Goal: Information Seeking & Learning: Find specific fact

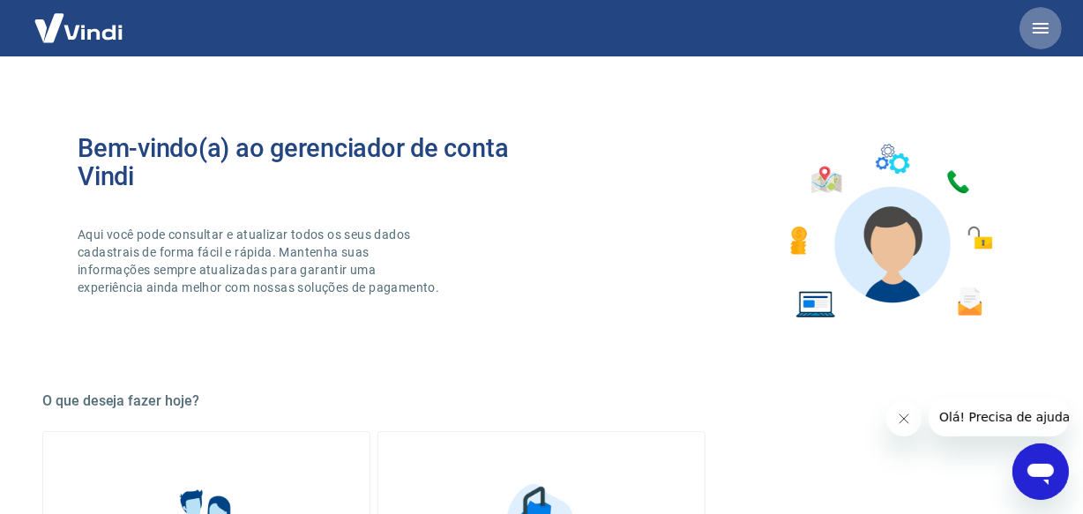
click at [1032, 19] on icon "button" at bounding box center [1040, 28] width 21 height 21
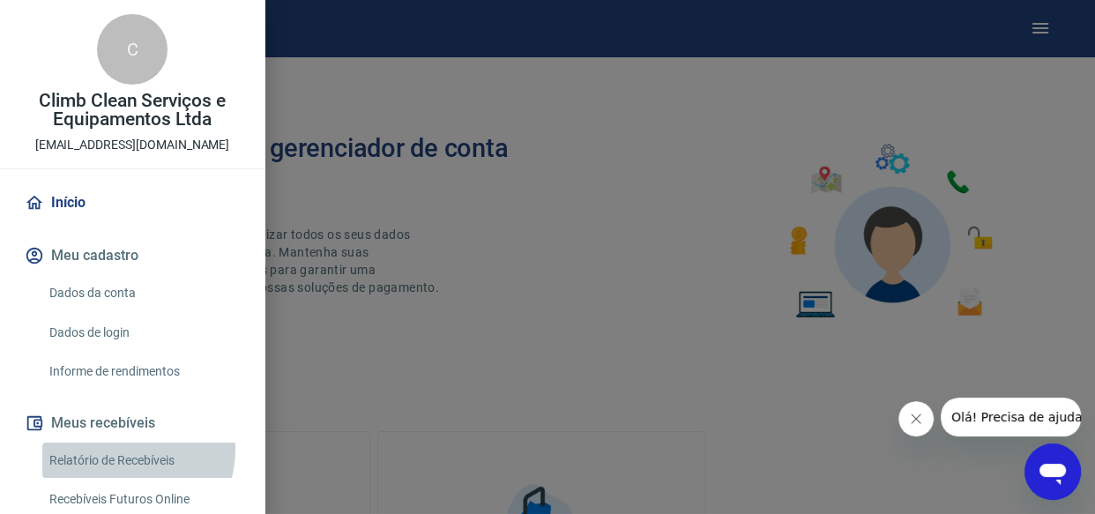
click at [125, 449] on link "Relatório de Recebíveis" at bounding box center [142, 461] width 201 height 36
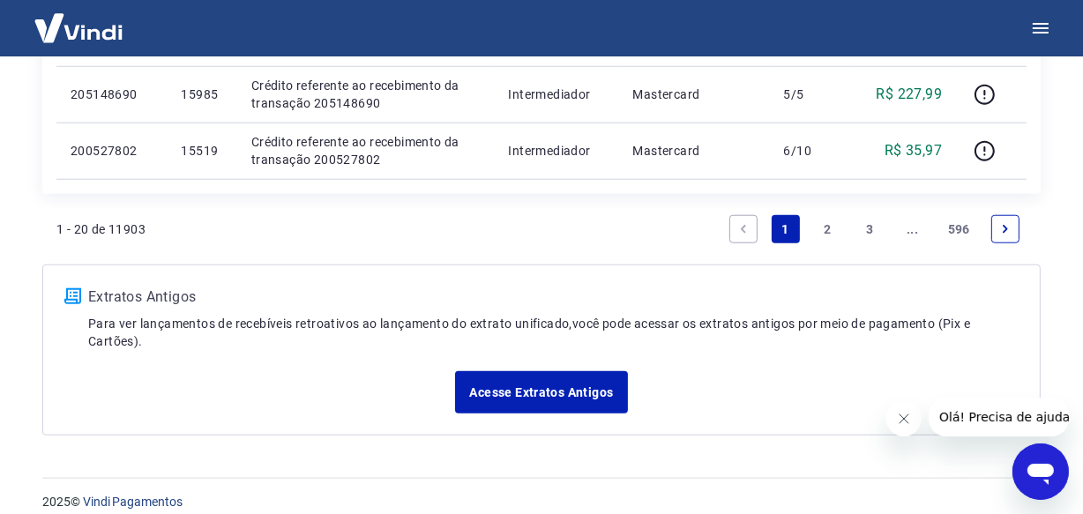
scroll to position [1527, 0]
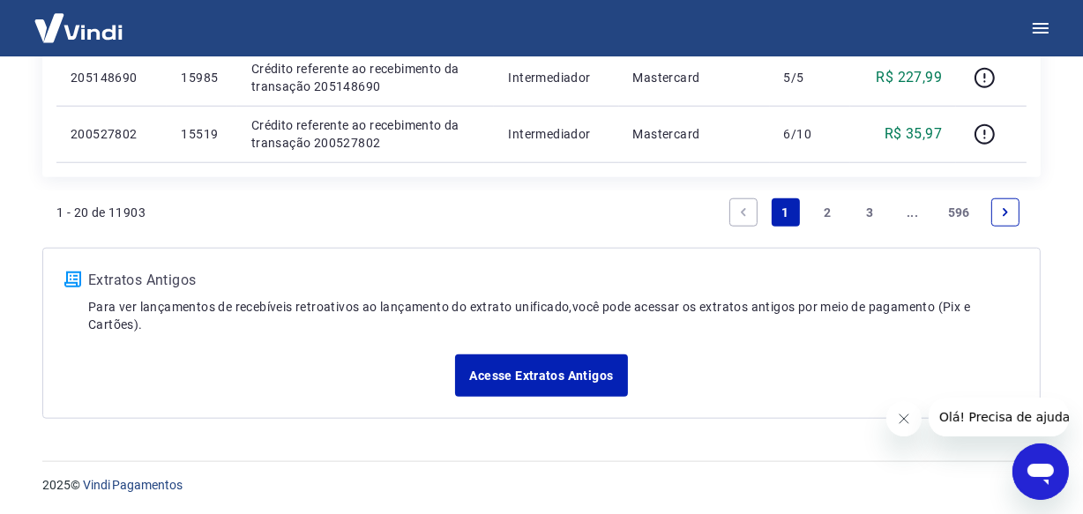
click at [1005, 216] on icon "Next page" at bounding box center [1005, 212] width 12 height 12
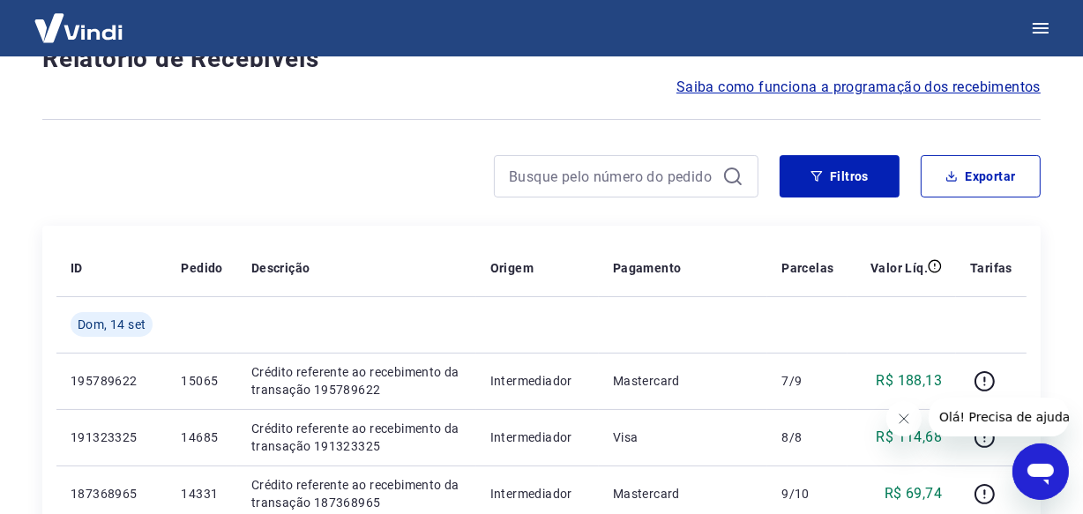
scroll to position [1583, 0]
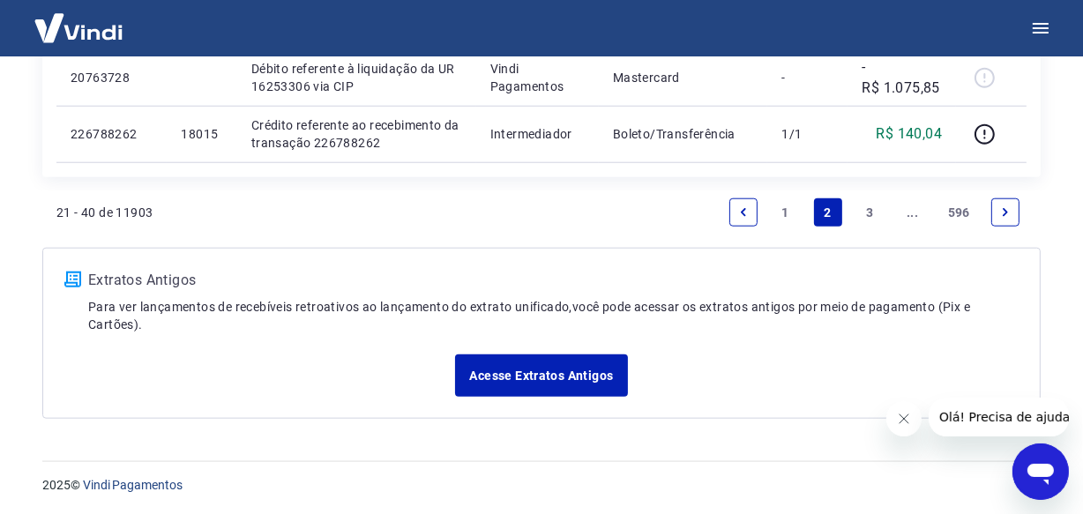
click at [1005, 216] on icon "Next page" at bounding box center [1005, 212] width 12 height 12
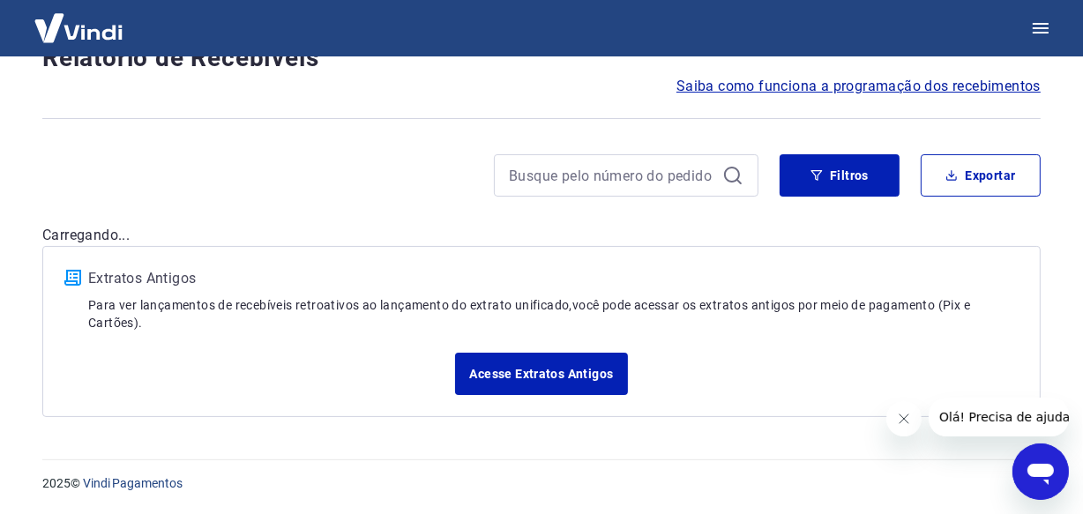
scroll to position [151, 0]
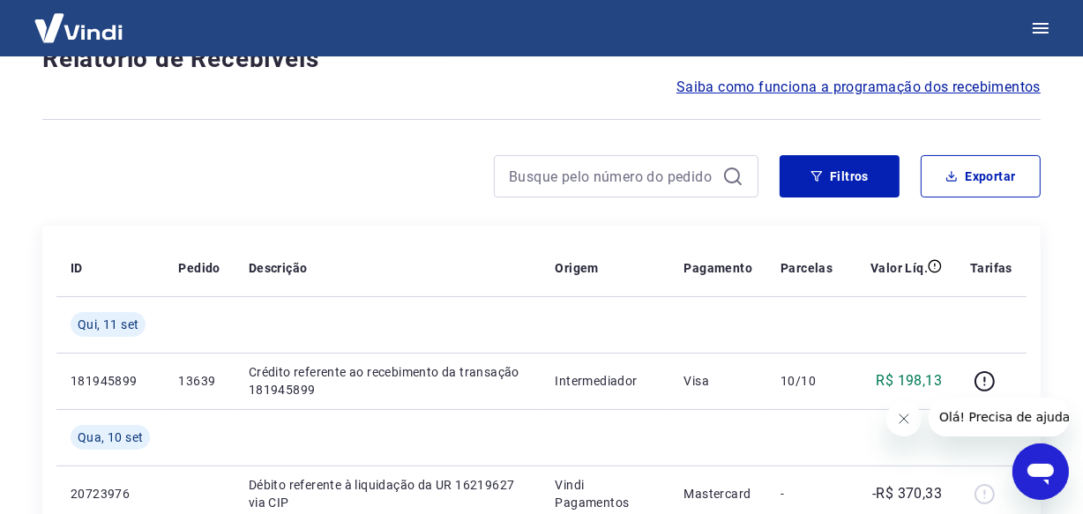
scroll to position [1583, 0]
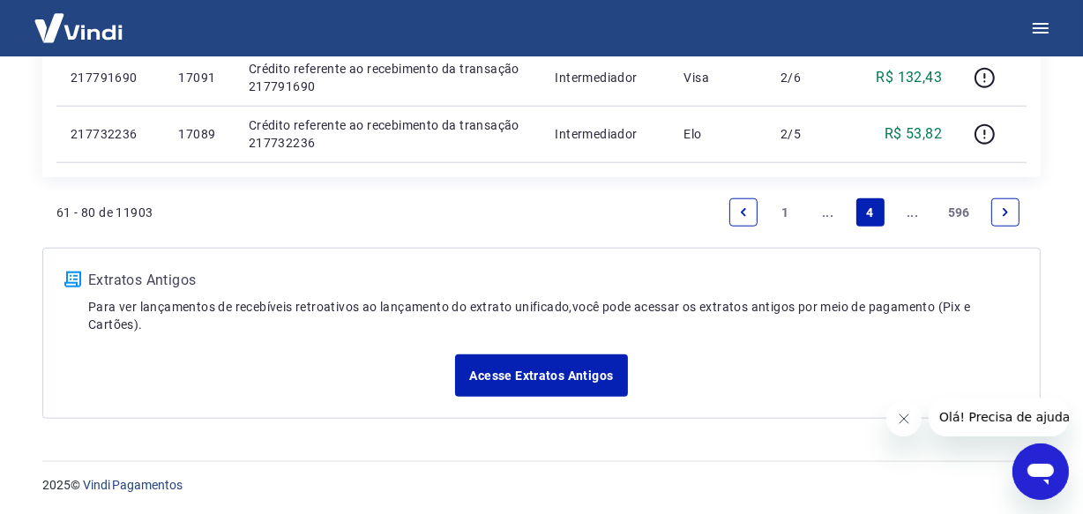
click at [1005, 216] on icon "Next page" at bounding box center [1005, 212] width 12 height 12
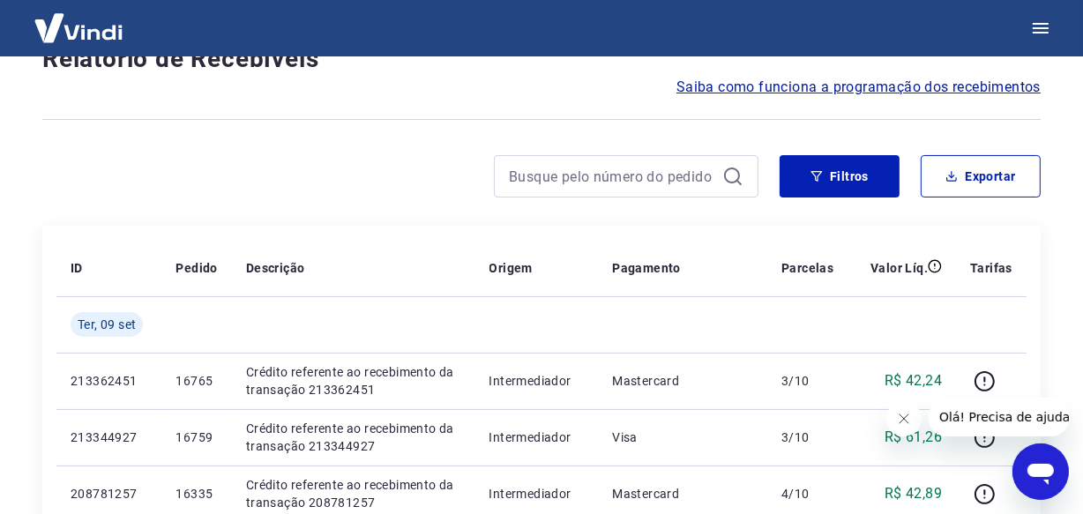
scroll to position [1527, 0]
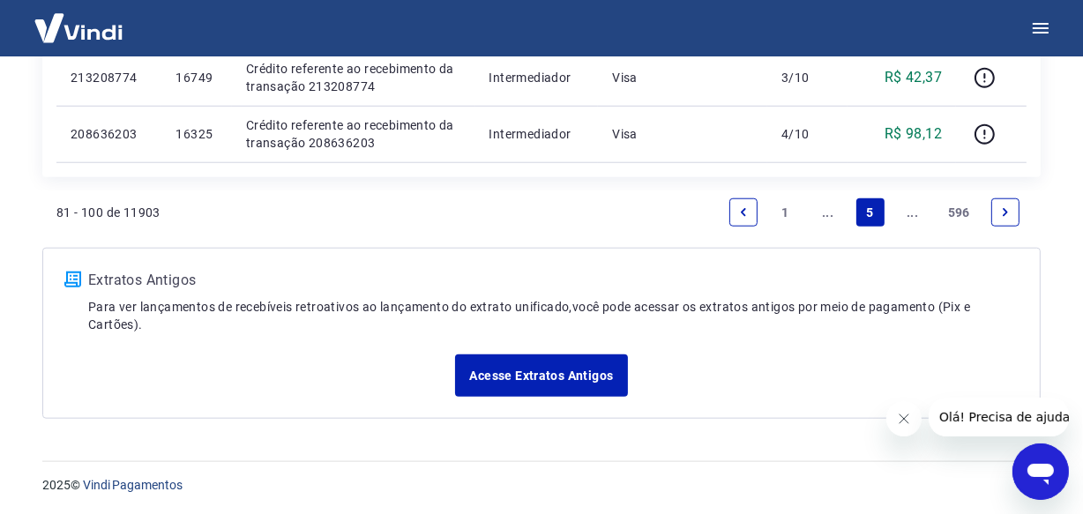
click at [1005, 216] on icon "Next page" at bounding box center [1005, 212] width 12 height 12
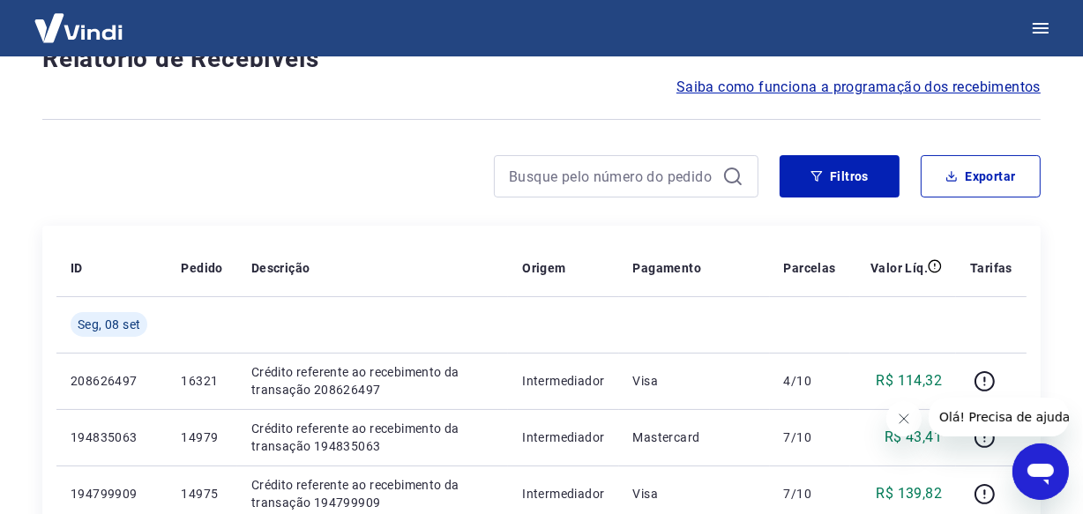
scroll to position [1527, 0]
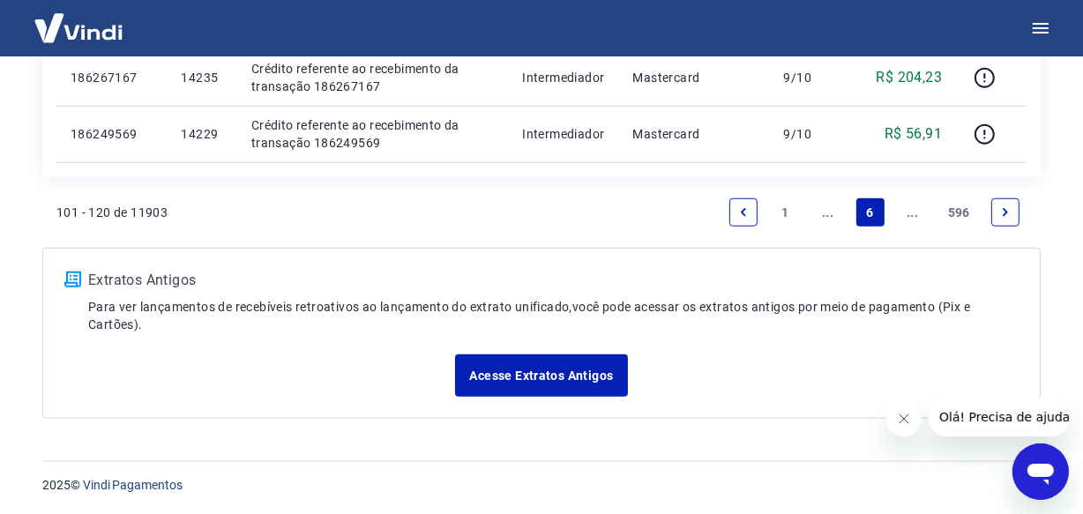
click at [1005, 216] on icon "Next page" at bounding box center [1005, 212] width 12 height 12
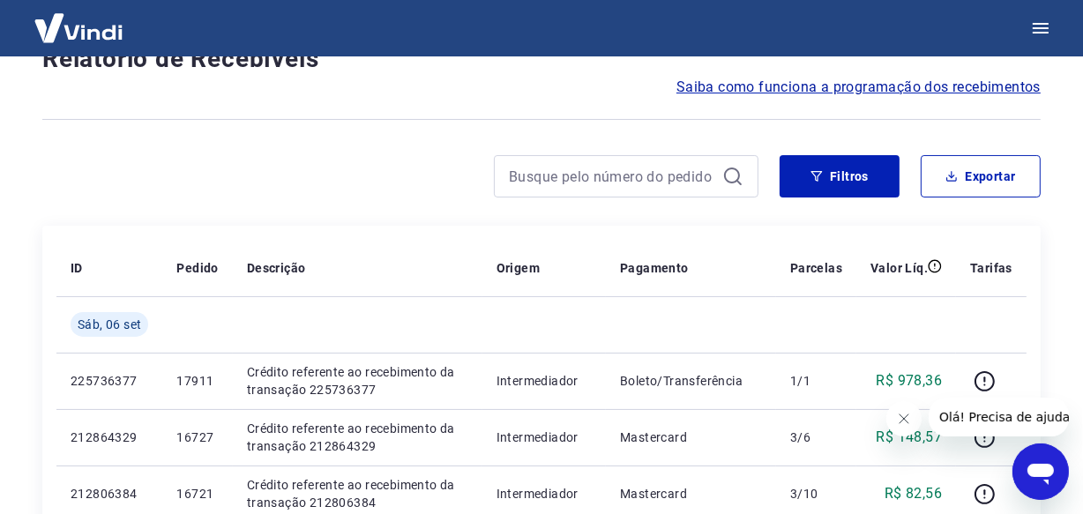
scroll to position [1527, 0]
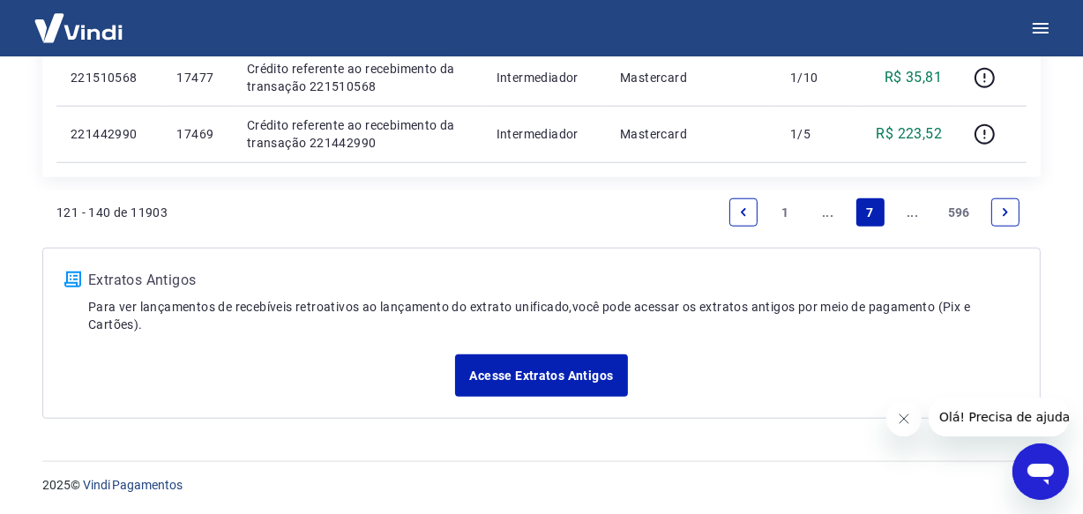
click at [1005, 216] on icon "Next page" at bounding box center [1005, 212] width 12 height 12
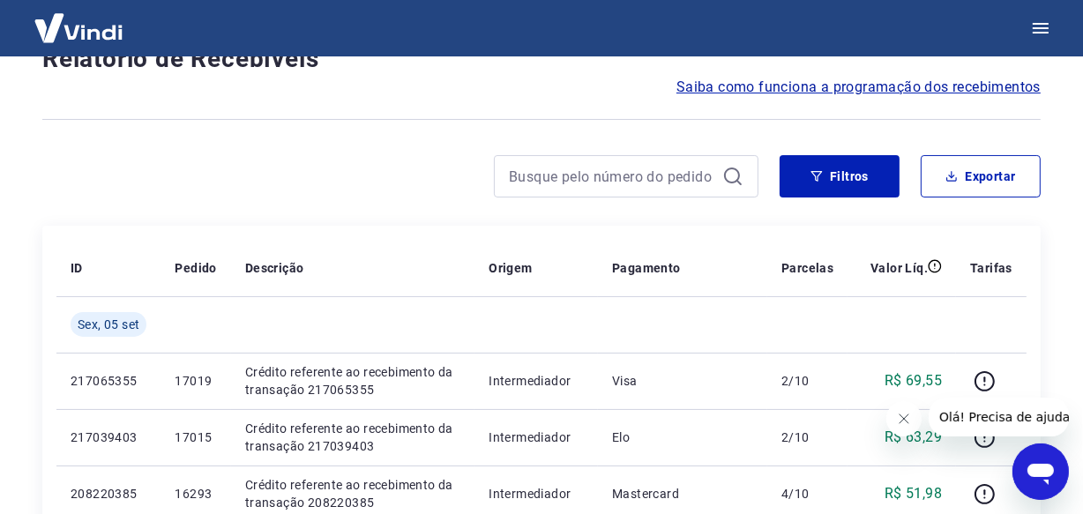
scroll to position [1527, 0]
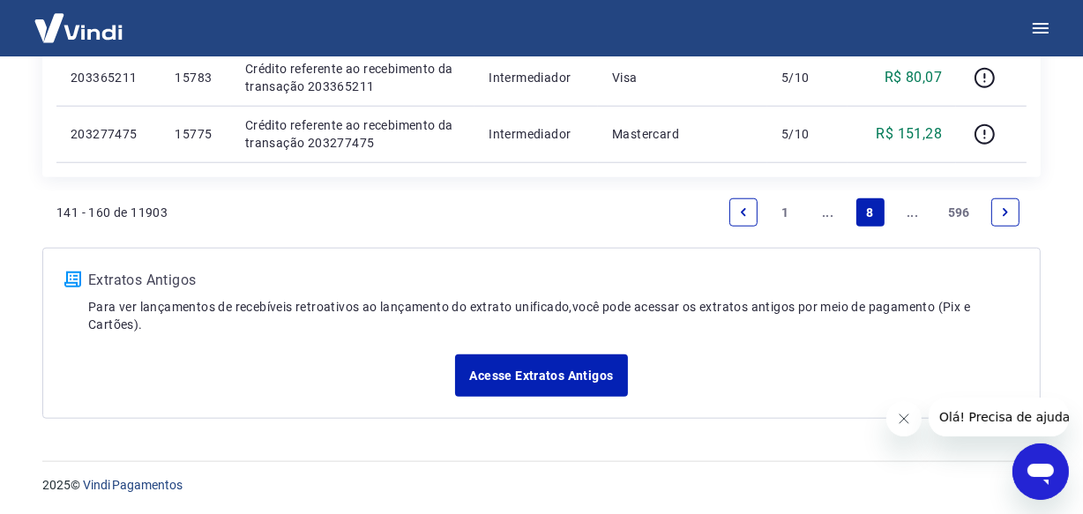
click at [1005, 216] on icon "Next page" at bounding box center [1005, 212] width 12 height 12
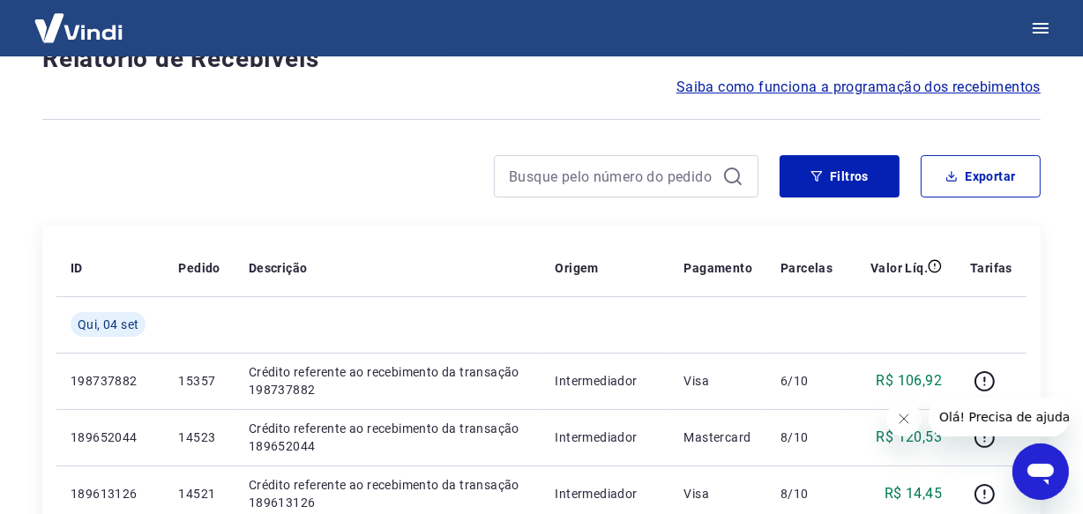
scroll to position [1583, 0]
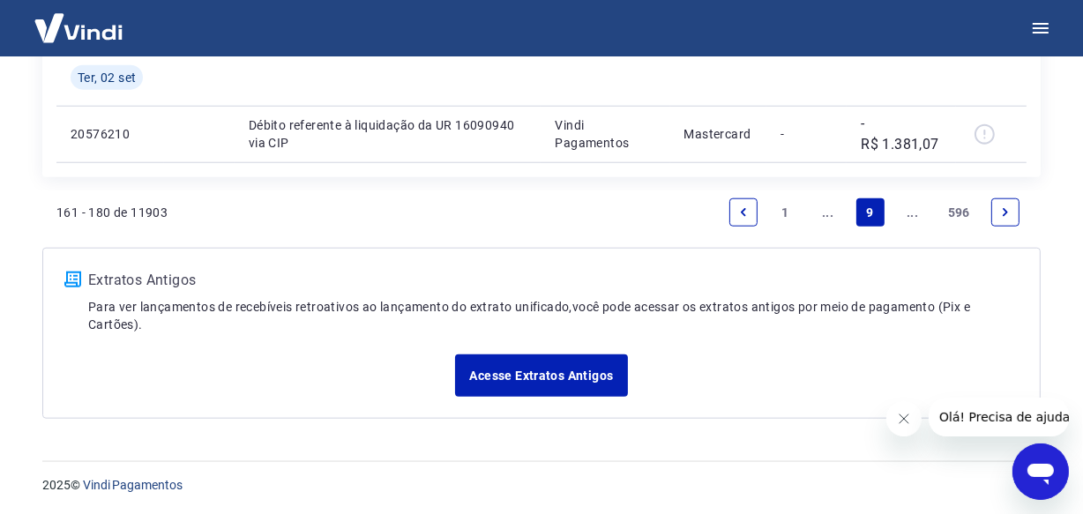
click at [1005, 216] on icon "Next page" at bounding box center [1005, 212] width 12 height 12
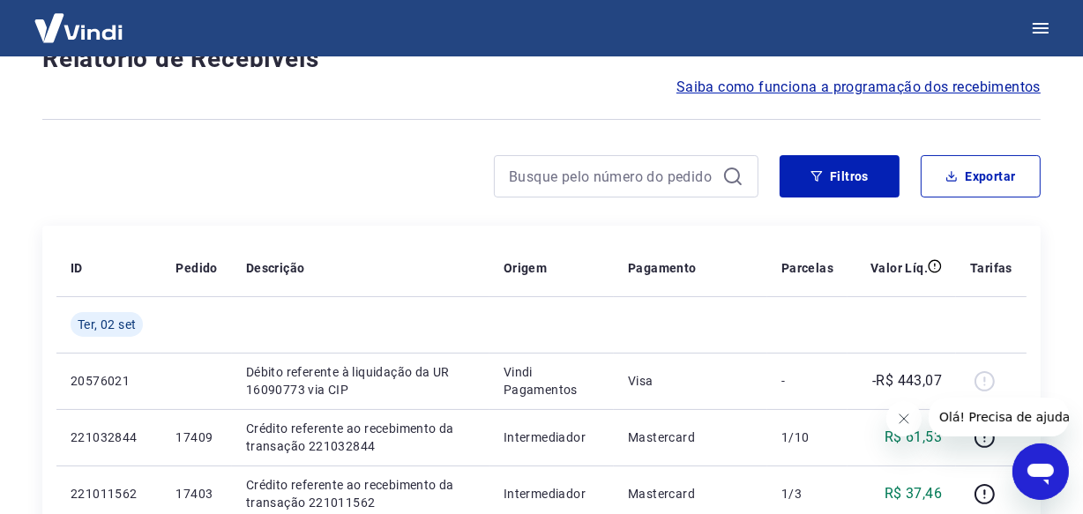
scroll to position [1527, 0]
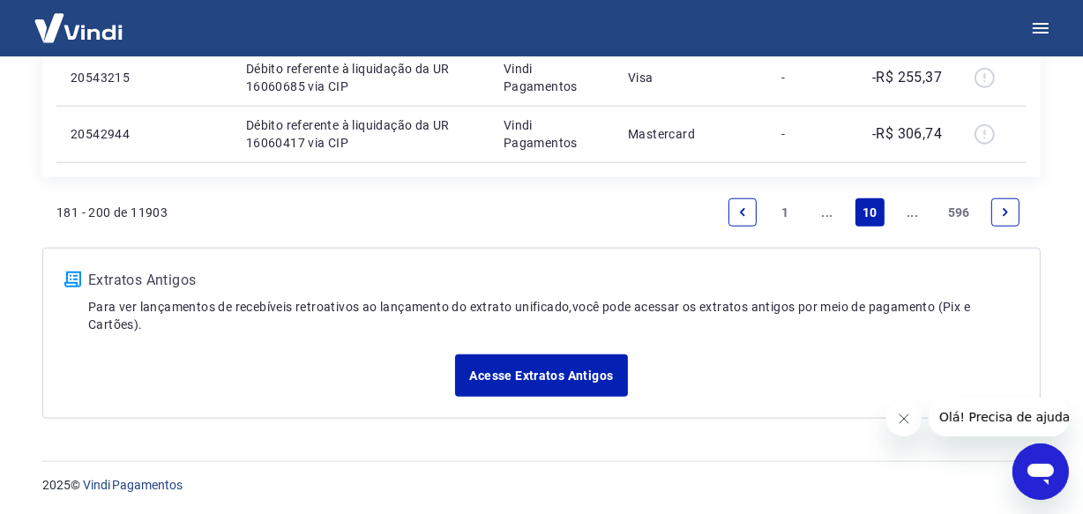
click at [1005, 216] on icon "Next page" at bounding box center [1005, 212] width 12 height 12
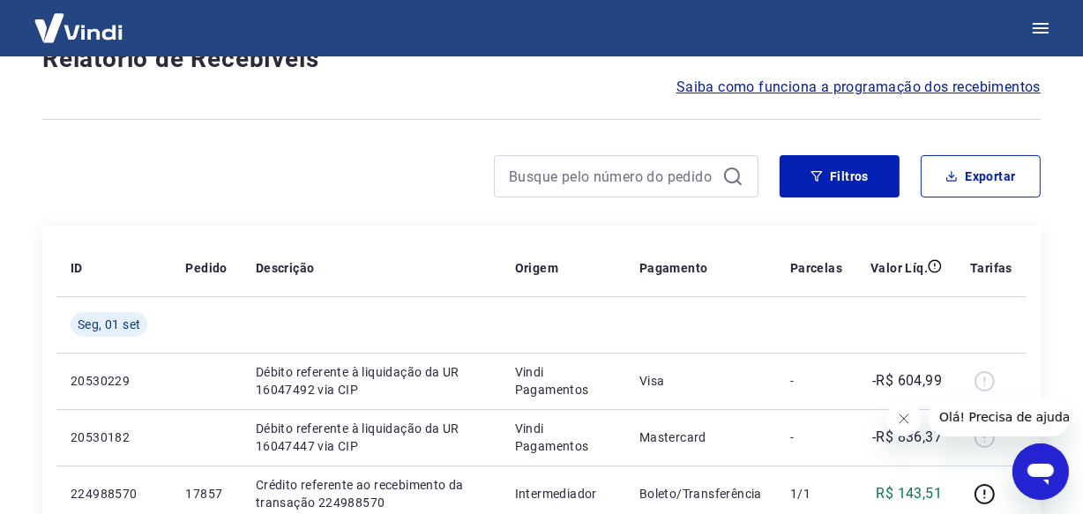
scroll to position [1527, 0]
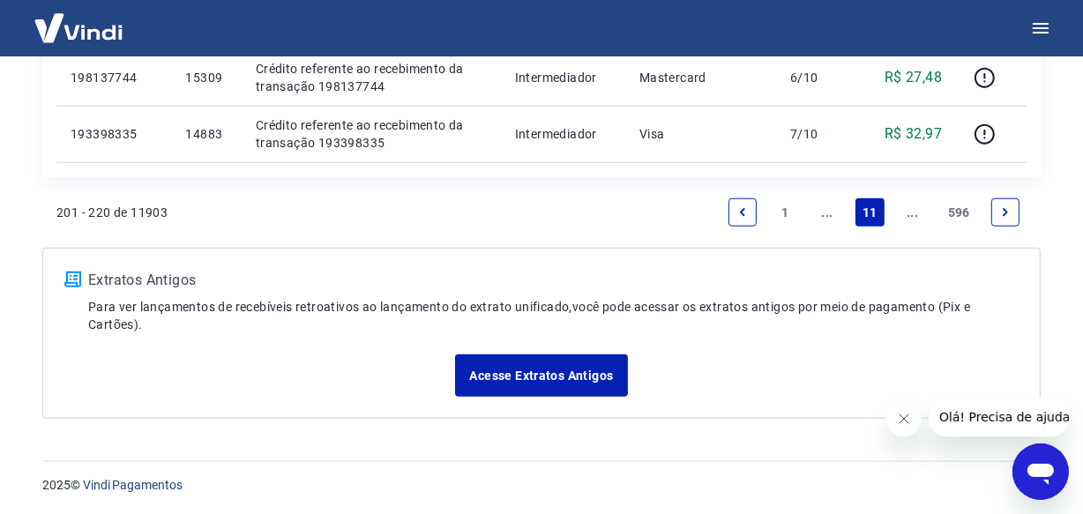
click at [1005, 216] on icon "Next page" at bounding box center [1005, 212] width 12 height 12
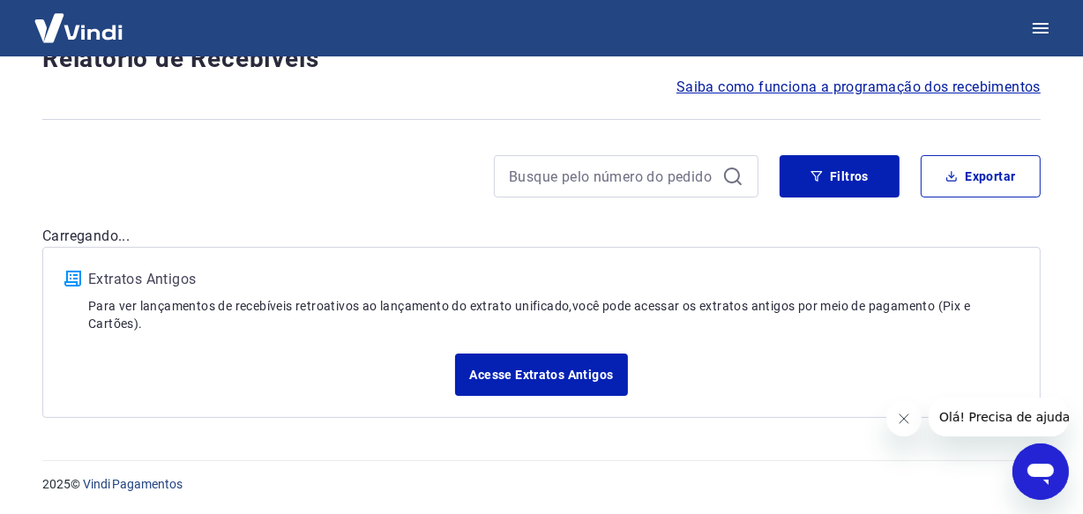
scroll to position [1583, 0]
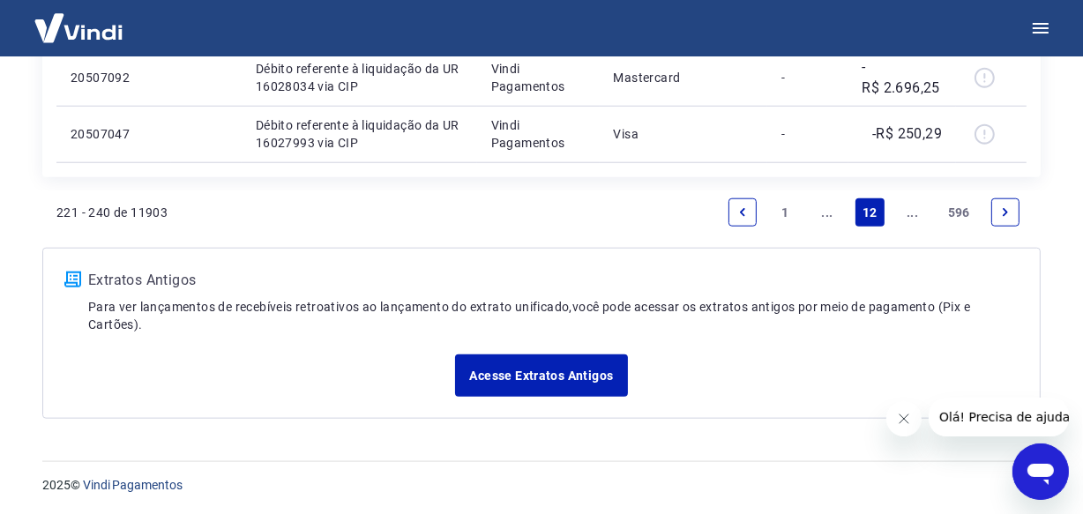
click at [1005, 216] on icon "Next page" at bounding box center [1005, 212] width 12 height 12
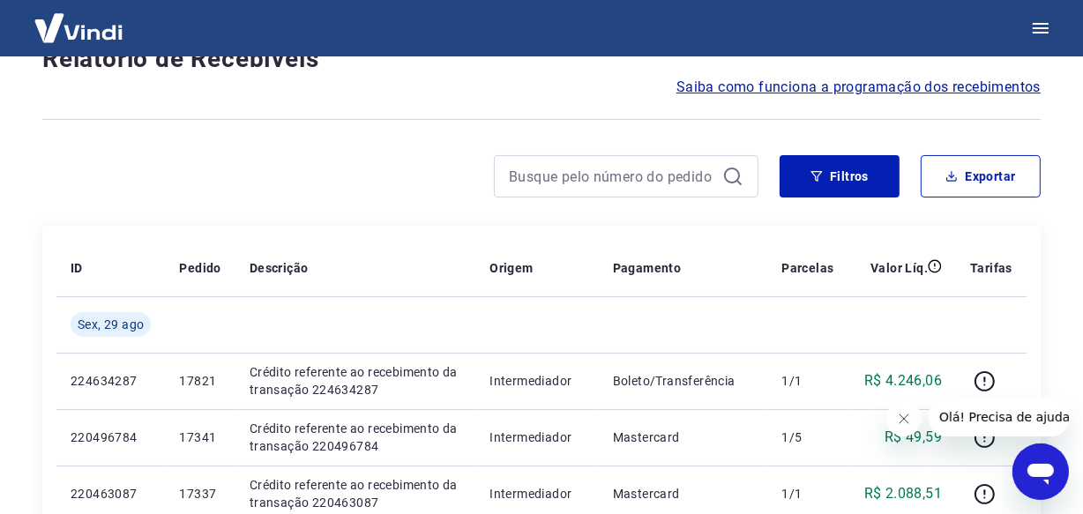
scroll to position [1527, 0]
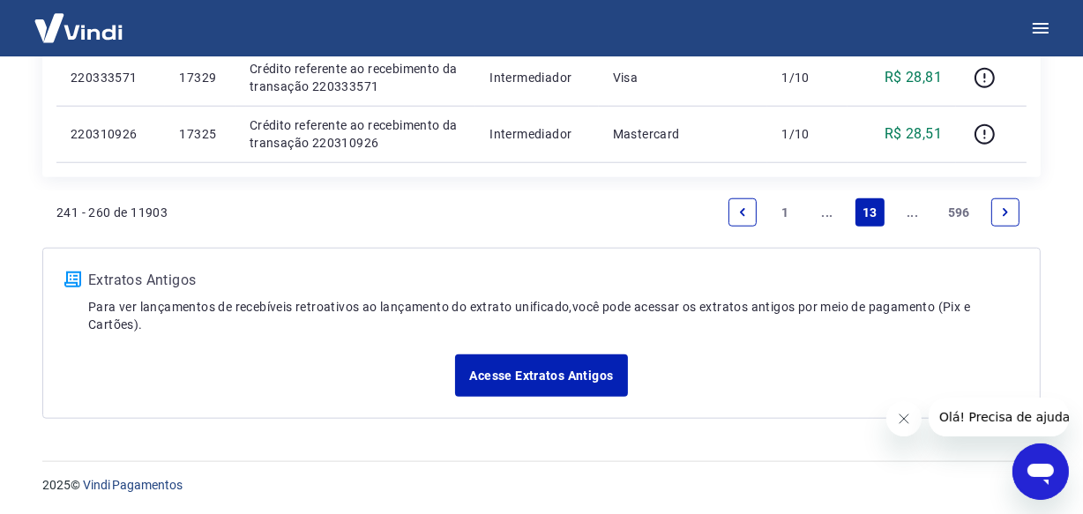
click at [1005, 216] on icon "Next page" at bounding box center [1005, 212] width 12 height 12
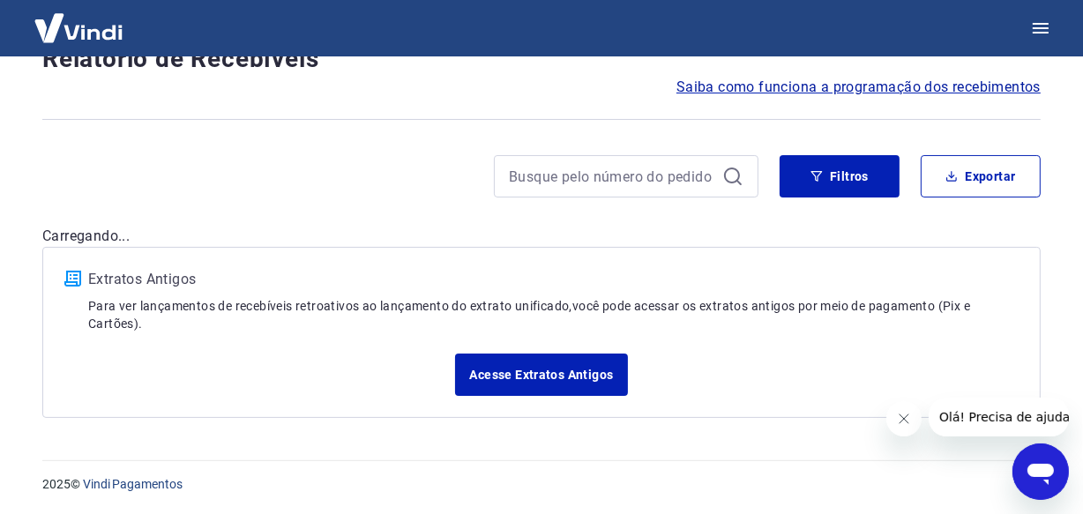
scroll to position [1527, 0]
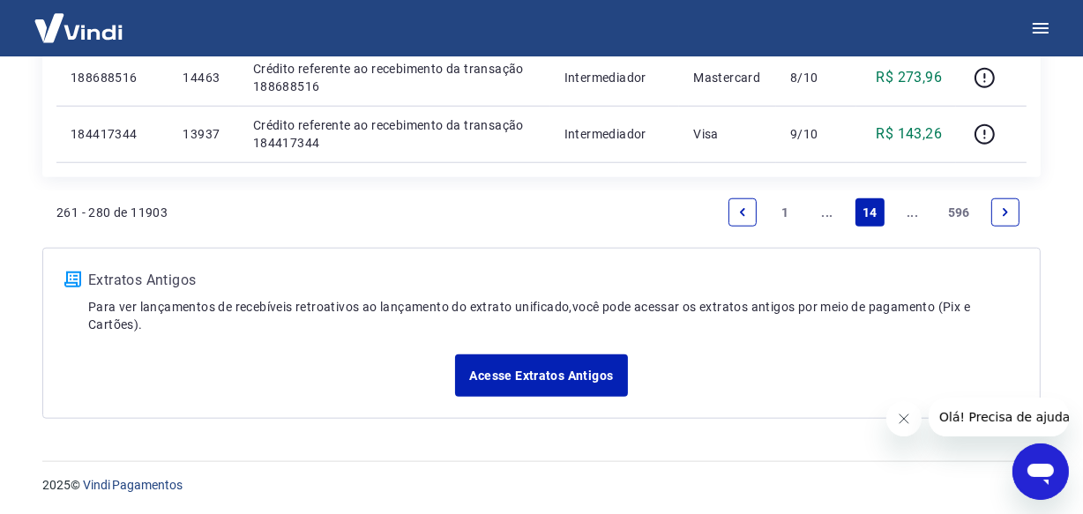
click at [1005, 216] on icon "Next page" at bounding box center [1005, 212] width 12 height 12
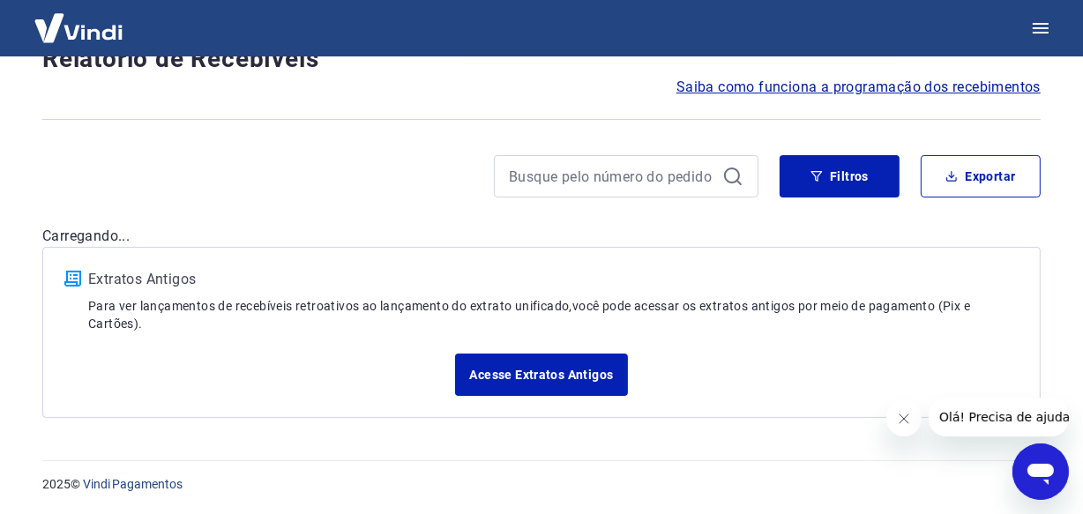
scroll to position [1527, 0]
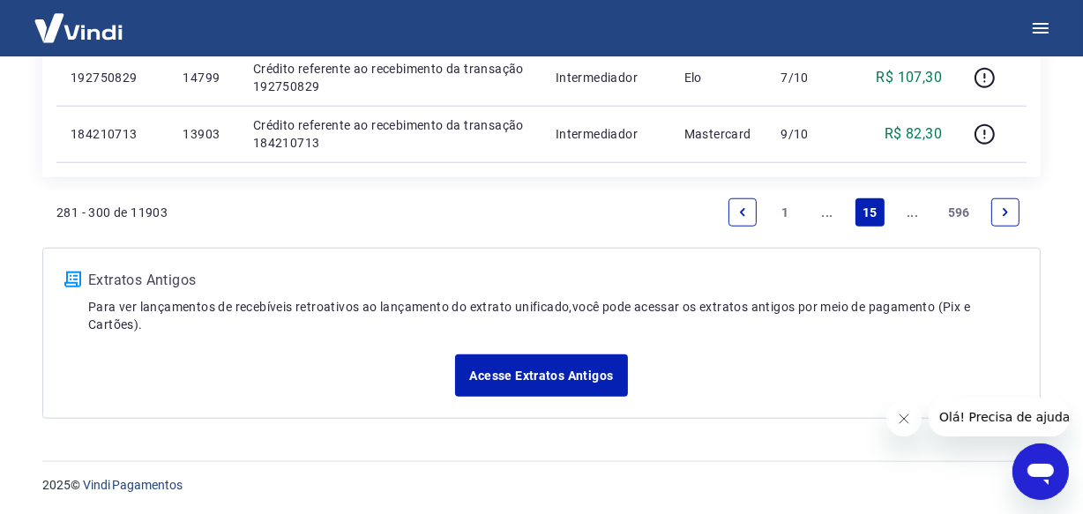
click at [1005, 216] on icon "Next page" at bounding box center [1005, 212] width 12 height 12
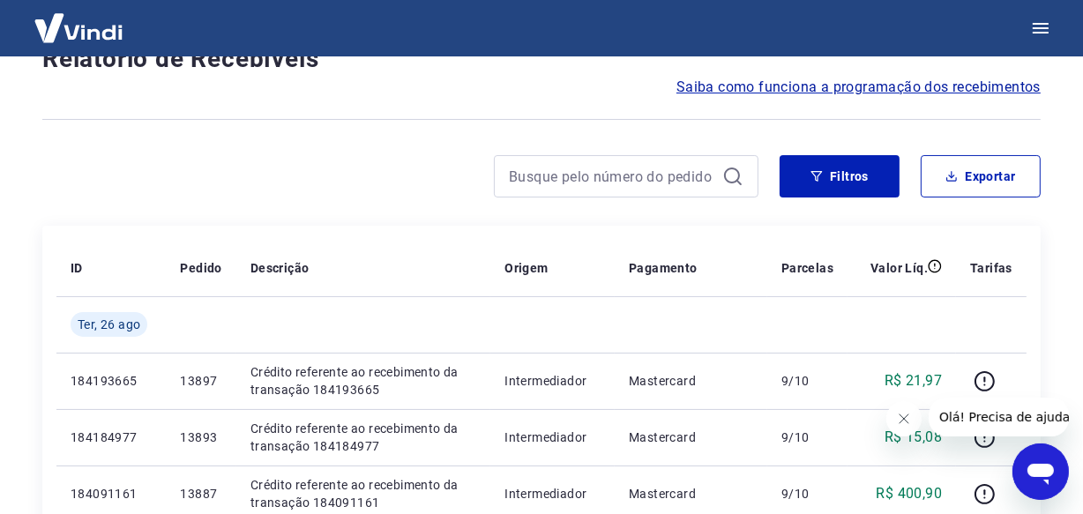
scroll to position [1527, 0]
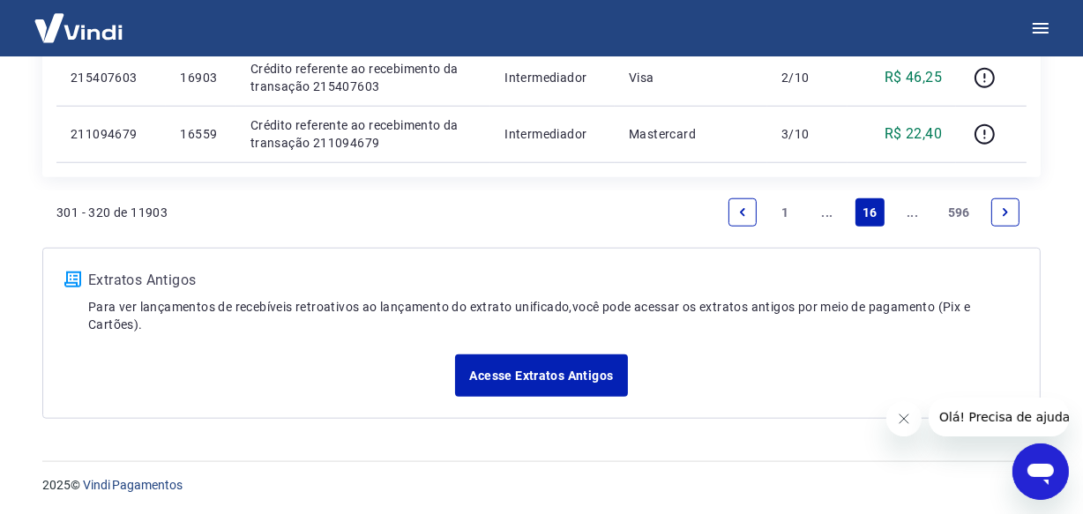
click at [1005, 216] on icon "Next page" at bounding box center [1005, 212] width 12 height 12
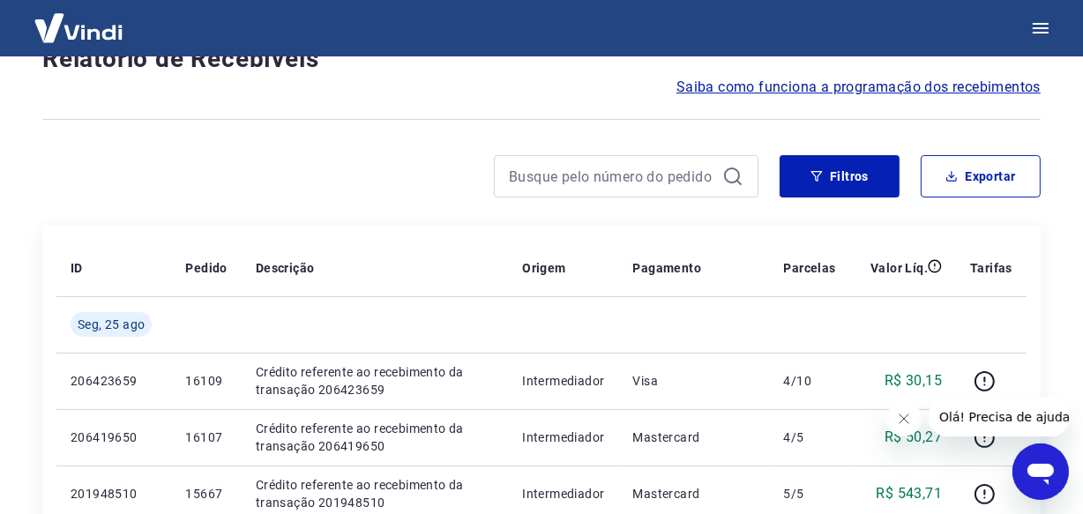
scroll to position [1527, 0]
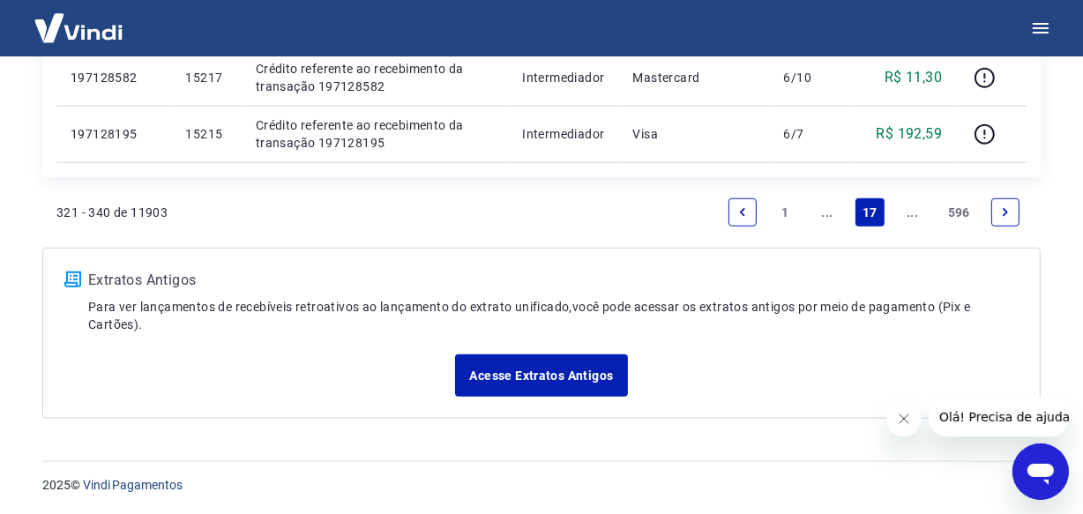
click at [1005, 215] on icon "Next page" at bounding box center [1005, 212] width 12 height 12
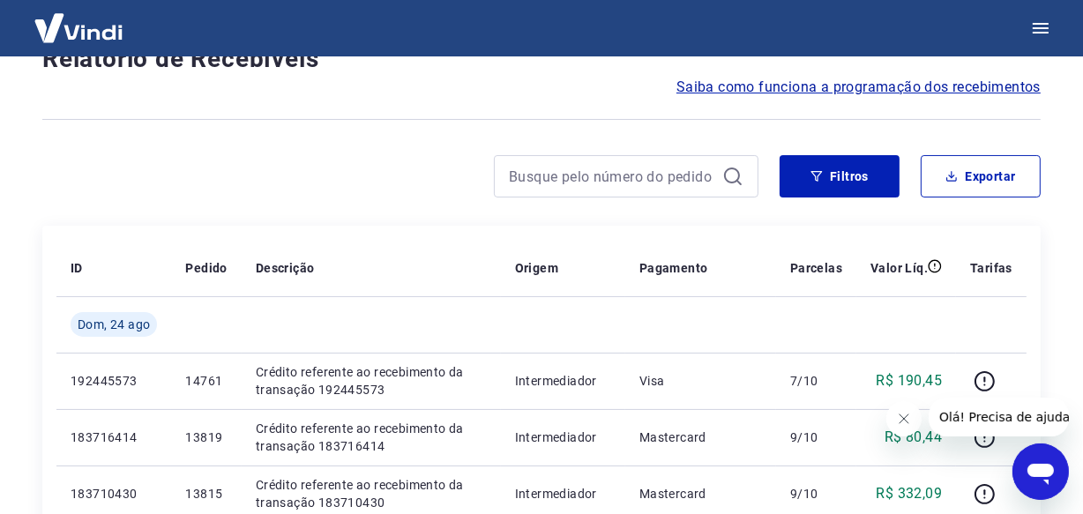
scroll to position [1583, 0]
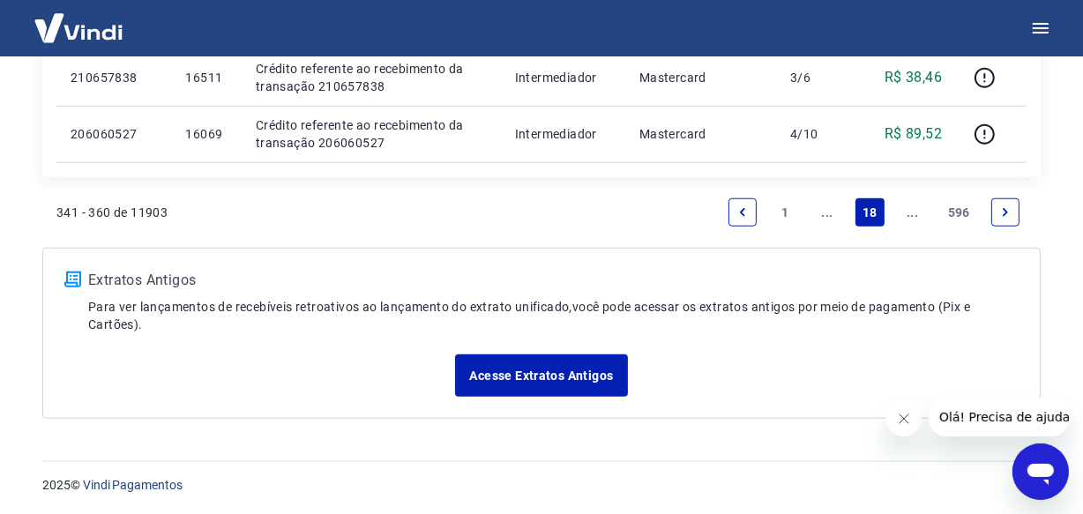
click at [996, 204] on link "Next page" at bounding box center [1005, 212] width 28 height 28
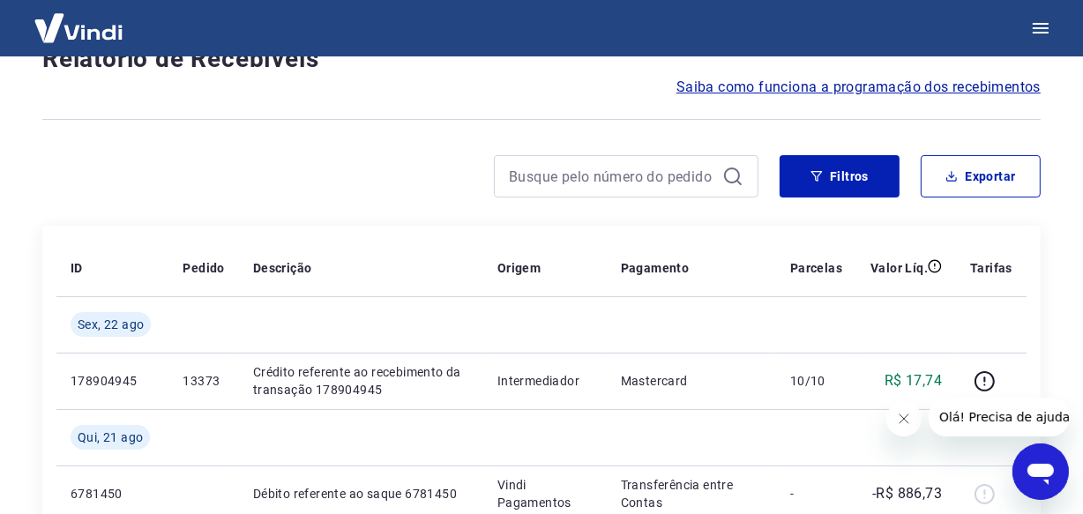
scroll to position [1583, 0]
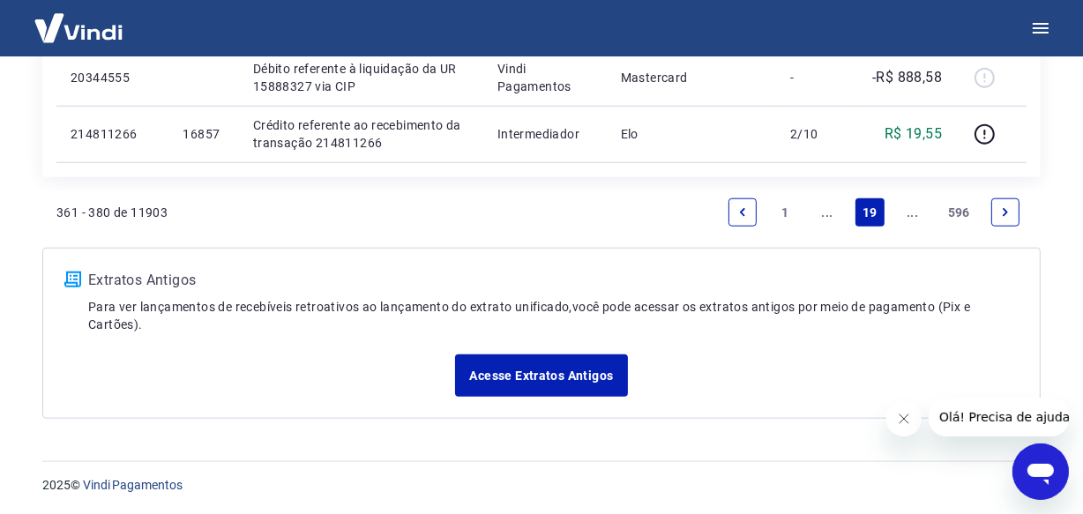
click at [996, 204] on link "Next page" at bounding box center [1005, 212] width 28 height 28
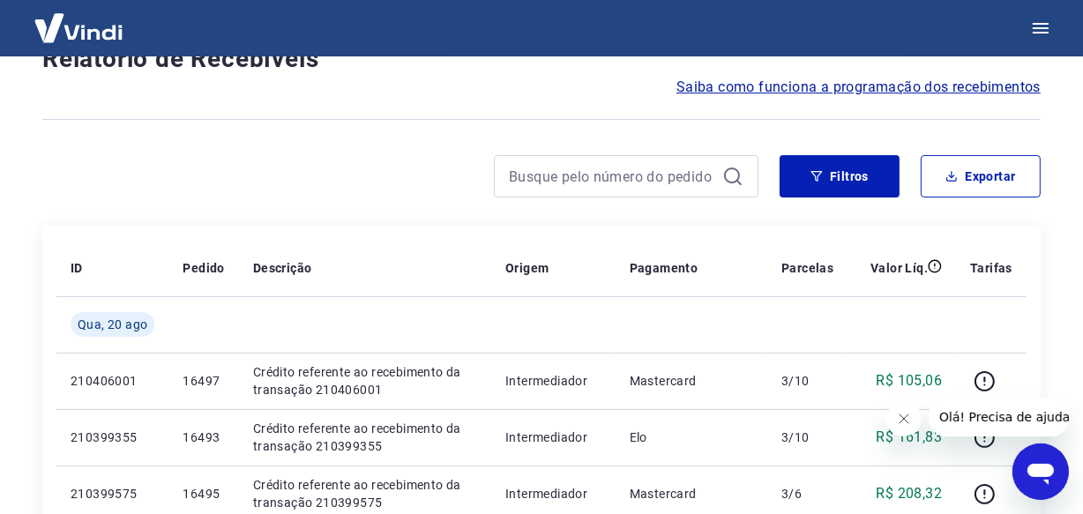
scroll to position [1583, 0]
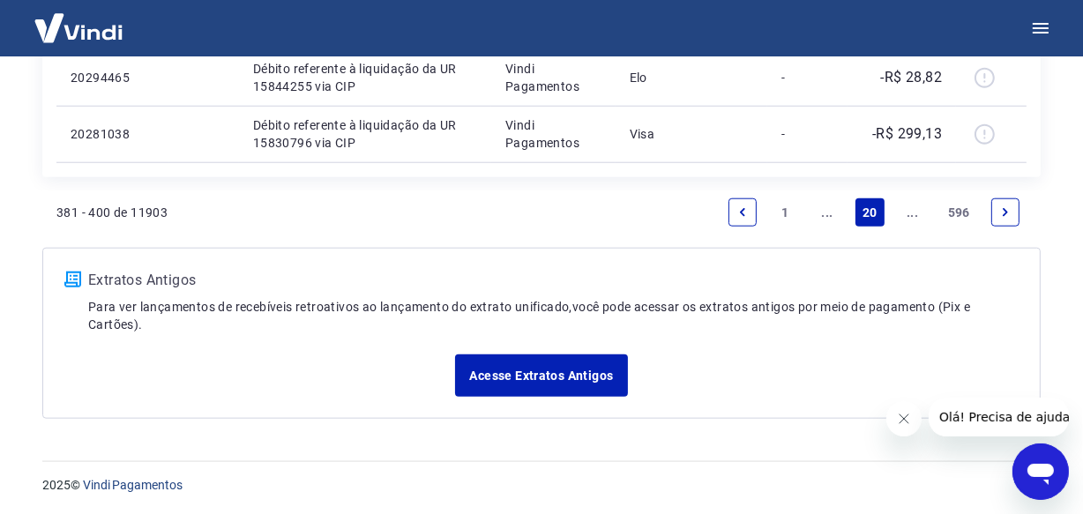
drag, startPoint x: 1017, startPoint y: 217, endPoint x: 1004, endPoint y: 216, distance: 12.4
click at [1019, 217] on link "Next page" at bounding box center [1005, 212] width 28 height 28
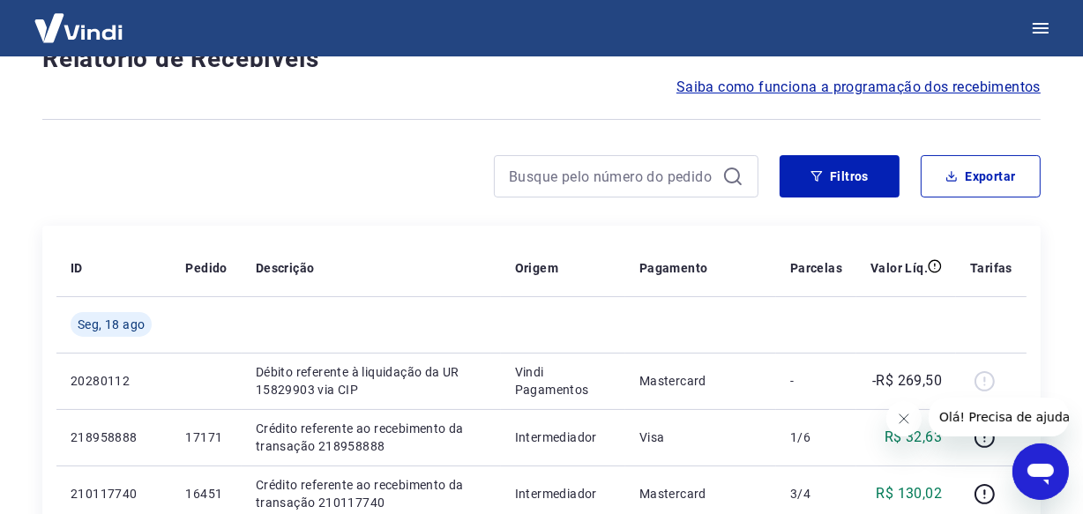
scroll to position [1583, 0]
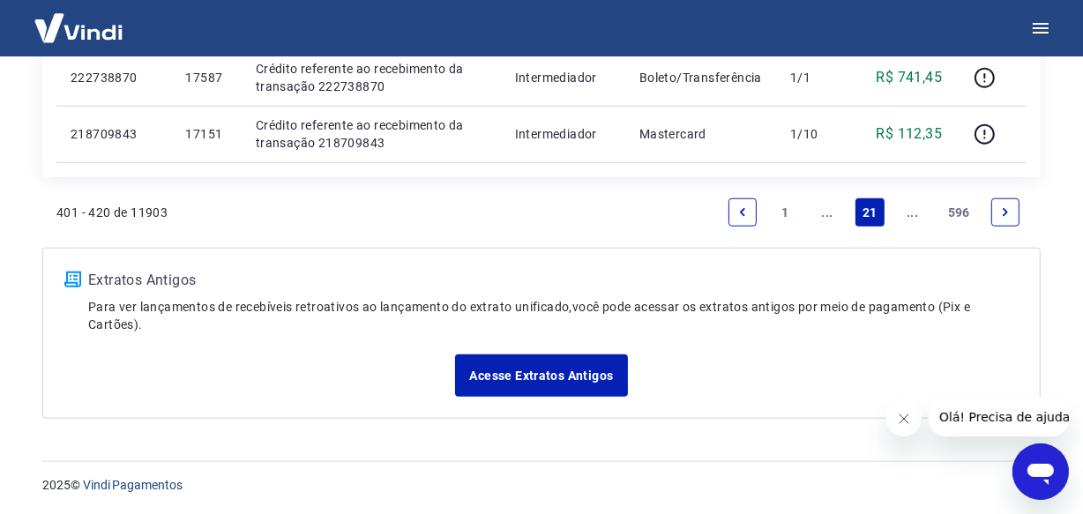
click at [1000, 220] on link "Next page" at bounding box center [1005, 212] width 28 height 28
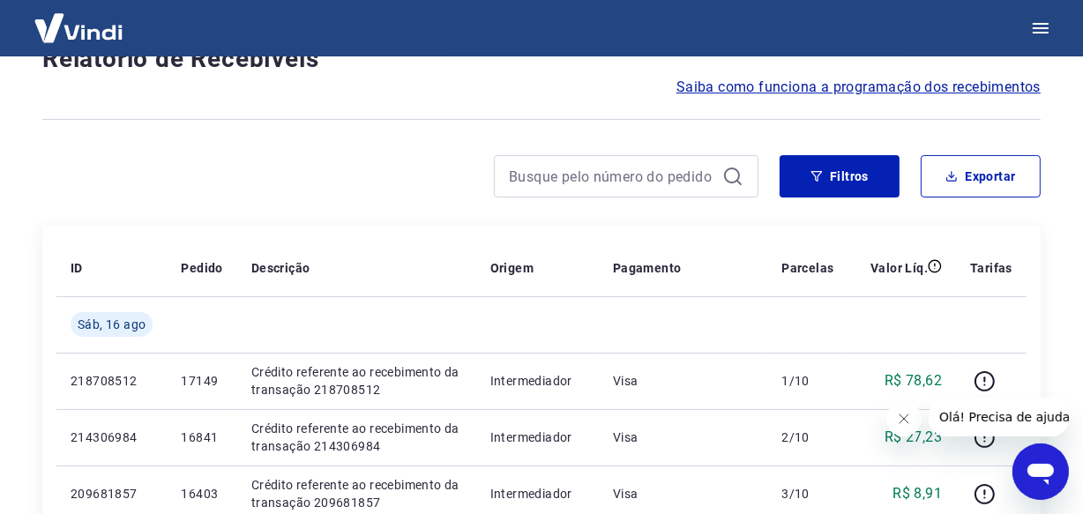
scroll to position [1583, 0]
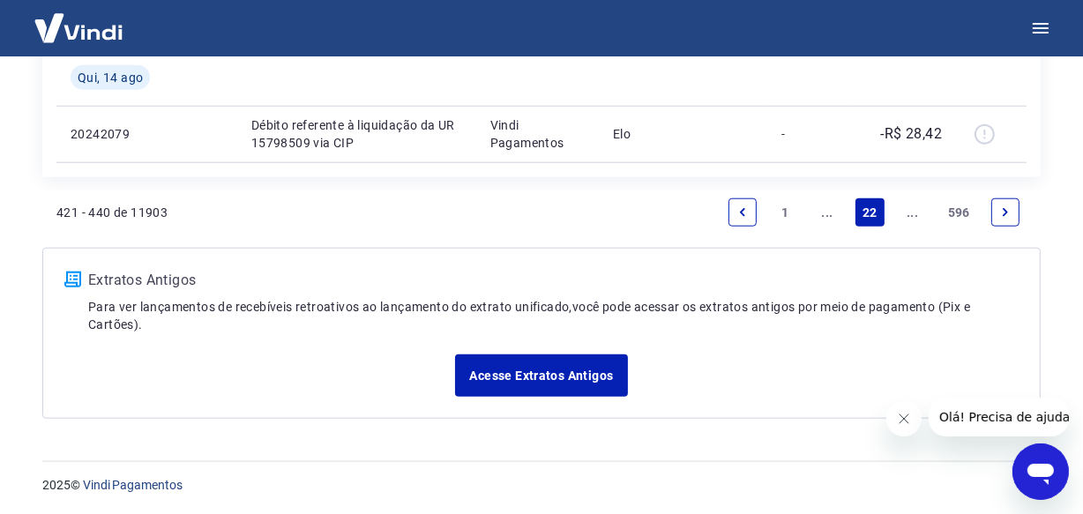
click at [999, 218] on link "Next page" at bounding box center [1005, 212] width 28 height 28
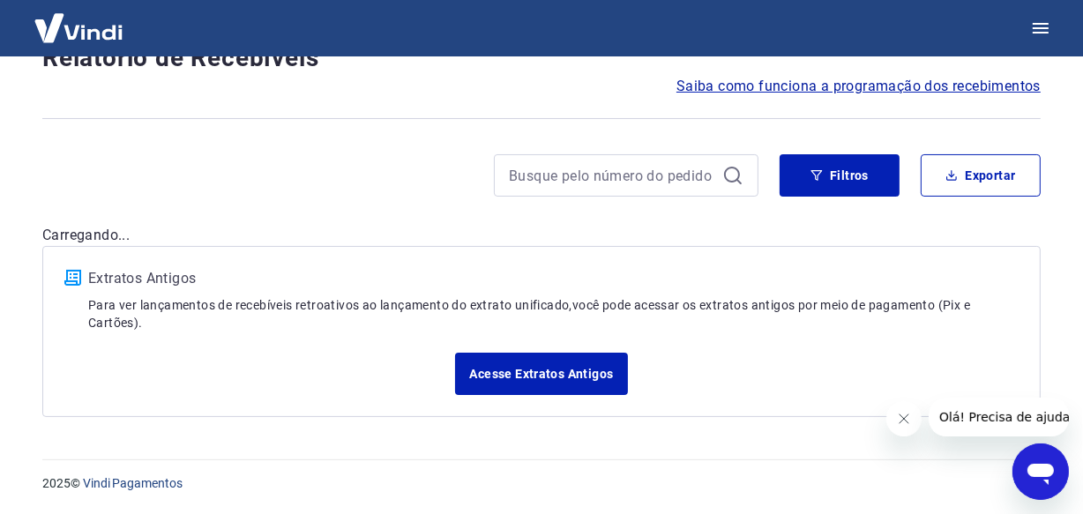
scroll to position [151, 0]
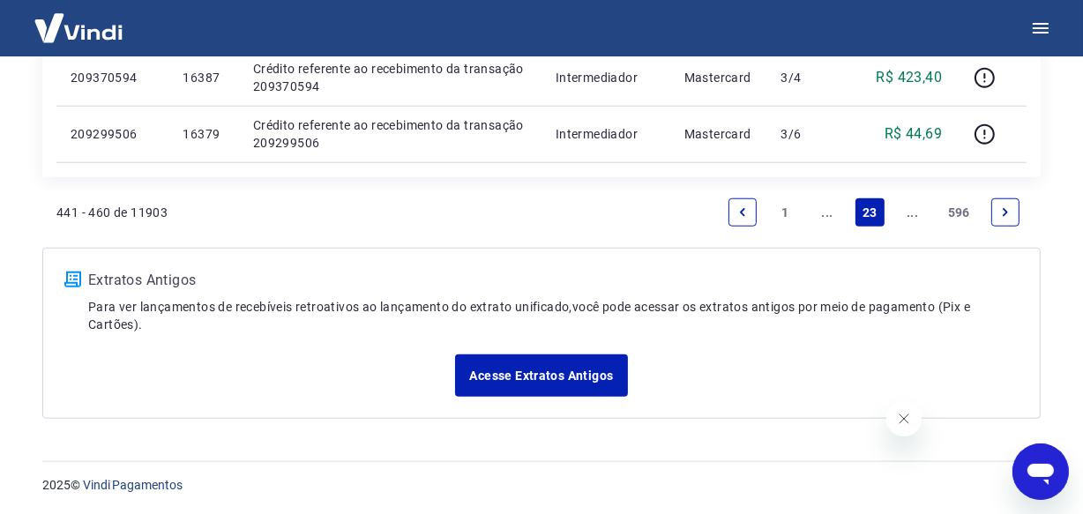
scroll to position [1527, 0]
click at [997, 208] on link "Next page" at bounding box center [1005, 212] width 28 height 28
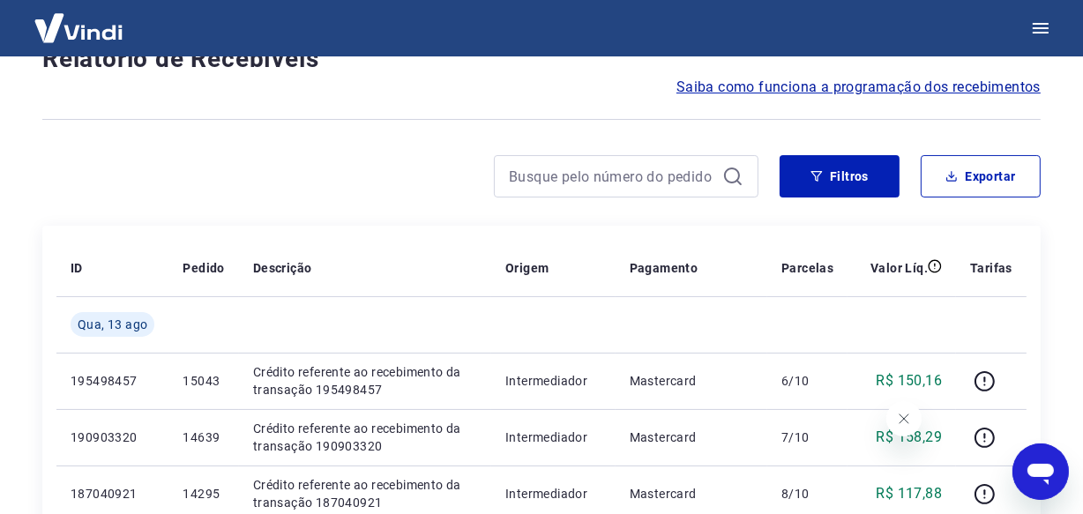
scroll to position [1583, 0]
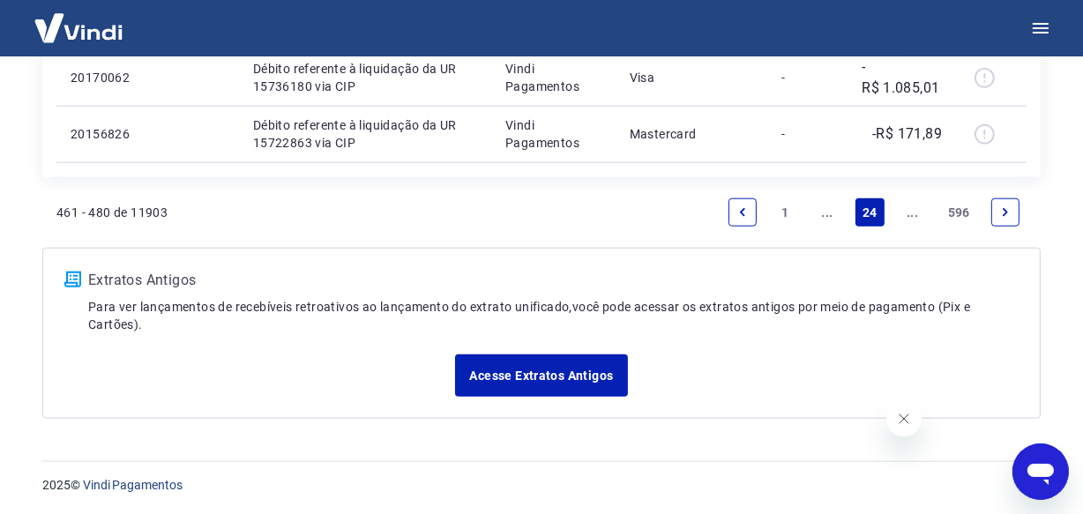
click at [997, 208] on link "Next page" at bounding box center [1005, 212] width 28 height 28
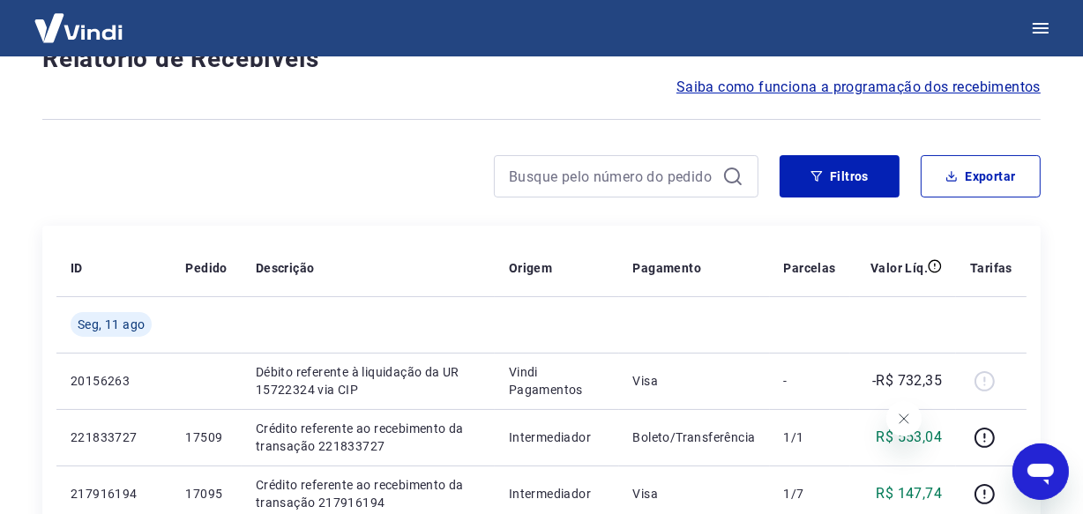
scroll to position [1527, 0]
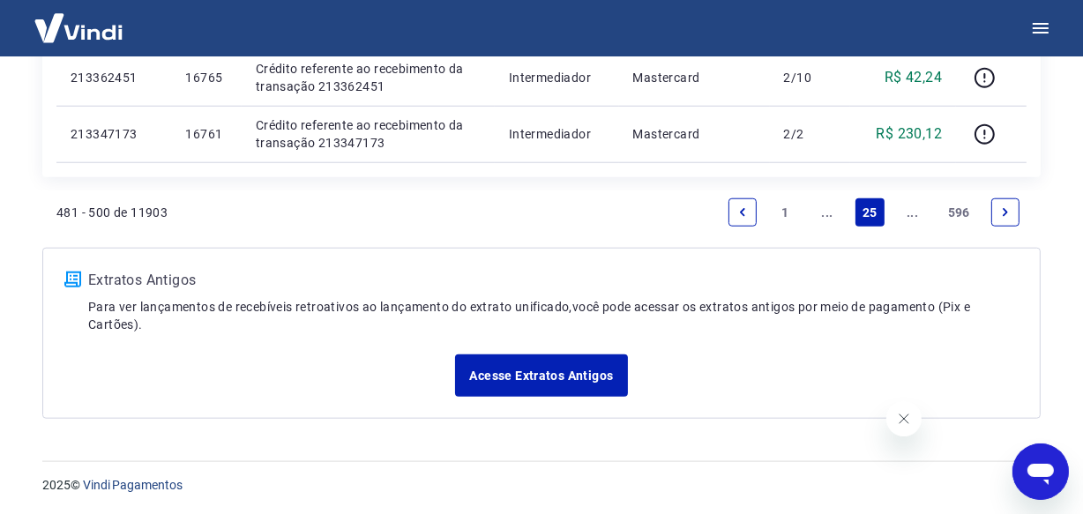
click at [997, 208] on link "Next page" at bounding box center [1005, 212] width 28 height 28
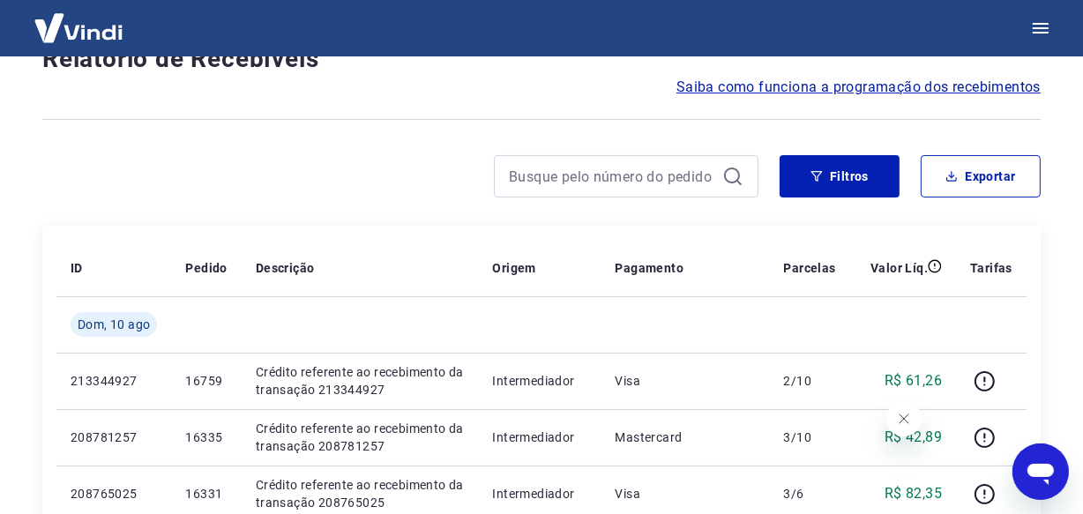
scroll to position [1583, 0]
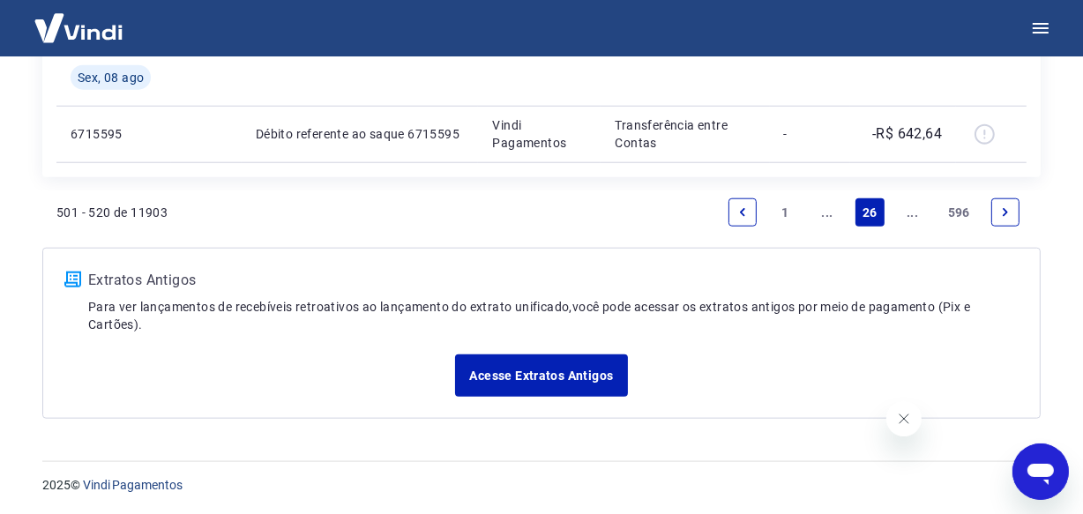
click at [1002, 219] on link "Next page" at bounding box center [1005, 212] width 28 height 28
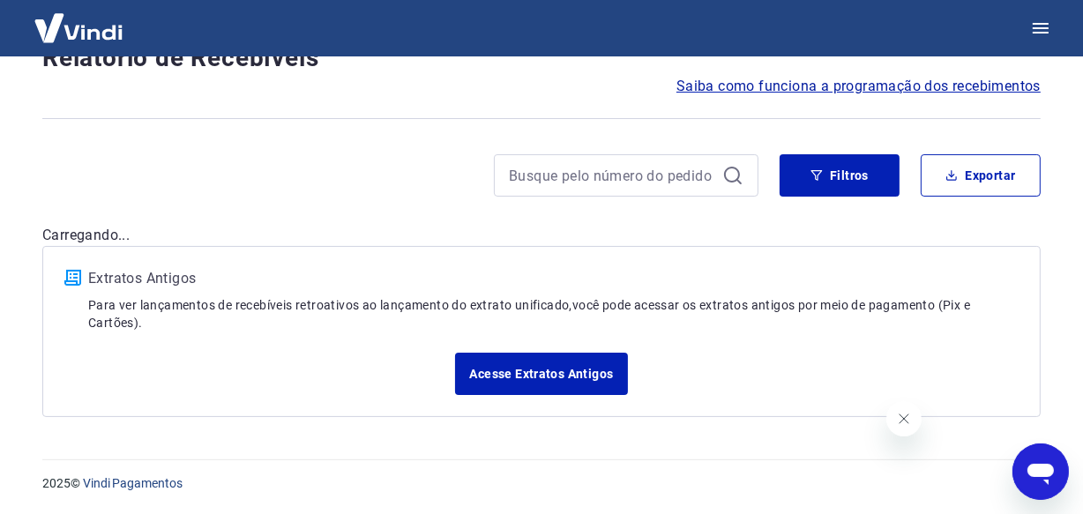
scroll to position [151, 0]
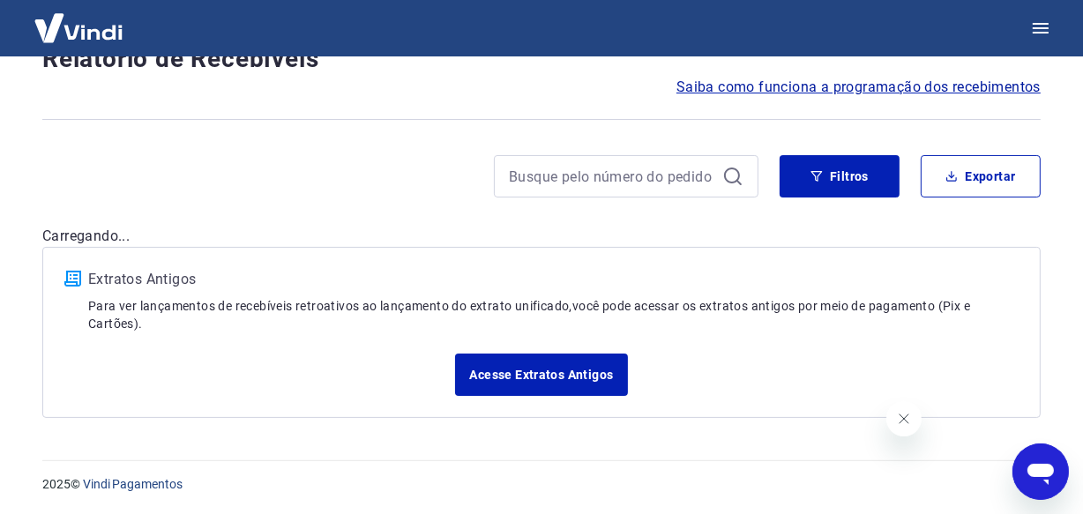
scroll to position [1583, 0]
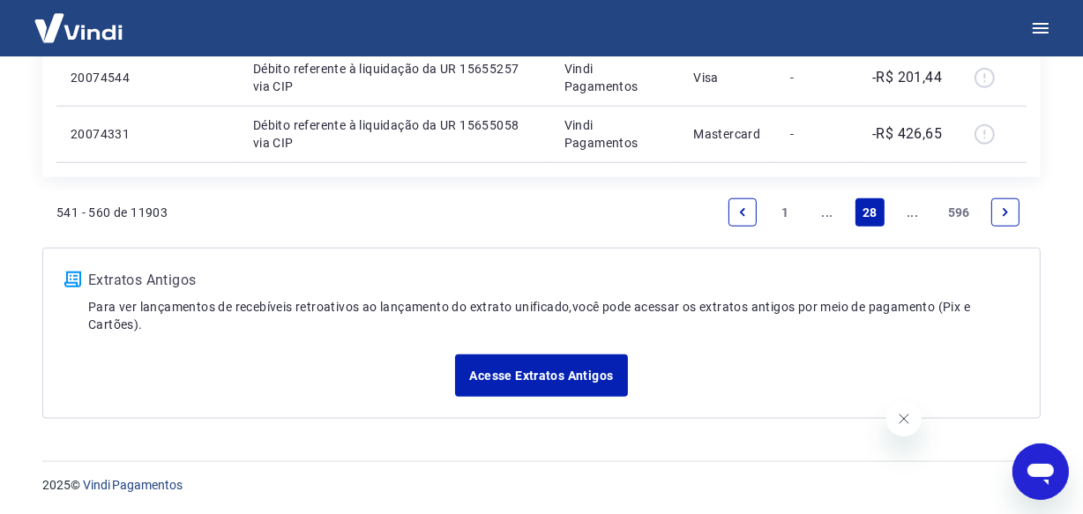
click at [997, 206] on link "Next page" at bounding box center [1005, 212] width 28 height 28
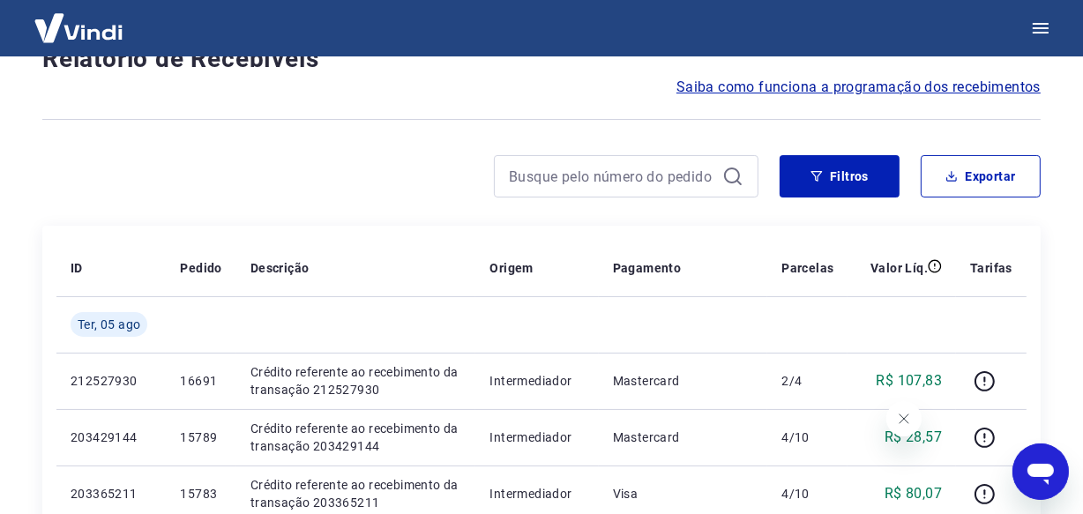
scroll to position [1527, 0]
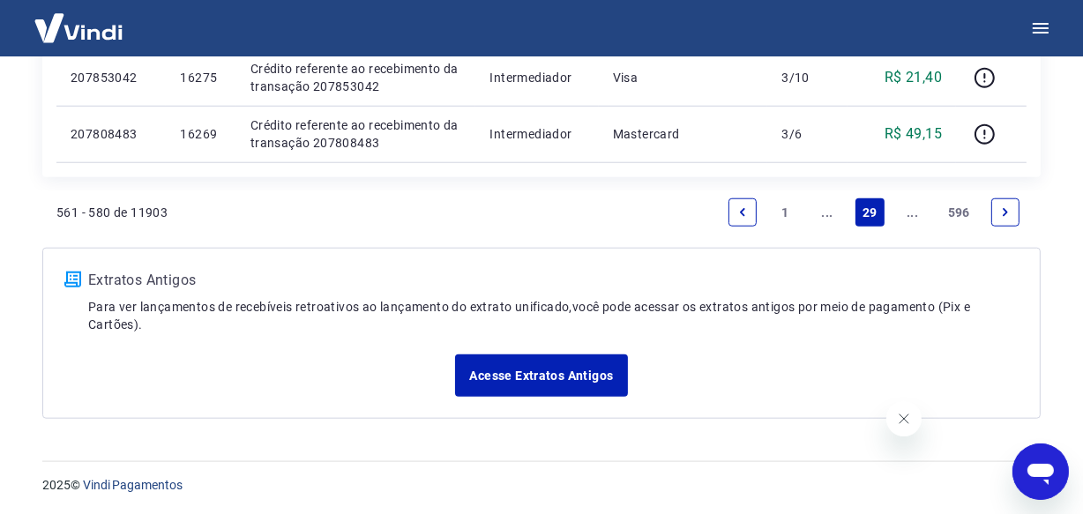
click at [997, 206] on link "Next page" at bounding box center [1005, 212] width 28 height 28
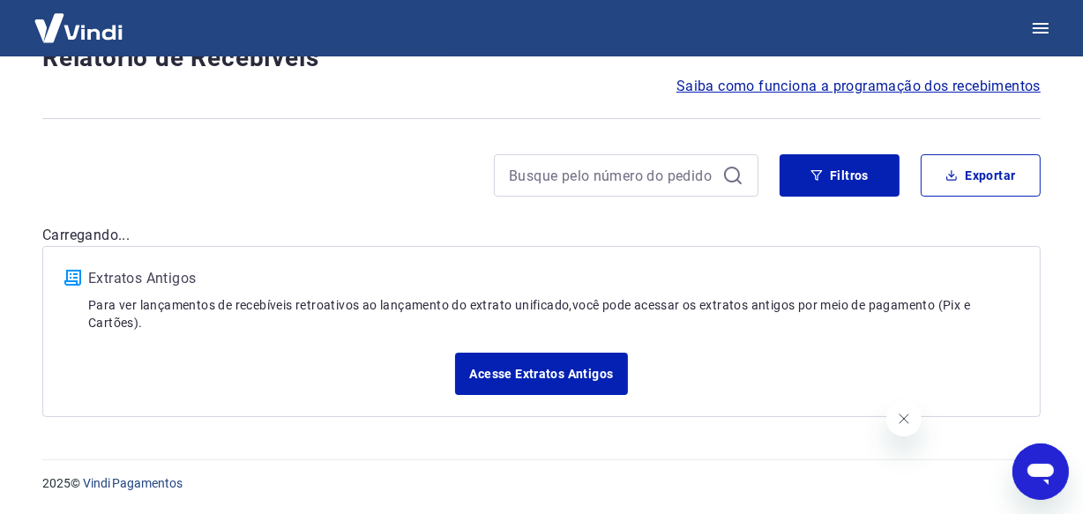
scroll to position [151, 0]
click at [997, 206] on div "Após o envio das liquidações aparecerem no Relatório de Recebíveis, elas podem …" at bounding box center [541, 173] width 1041 height 534
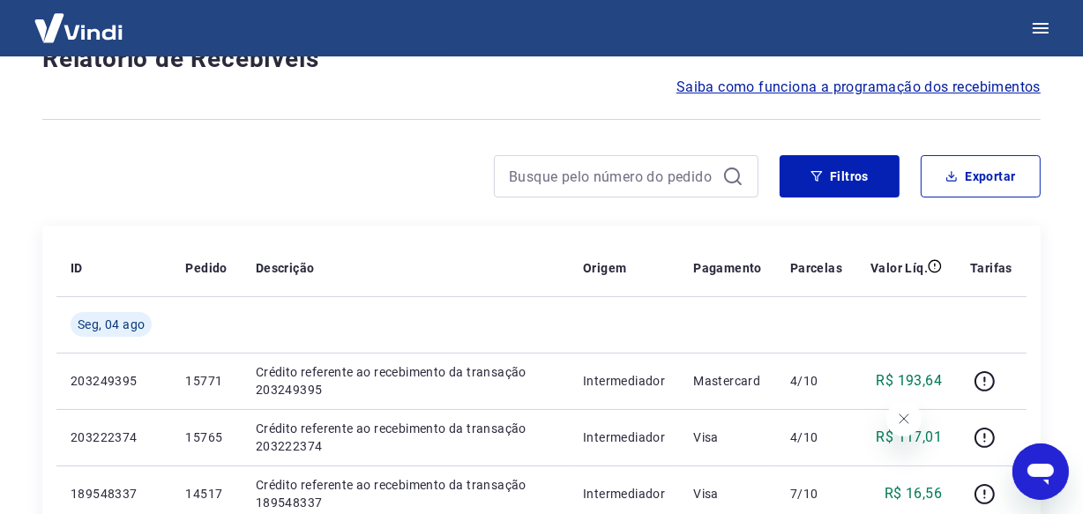
scroll to position [1527, 0]
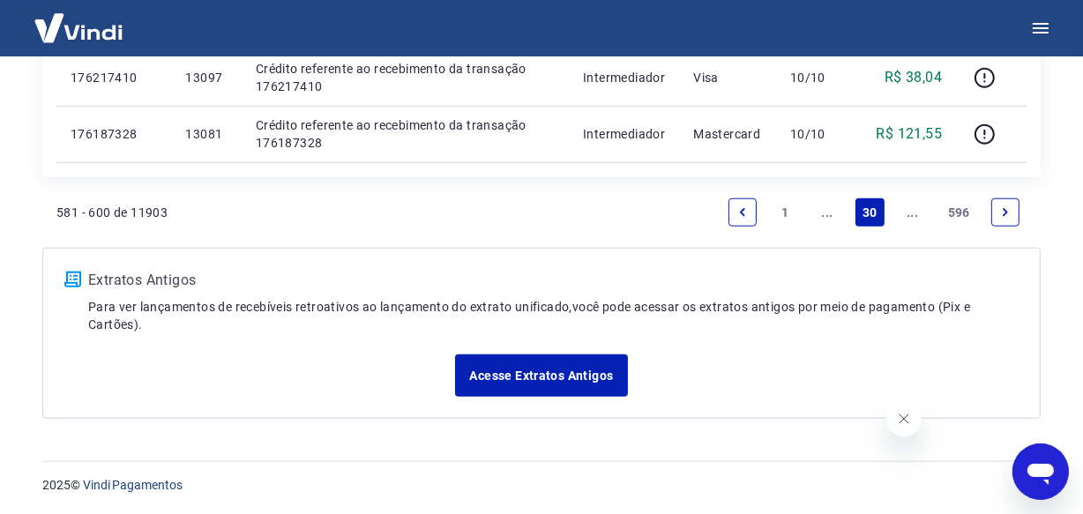
click at [997, 206] on link "Next page" at bounding box center [1005, 212] width 28 height 28
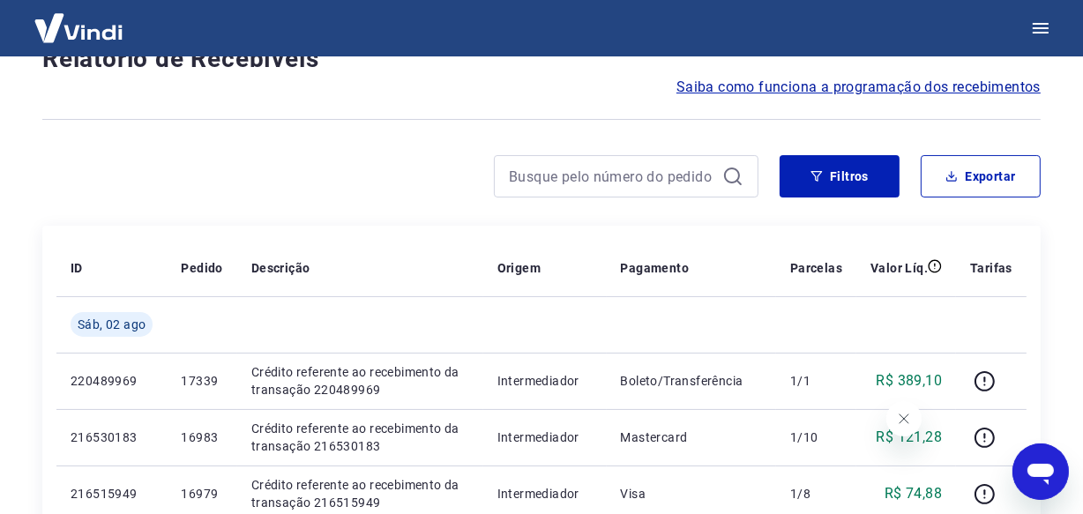
scroll to position [1527, 0]
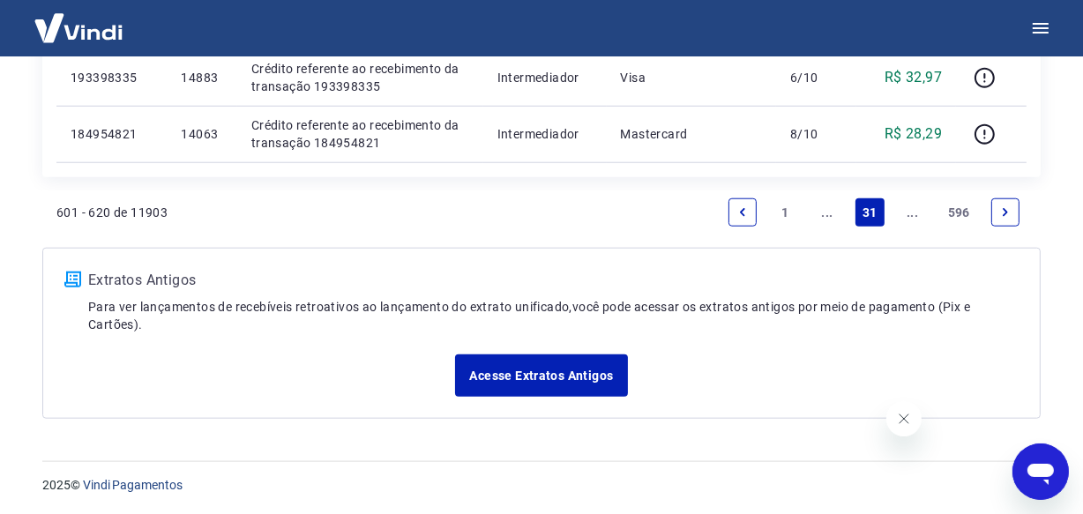
click at [997, 206] on link "Next page" at bounding box center [1005, 212] width 28 height 28
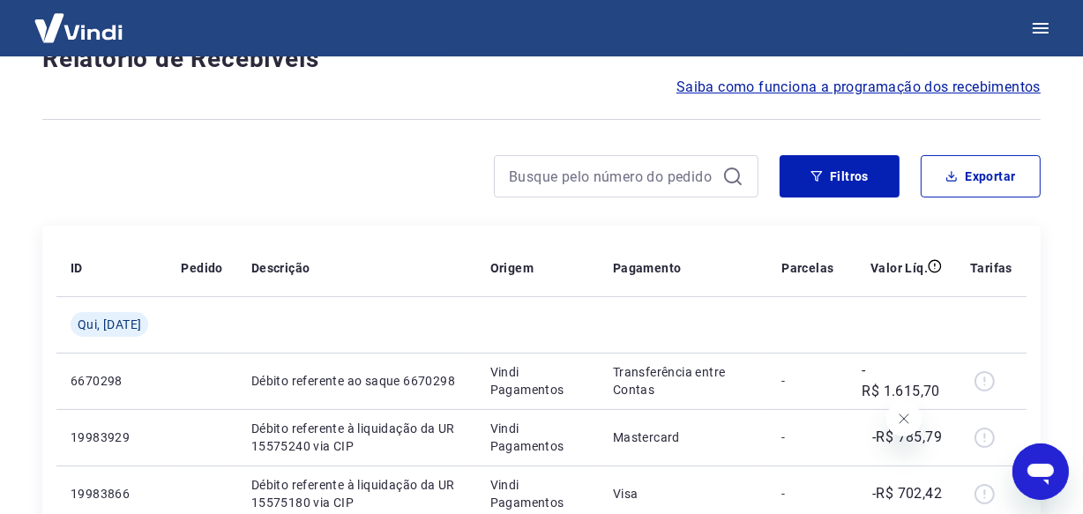
scroll to position [1527, 0]
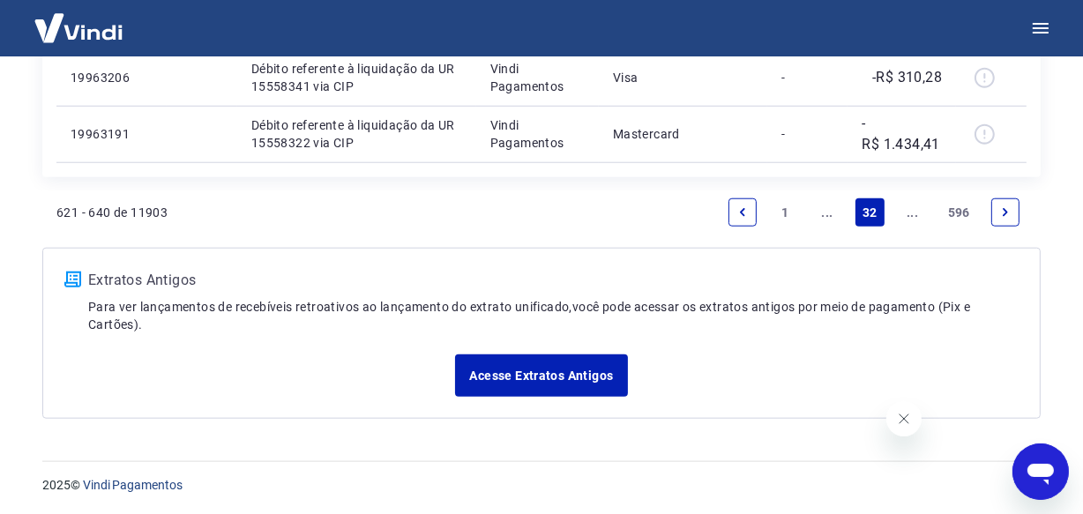
click at [997, 206] on link "Next page" at bounding box center [1005, 212] width 28 height 28
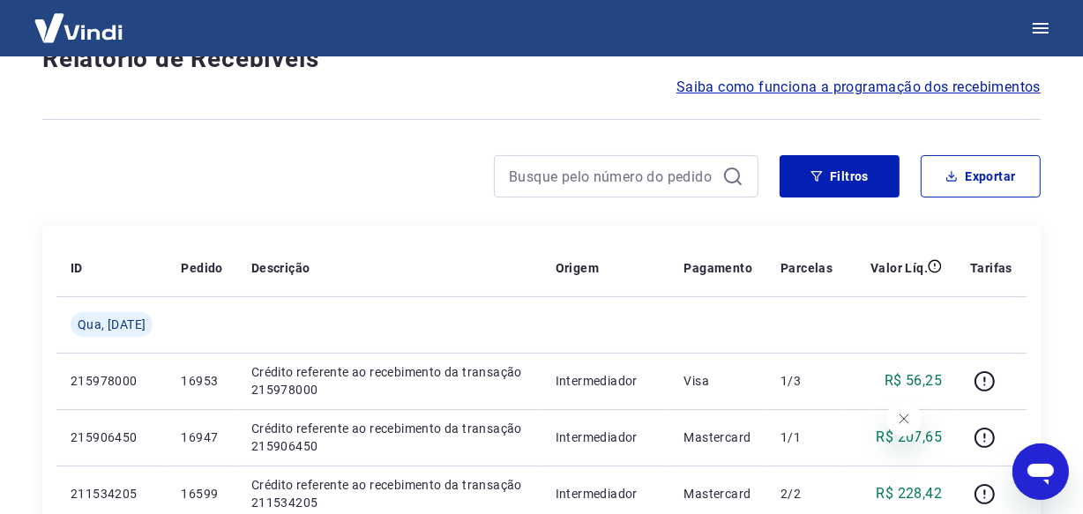
scroll to position [1527, 0]
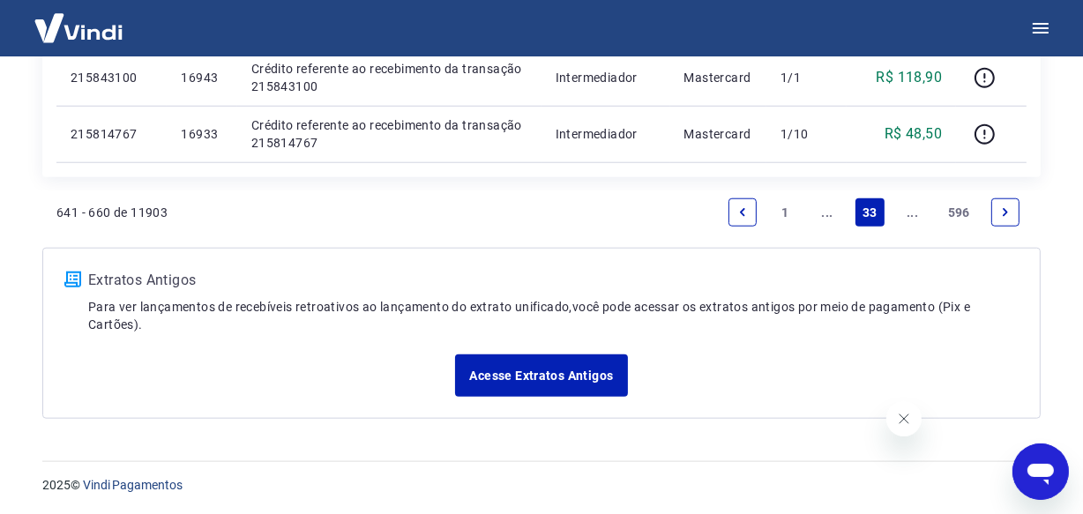
click at [997, 206] on link "Next page" at bounding box center [1005, 212] width 28 height 28
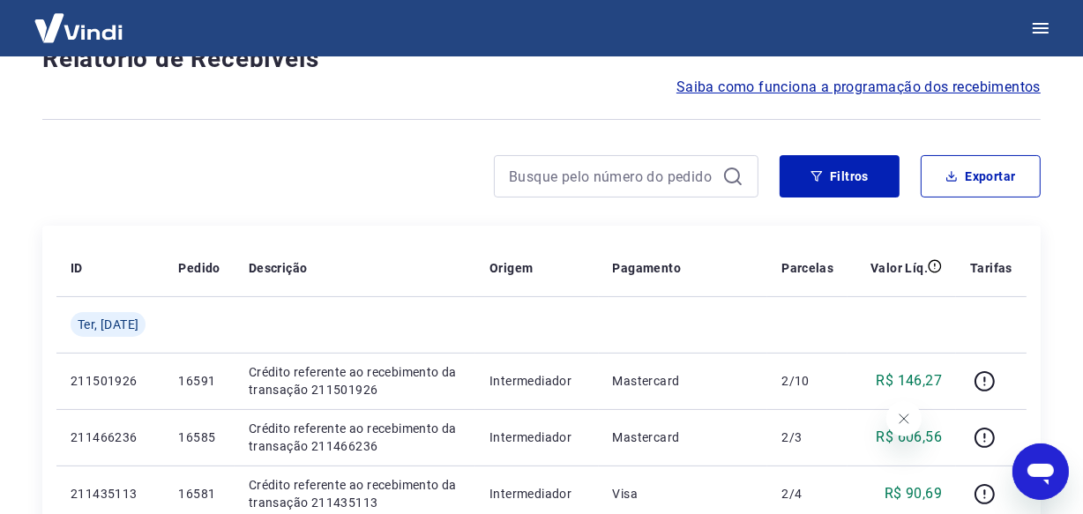
scroll to position [1527, 0]
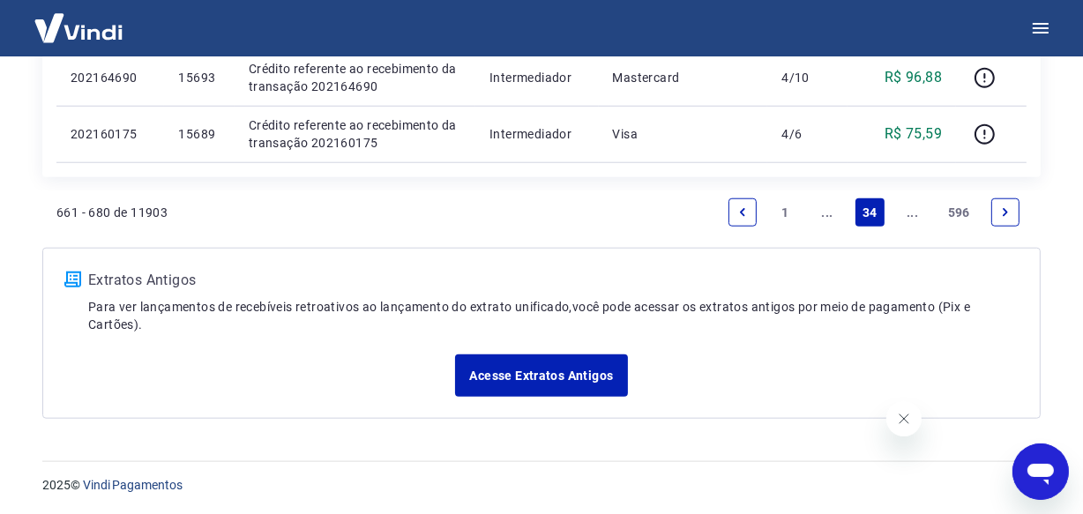
click at [997, 206] on link "Next page" at bounding box center [1005, 212] width 28 height 28
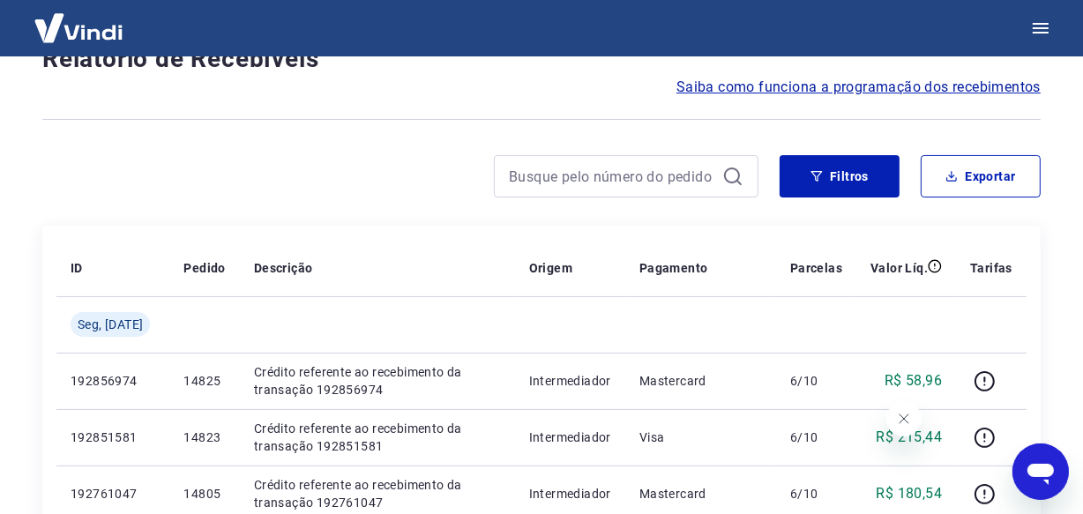
scroll to position [1527, 0]
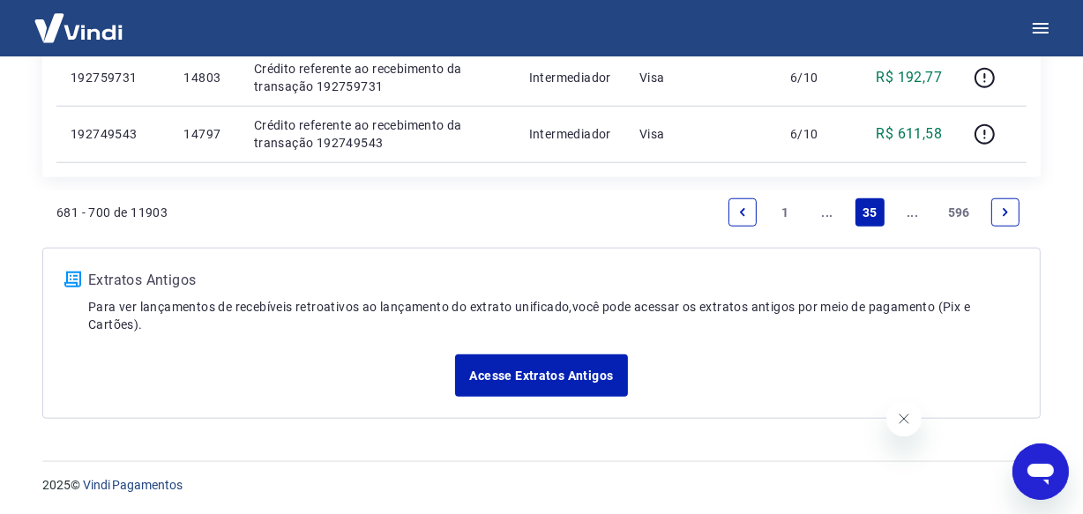
click at [997, 206] on link "Next page" at bounding box center [1005, 212] width 28 height 28
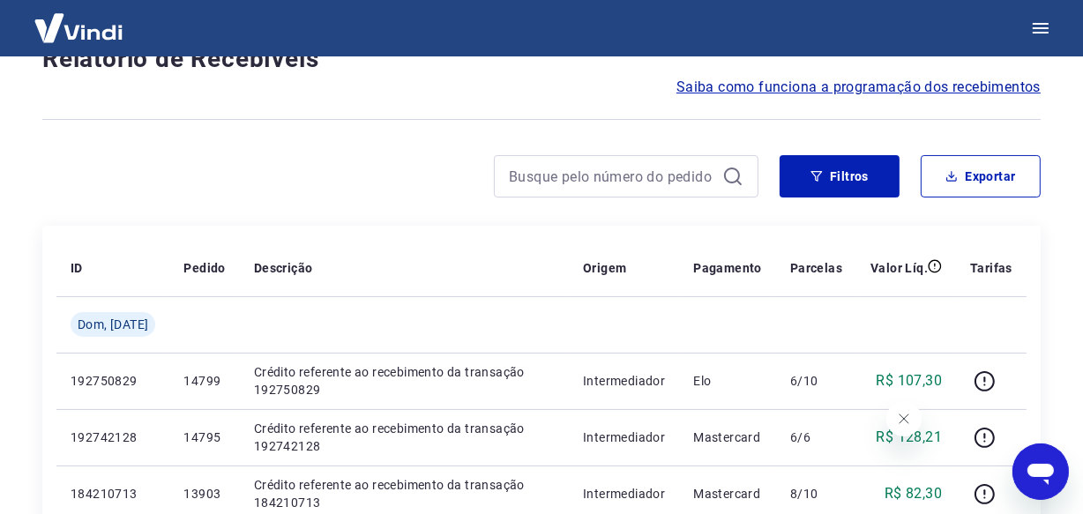
scroll to position [1527, 0]
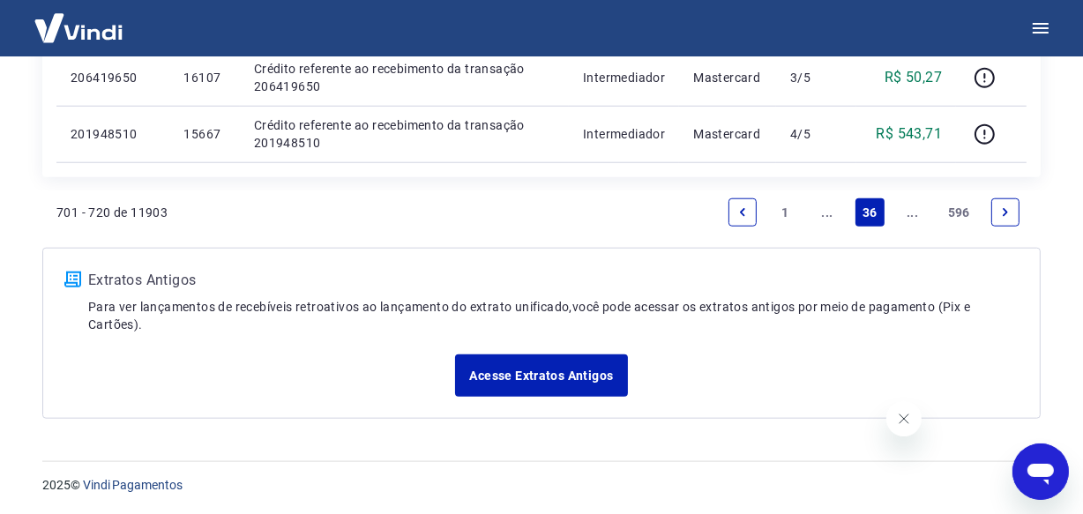
click at [997, 206] on link "Next page" at bounding box center [1005, 212] width 28 height 28
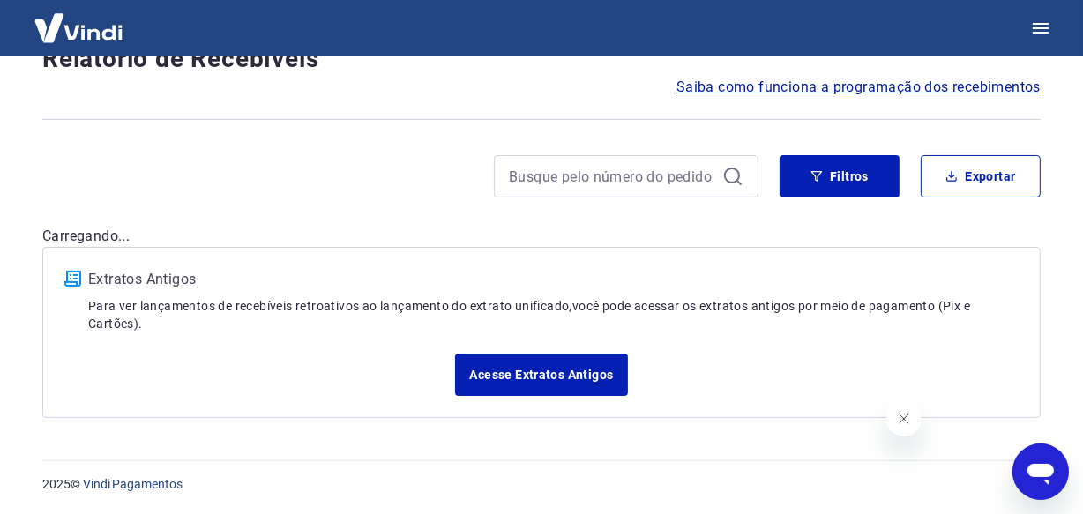
scroll to position [1527, 0]
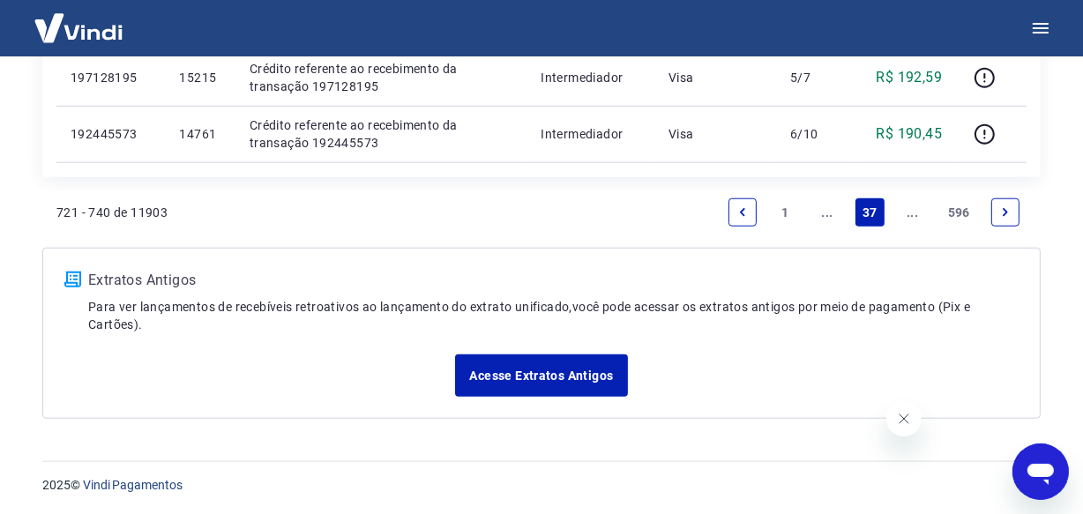
click at [997, 206] on link "Next page" at bounding box center [1005, 212] width 28 height 28
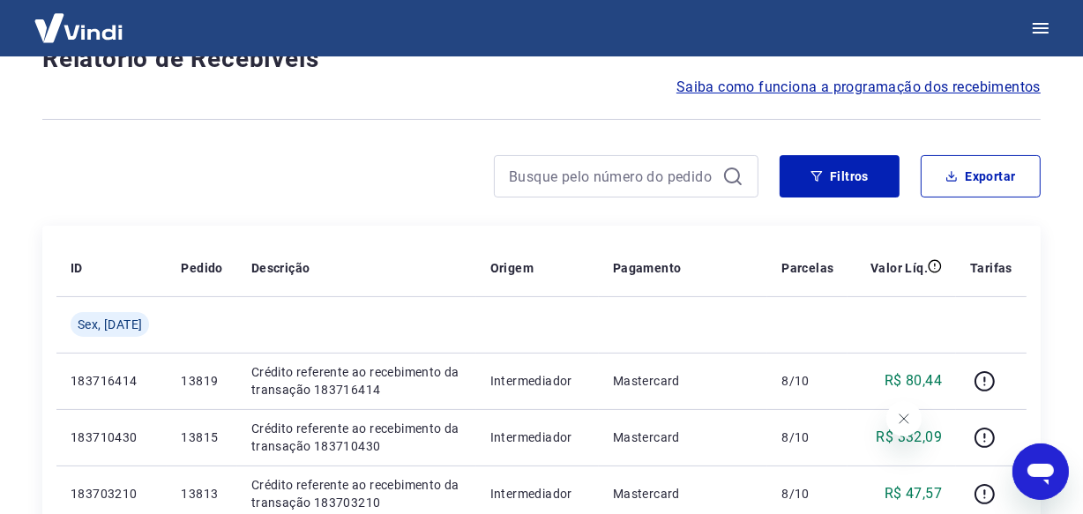
scroll to position [1583, 0]
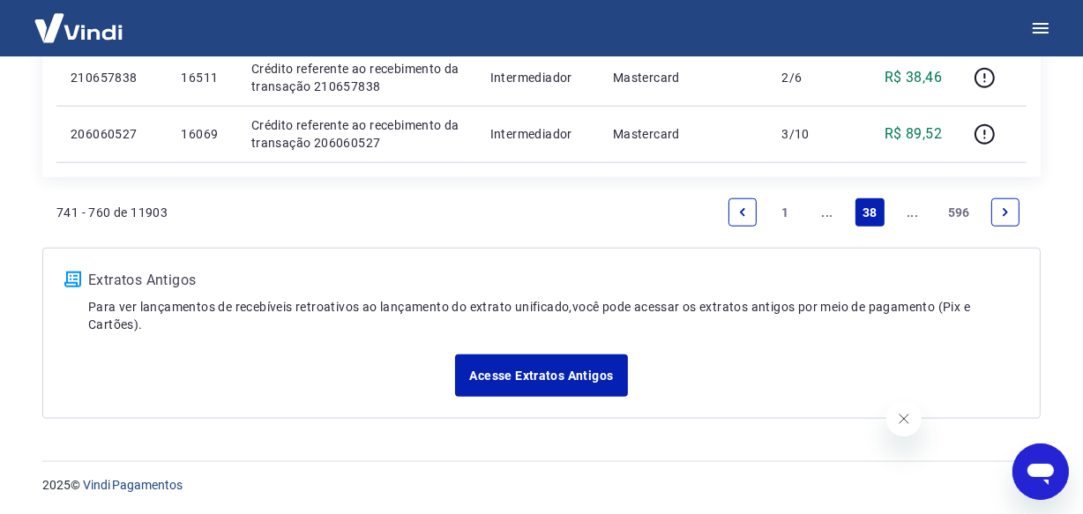
click at [997, 206] on link "Next page" at bounding box center [1005, 212] width 28 height 28
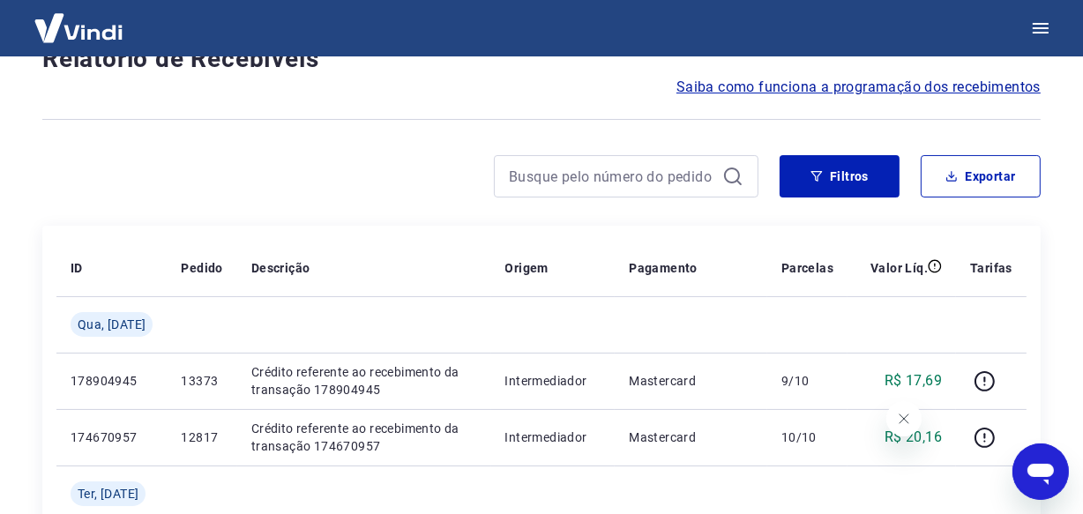
scroll to position [1583, 0]
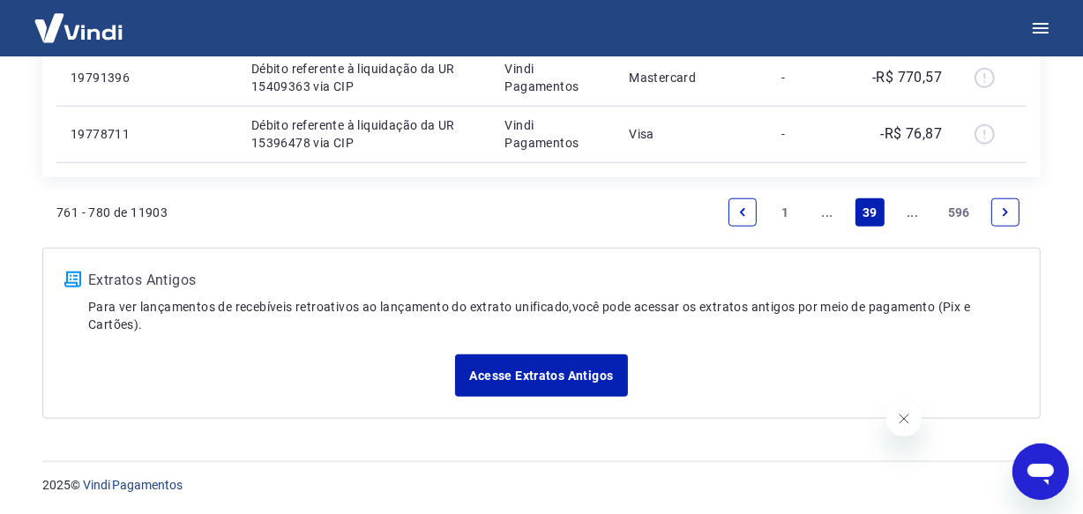
click at [1008, 225] on link "Next page" at bounding box center [1005, 212] width 28 height 28
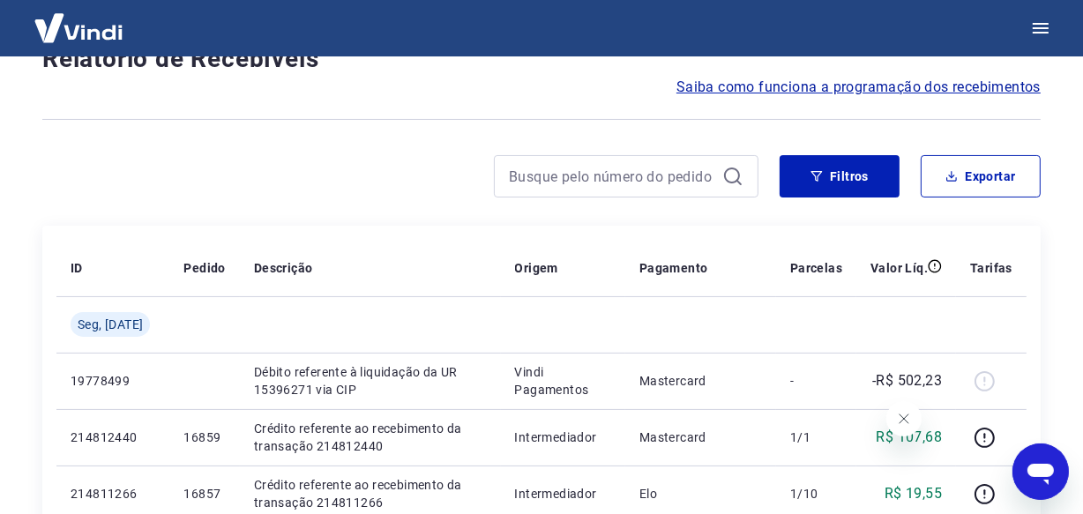
scroll to position [1527, 0]
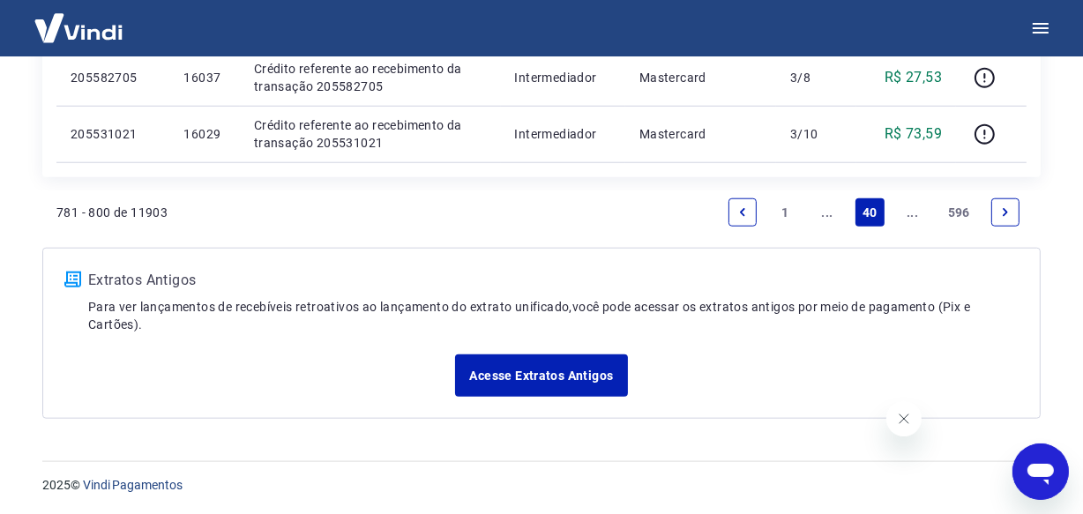
click at [1008, 212] on icon "Next page" at bounding box center [1005, 212] width 12 height 12
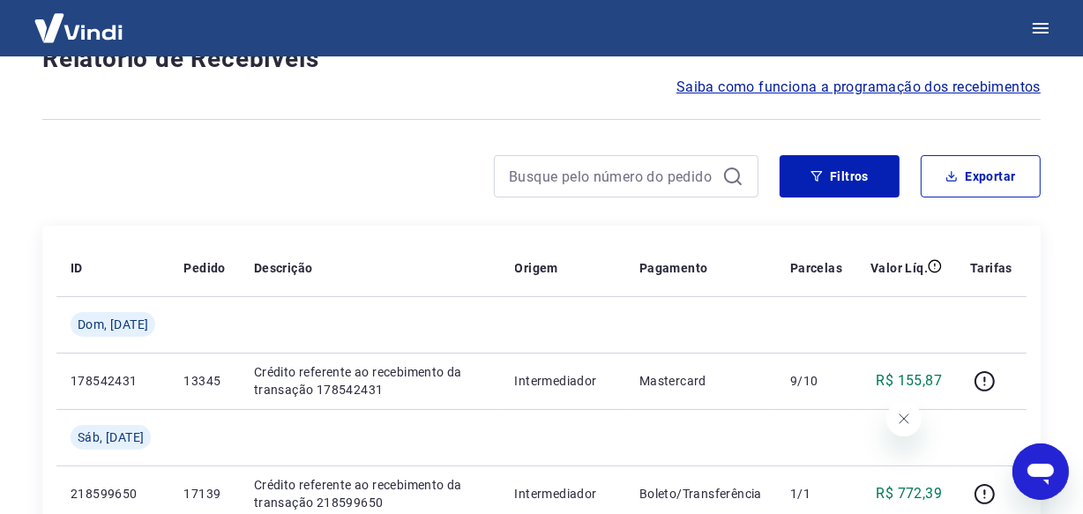
scroll to position [1583, 0]
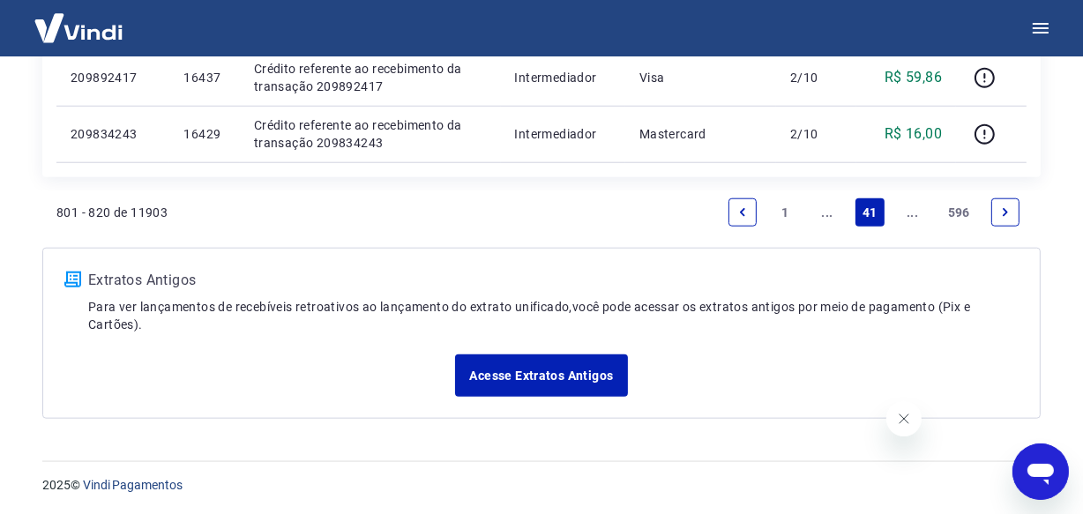
click at [1008, 212] on icon "Next page" at bounding box center [1005, 212] width 12 height 12
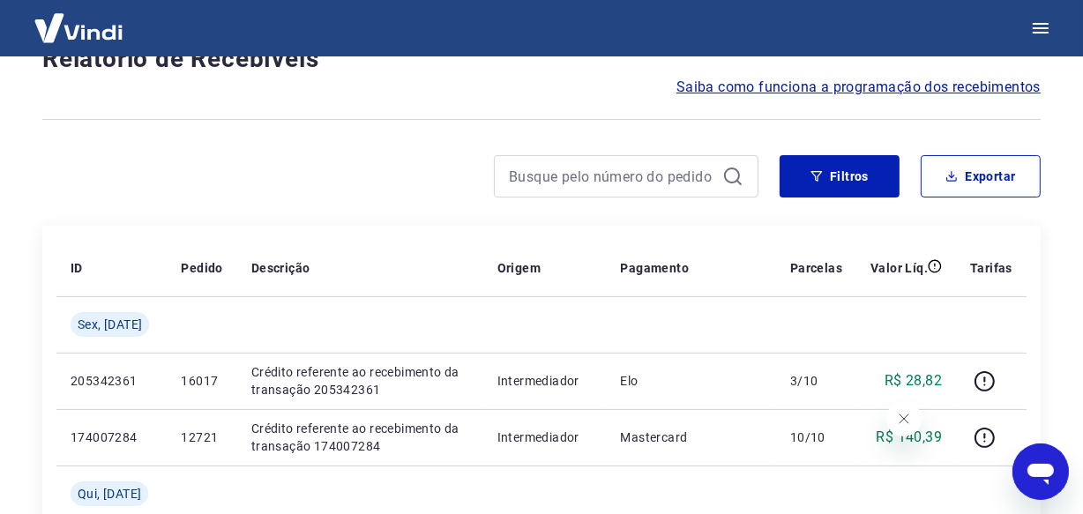
scroll to position [1583, 0]
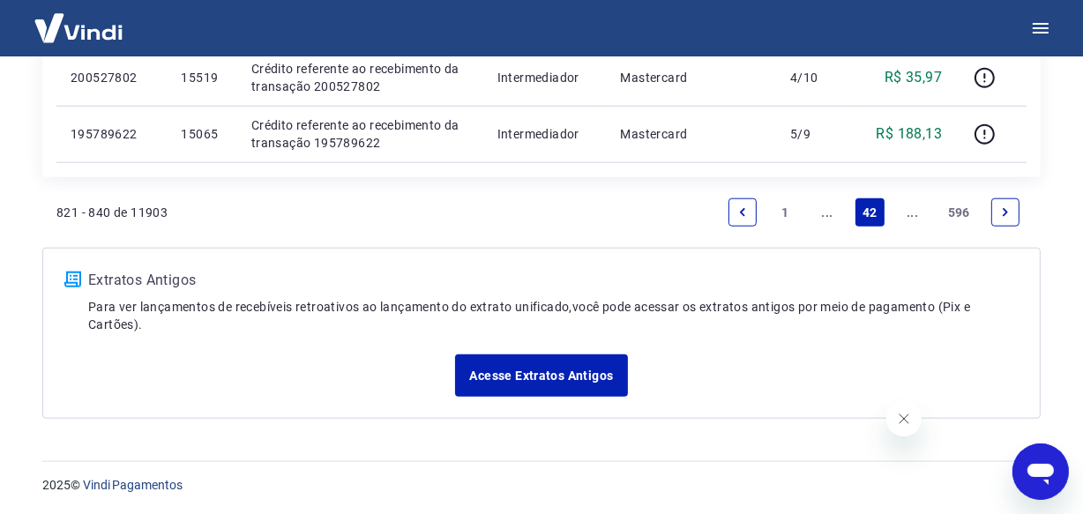
click at [1008, 212] on icon "Next page" at bounding box center [1005, 212] width 12 height 12
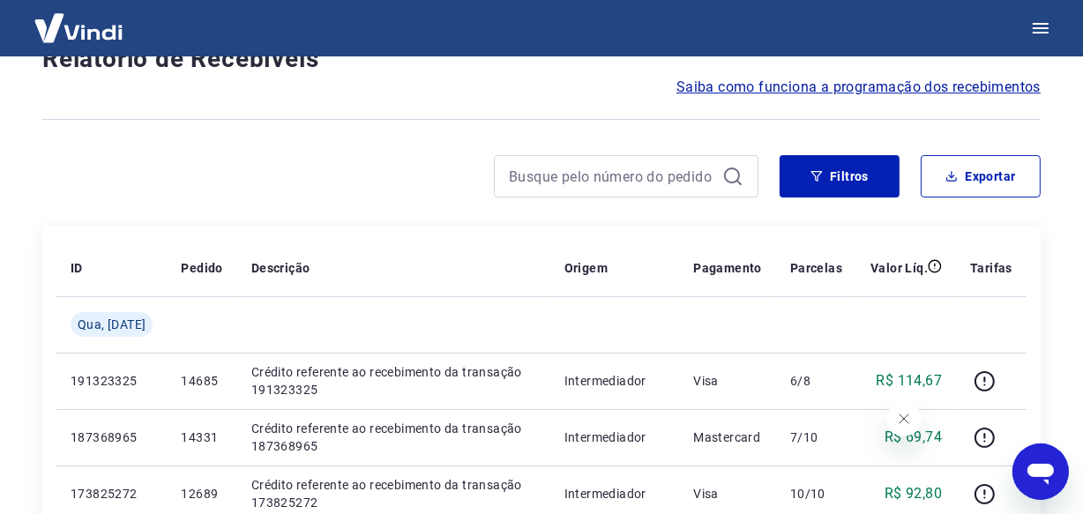
scroll to position [1527, 0]
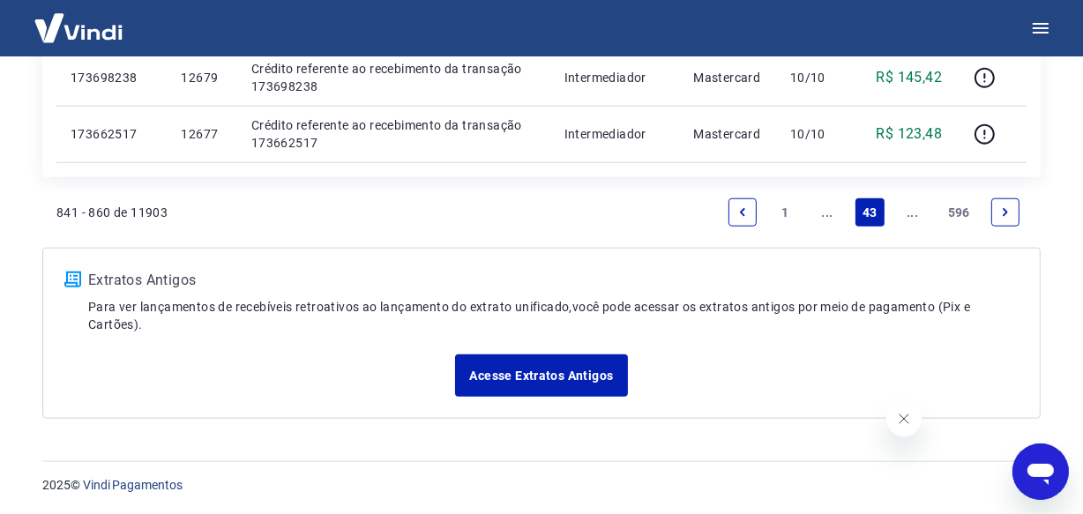
click at [1008, 212] on icon "Next page" at bounding box center [1005, 212] width 12 height 12
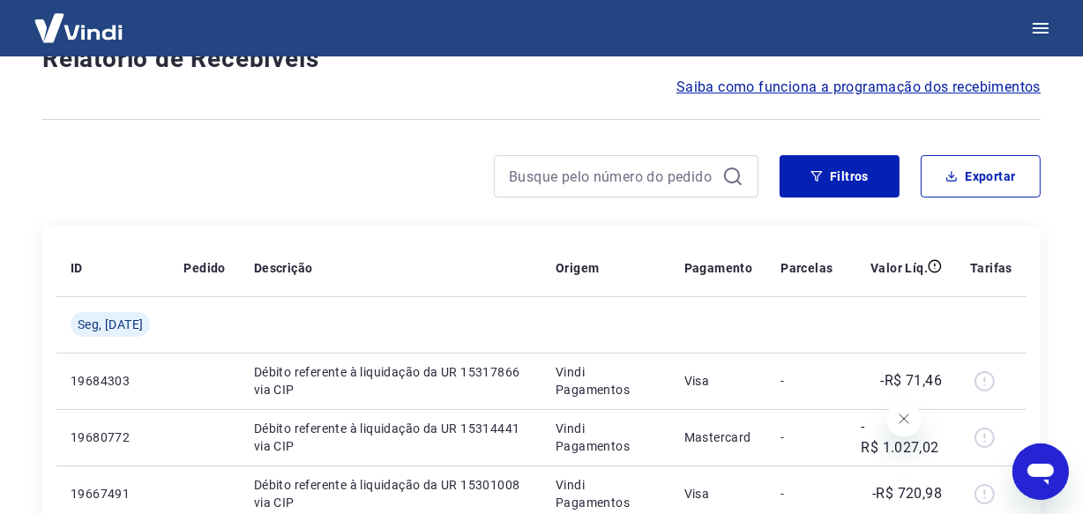
scroll to position [1527, 0]
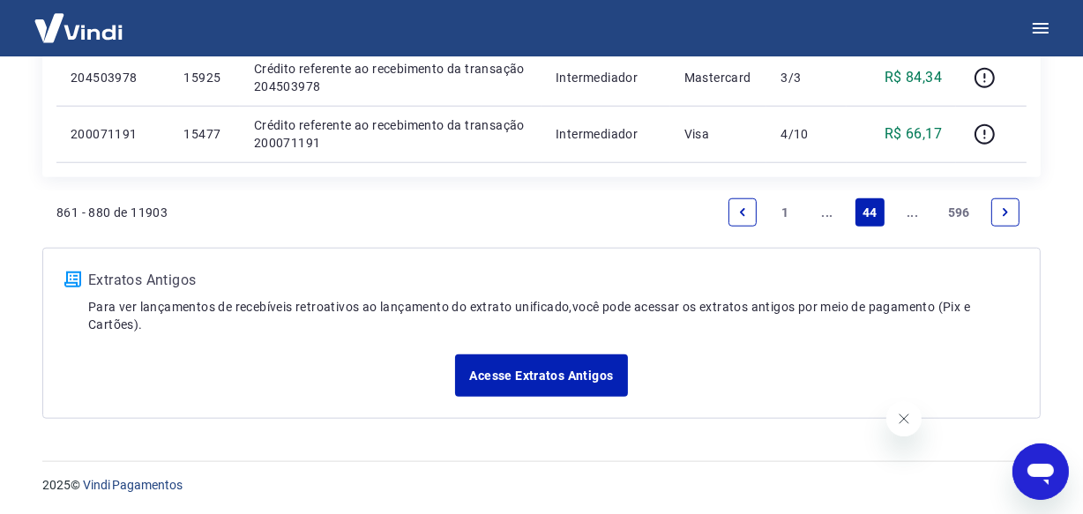
click at [1008, 212] on icon "Next page" at bounding box center [1005, 212] width 12 height 12
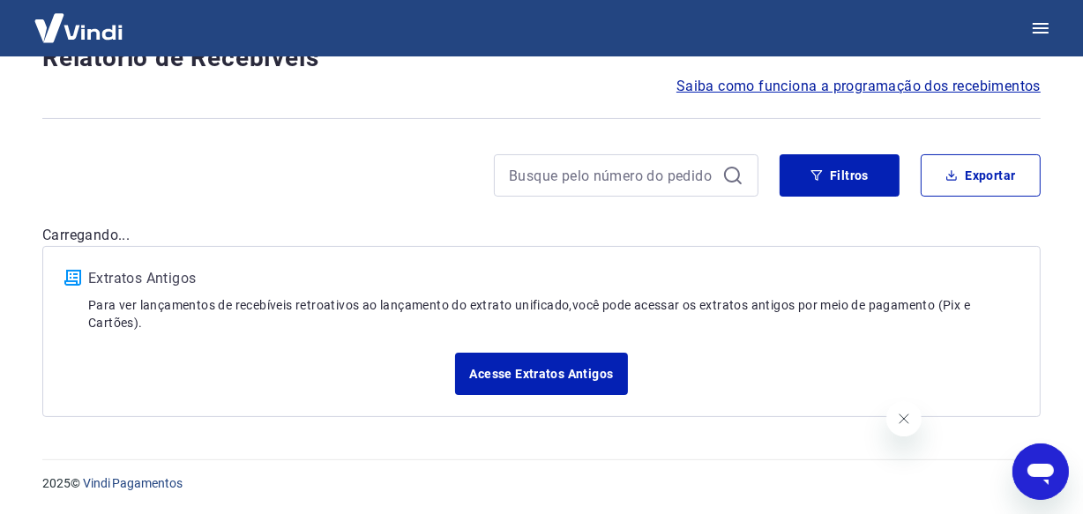
scroll to position [151, 0]
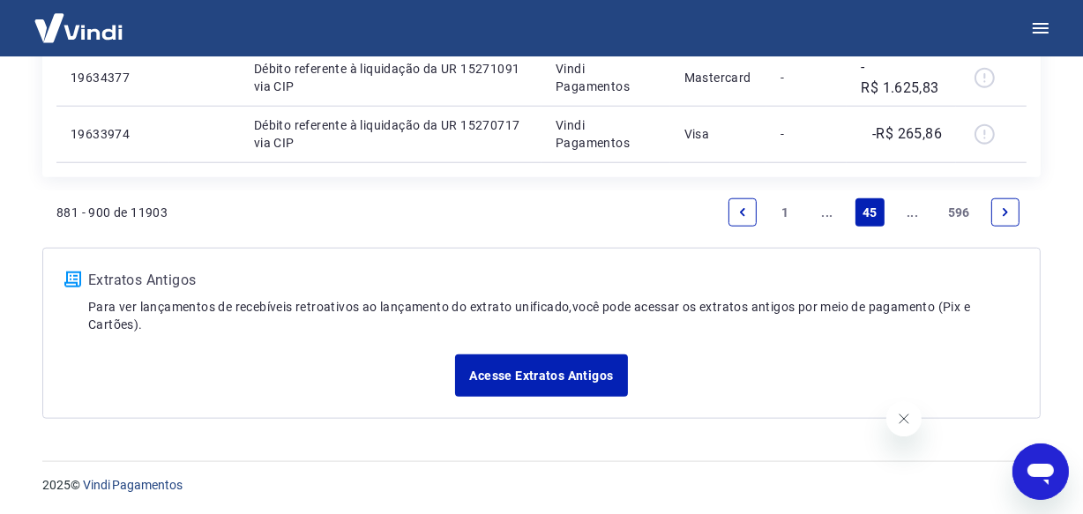
scroll to position [1583, 0]
click at [1006, 219] on link "Next page" at bounding box center [1005, 212] width 28 height 28
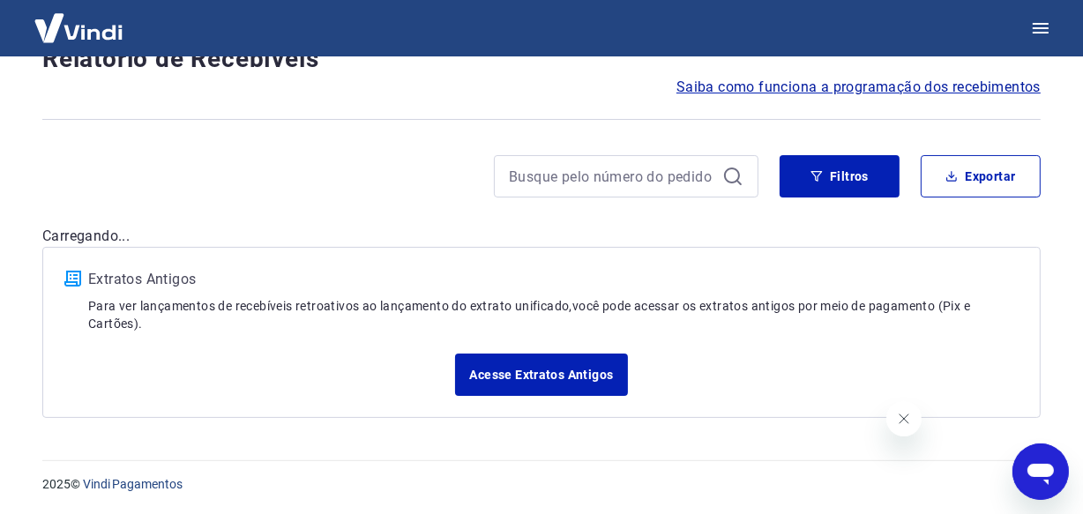
scroll to position [1527, 0]
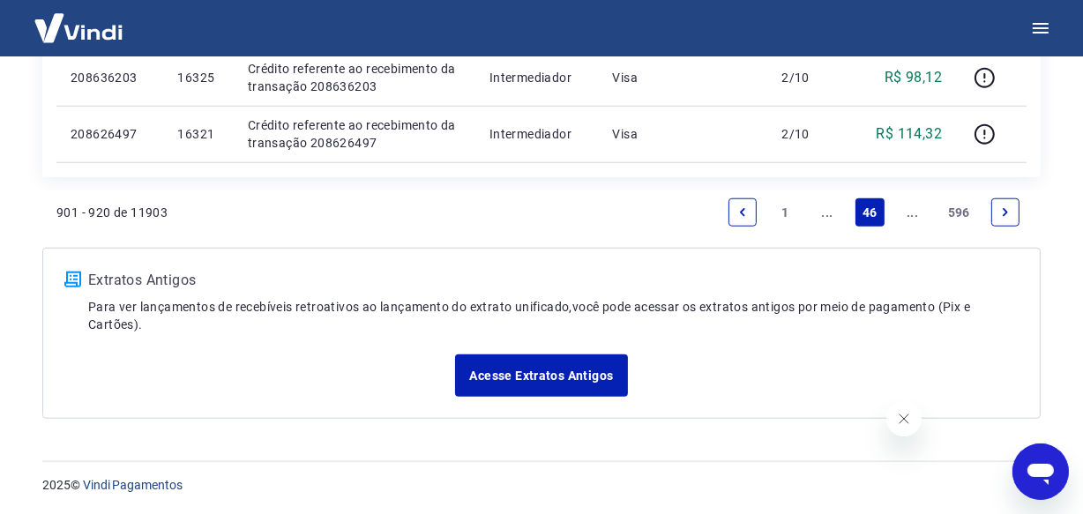
click at [1006, 219] on link "Next page" at bounding box center [1005, 212] width 28 height 28
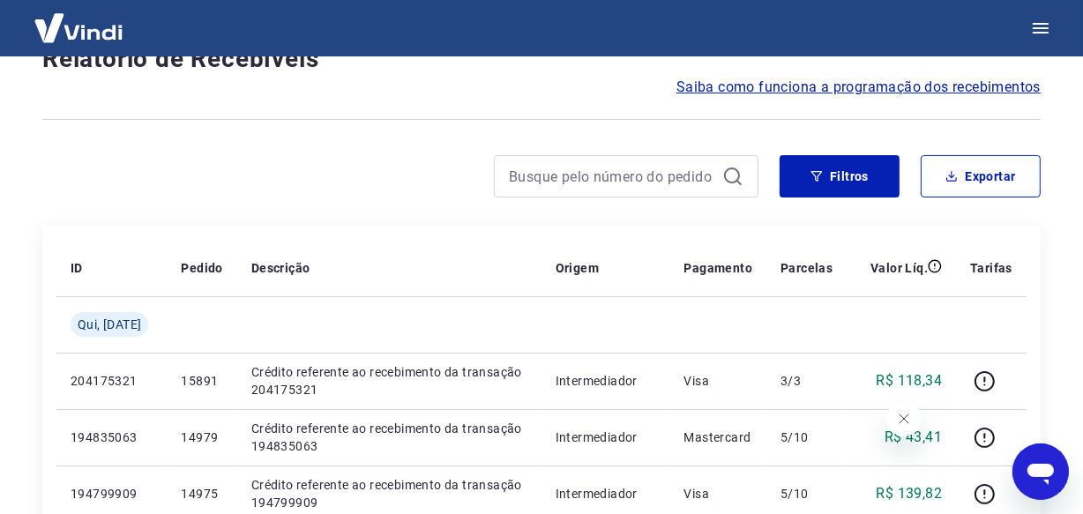
scroll to position [1583, 0]
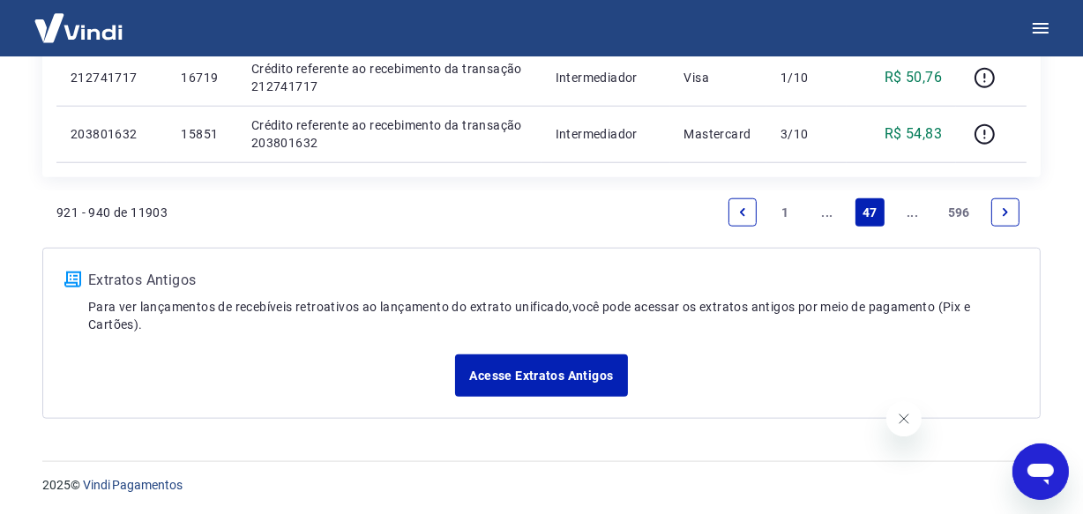
click at [1006, 219] on link "Next page" at bounding box center [1005, 212] width 28 height 28
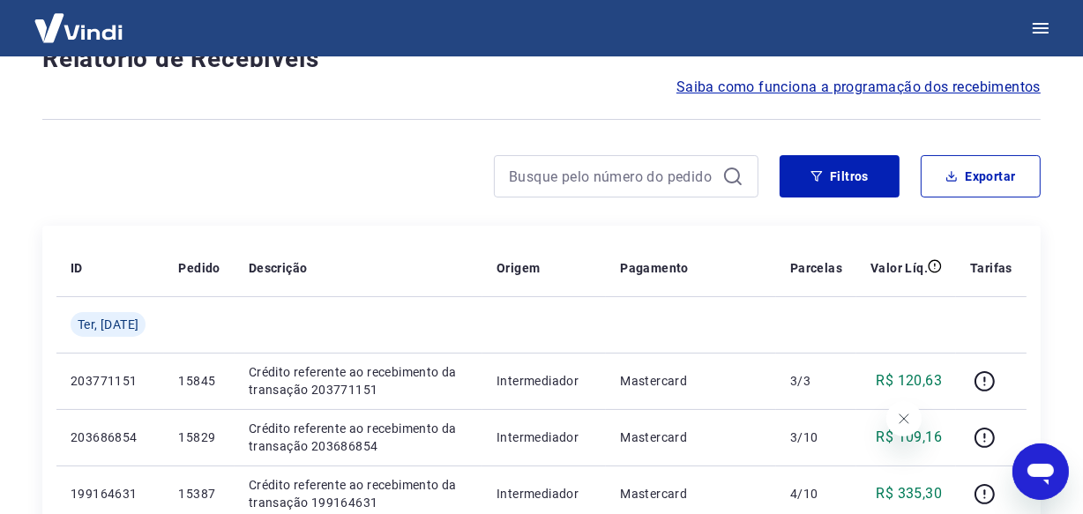
scroll to position [1527, 0]
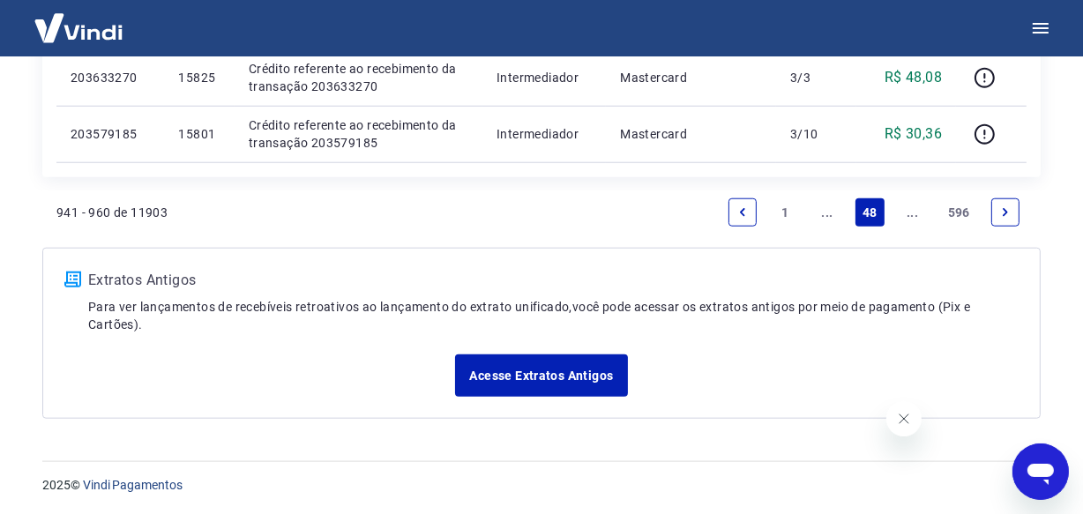
click at [1005, 216] on icon "Next page" at bounding box center [1005, 212] width 12 height 12
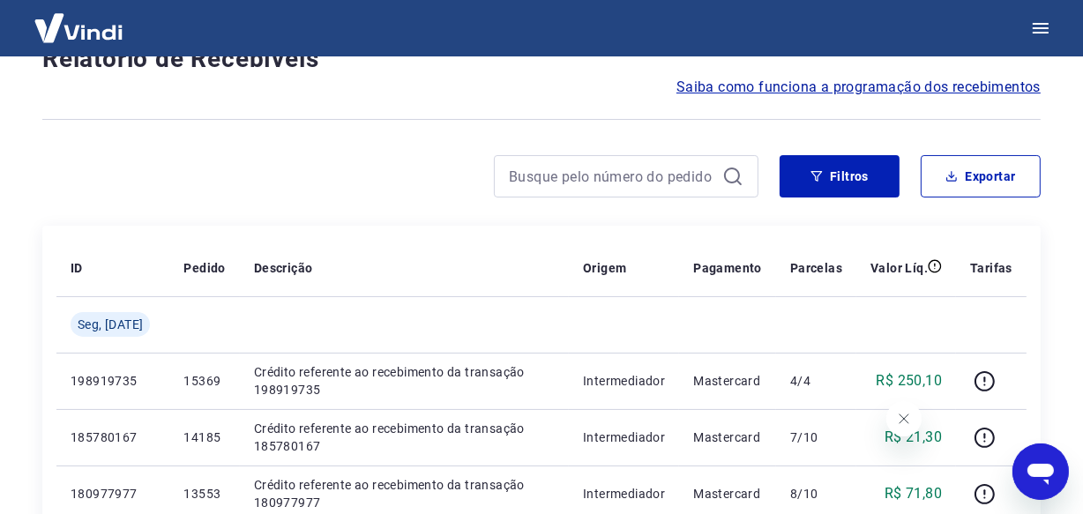
scroll to position [1583, 0]
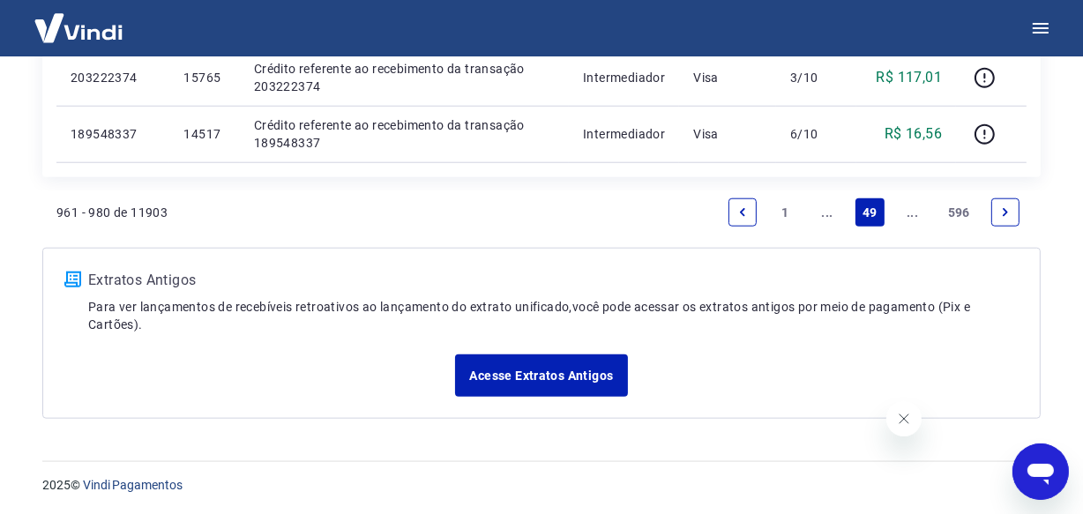
click at [1005, 216] on icon "Next page" at bounding box center [1005, 212] width 12 height 12
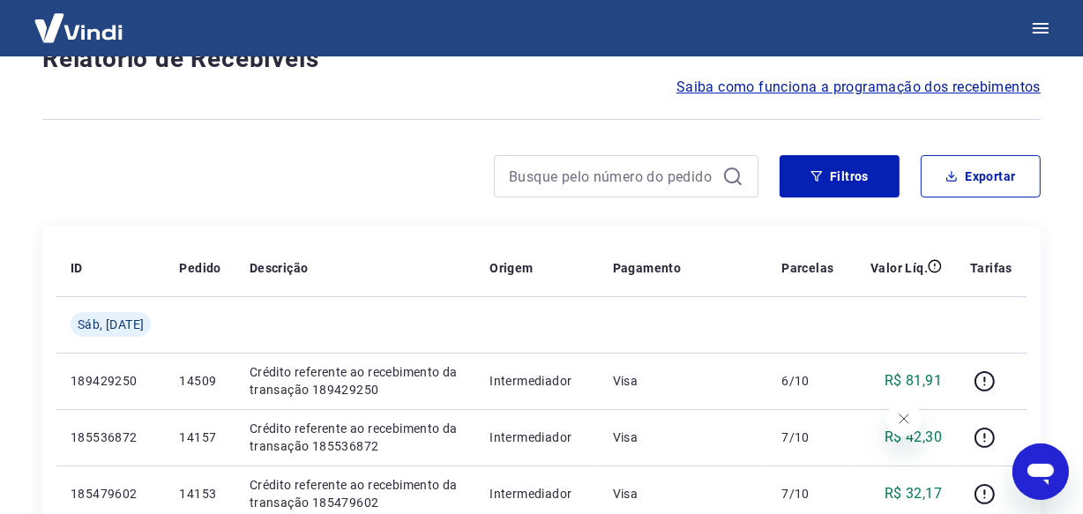
scroll to position [1527, 0]
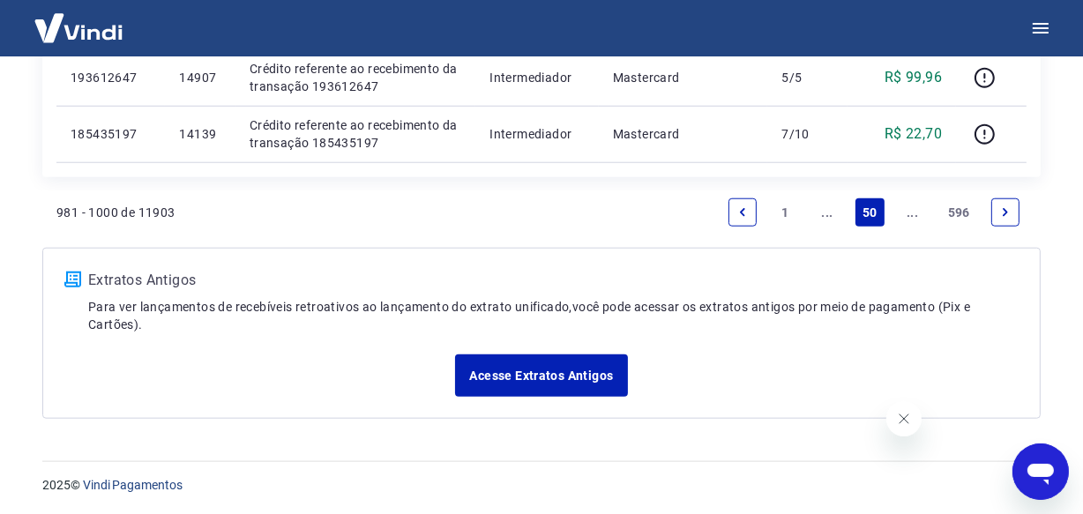
click at [1005, 216] on icon "Next page" at bounding box center [1005, 212] width 12 height 12
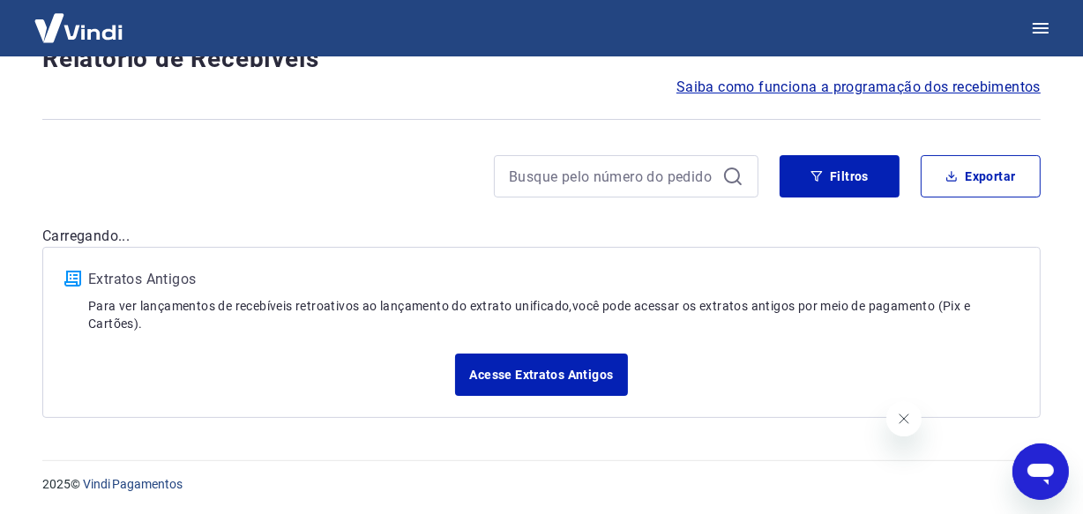
scroll to position [1527, 0]
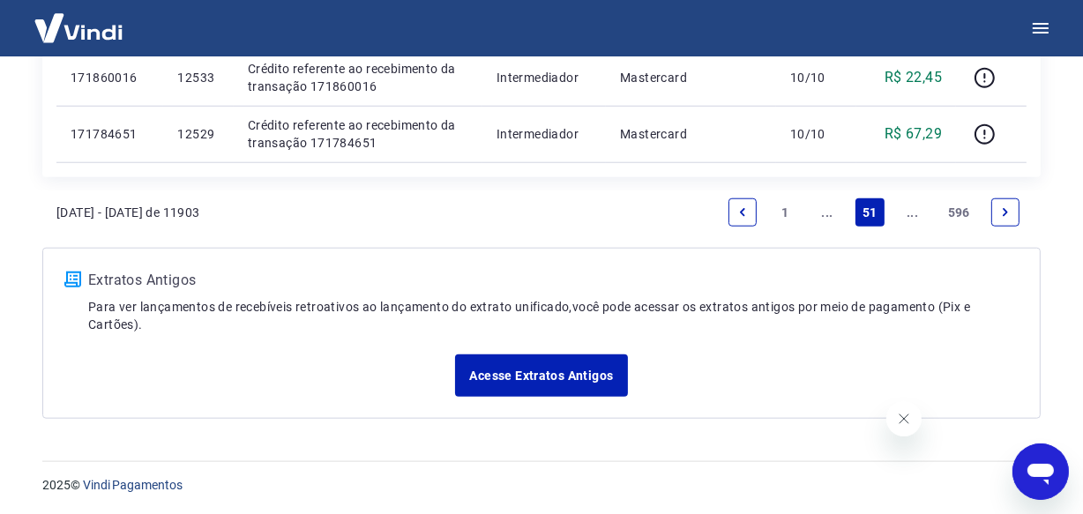
click at [1005, 216] on icon "Next page" at bounding box center [1005, 212] width 12 height 12
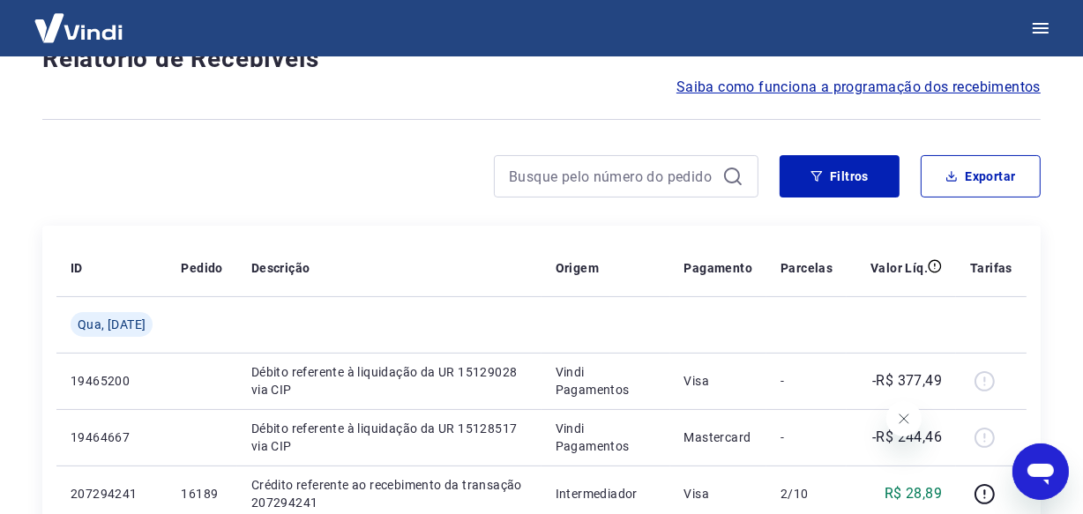
scroll to position [1527, 0]
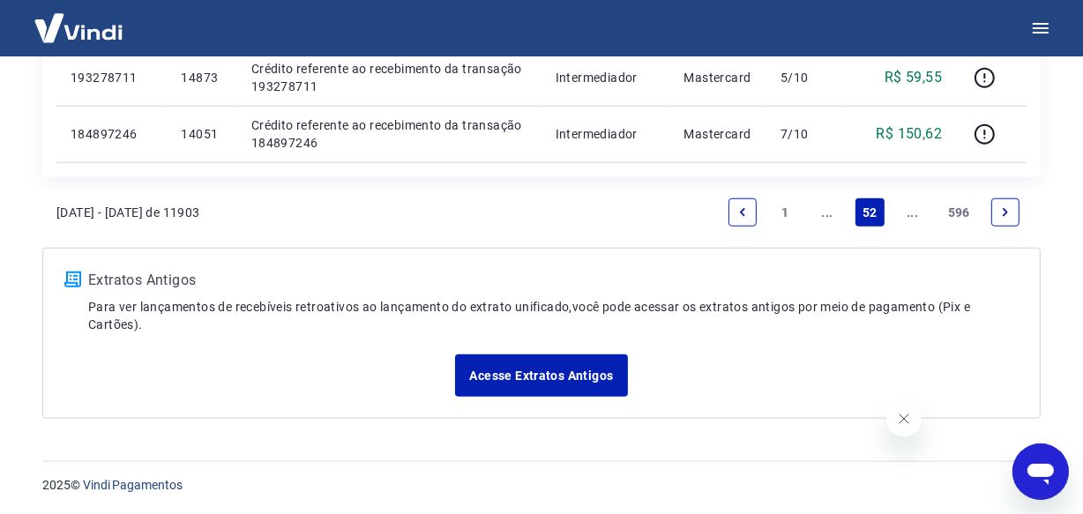
click at [1005, 216] on icon "Next page" at bounding box center [1005, 212] width 12 height 12
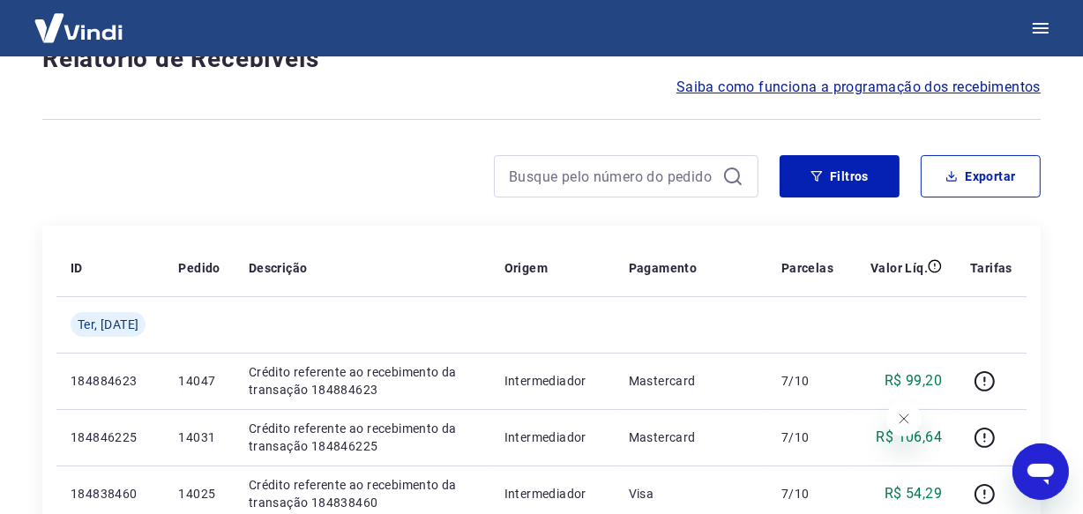
scroll to position [1527, 0]
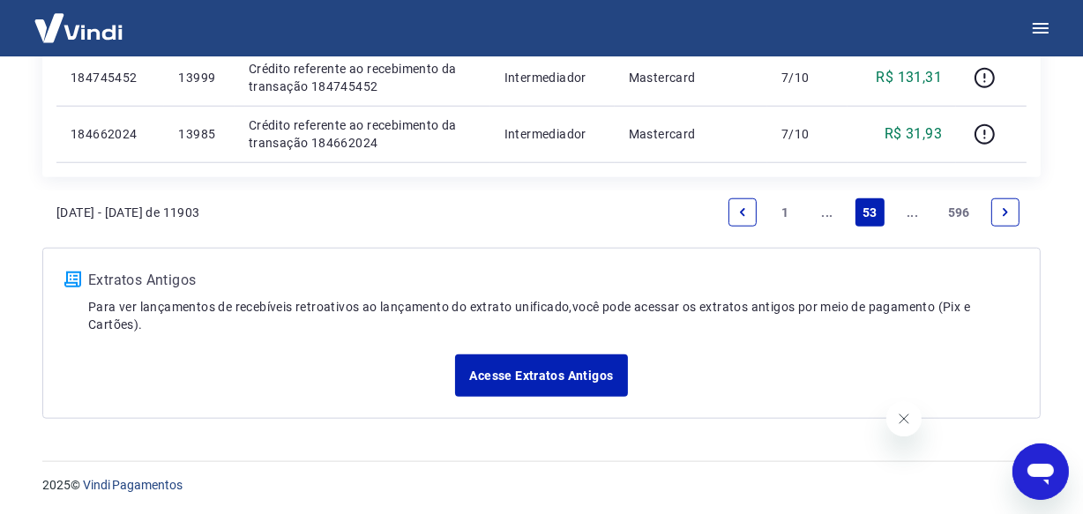
click at [1005, 216] on icon "Next page" at bounding box center [1005, 212] width 12 height 12
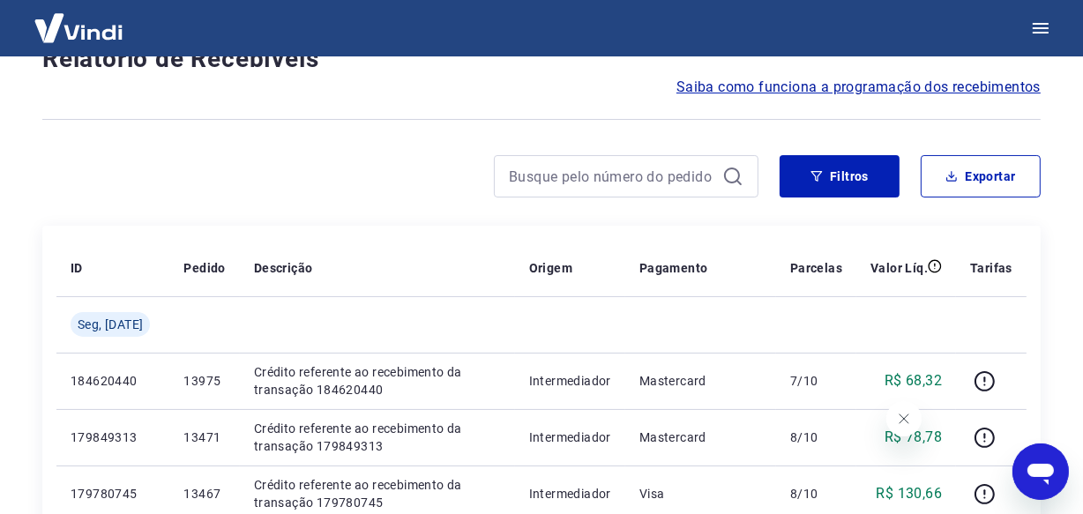
scroll to position [1583, 0]
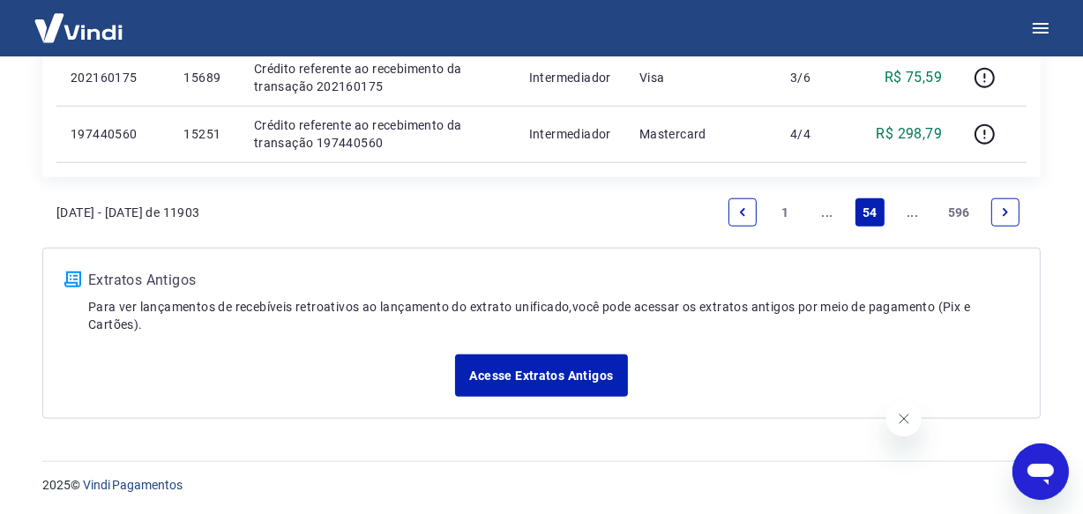
click at [1005, 216] on icon "Next page" at bounding box center [1005, 212] width 12 height 12
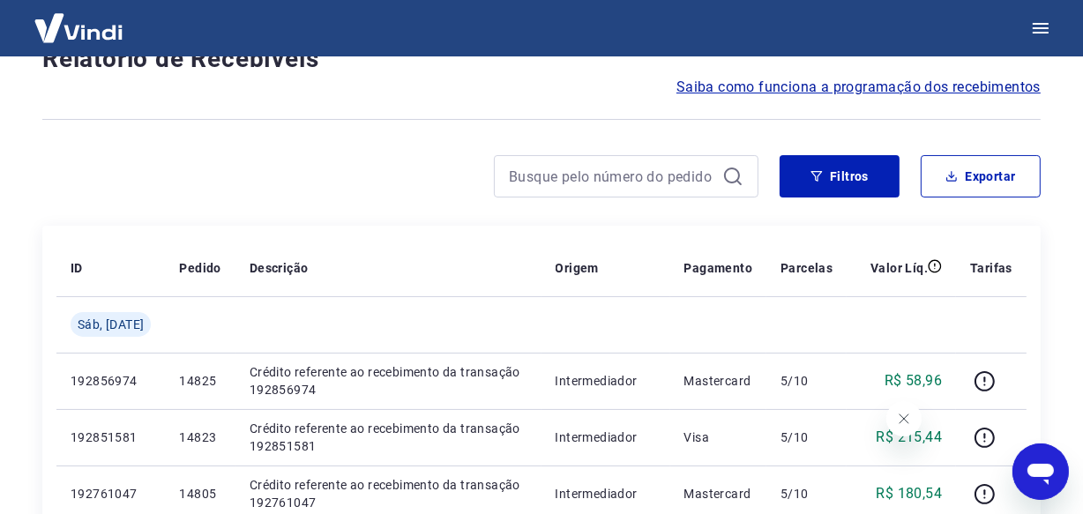
scroll to position [1527, 0]
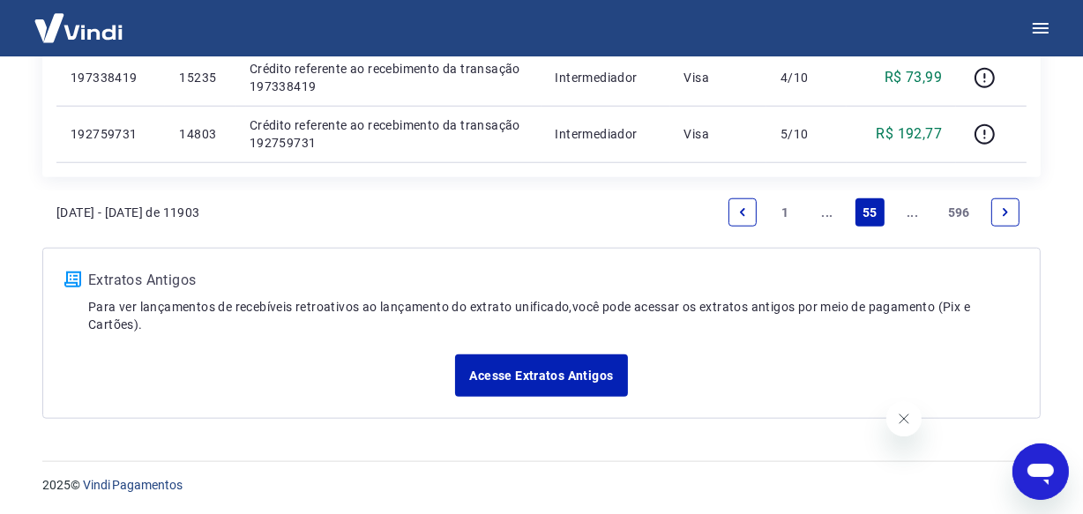
click at [1005, 216] on icon "Next page" at bounding box center [1005, 212] width 12 height 12
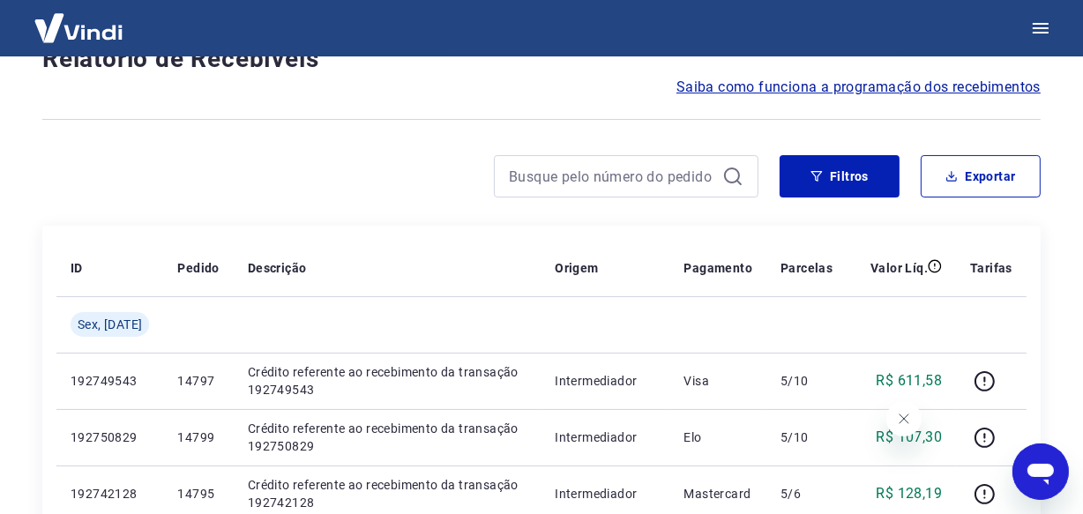
scroll to position [1527, 0]
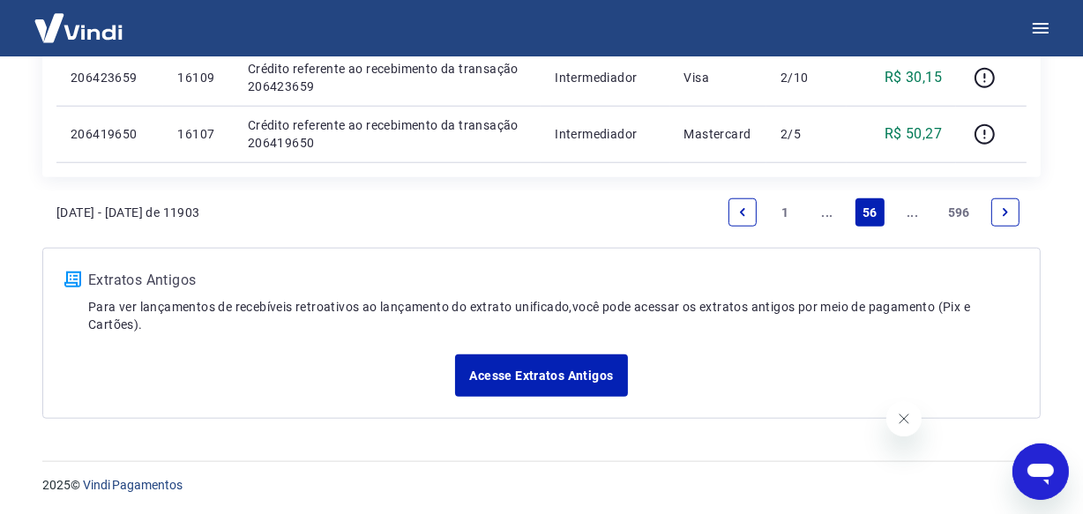
click at [1005, 216] on icon "Next page" at bounding box center [1005, 212] width 12 height 12
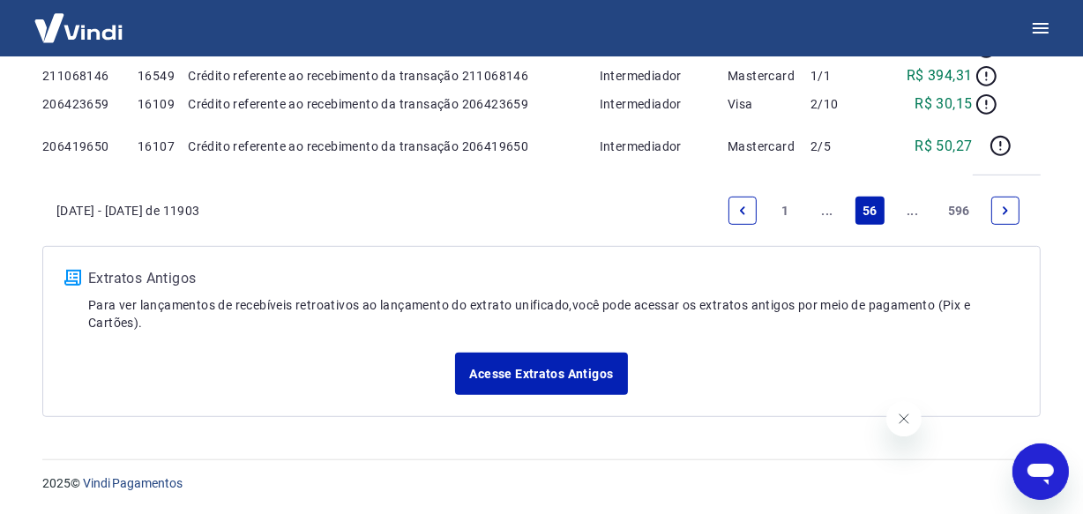
scroll to position [151, 0]
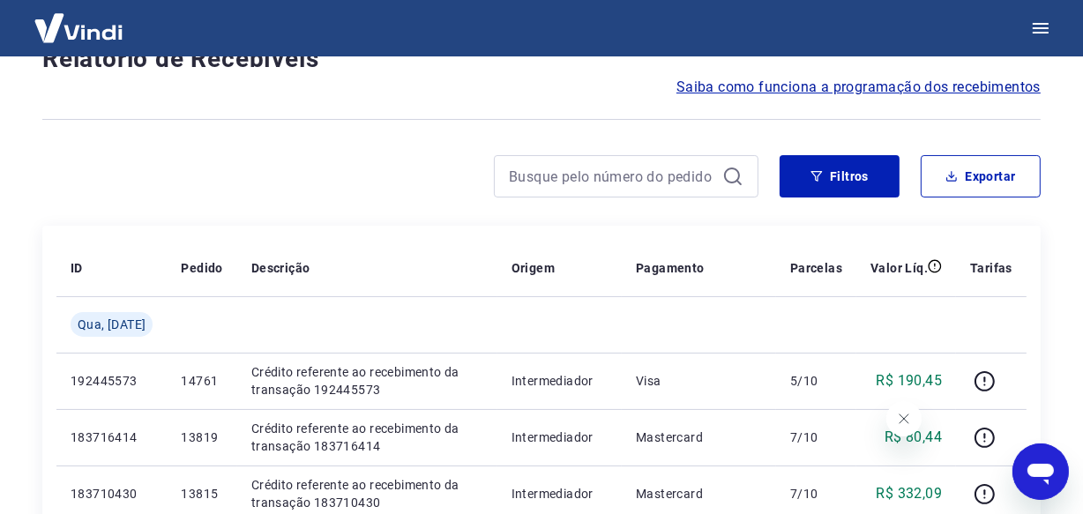
scroll to position [1583, 0]
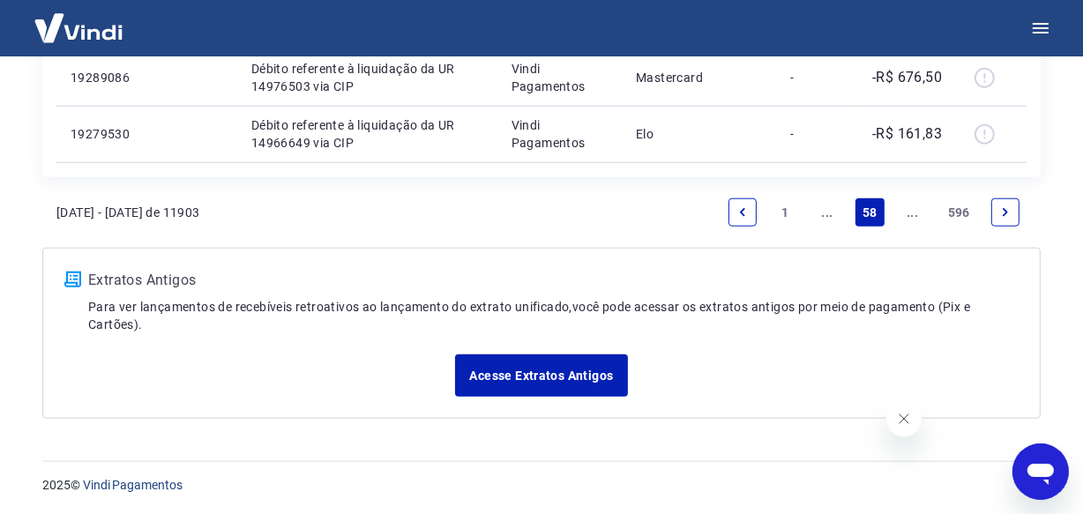
click at [1006, 212] on icon "Next page" at bounding box center [1005, 212] width 5 height 8
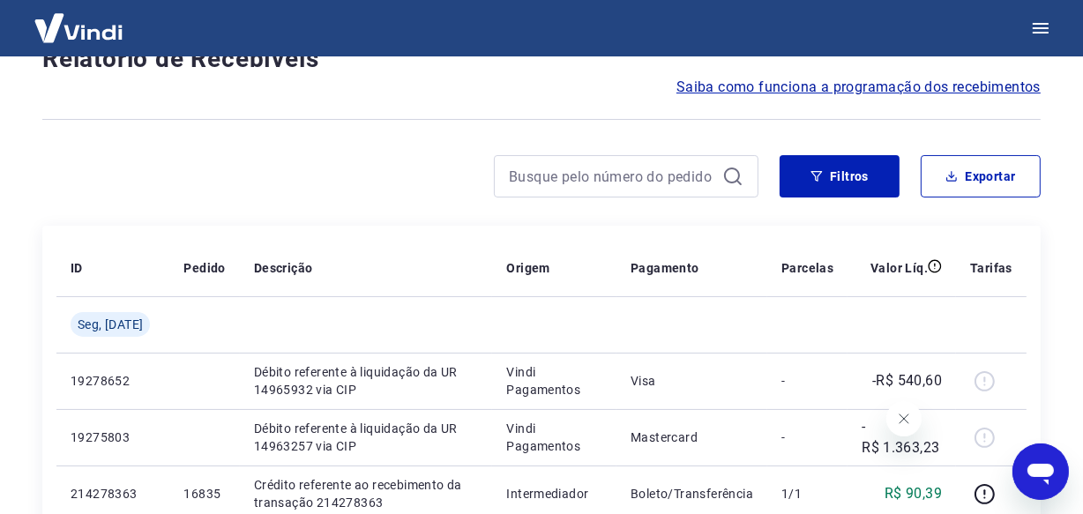
scroll to position [1583, 0]
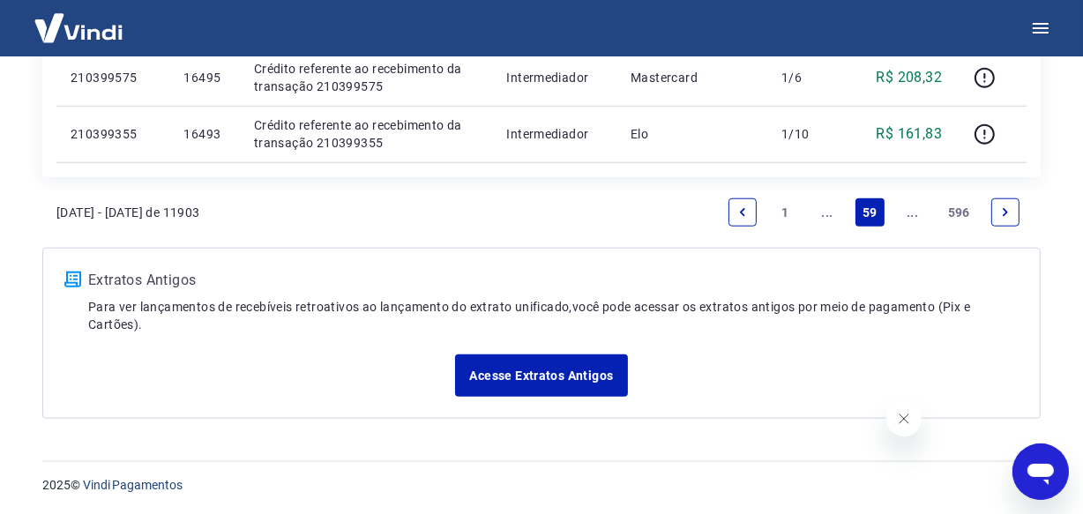
click at [1006, 212] on icon "Next page" at bounding box center [1005, 212] width 5 height 8
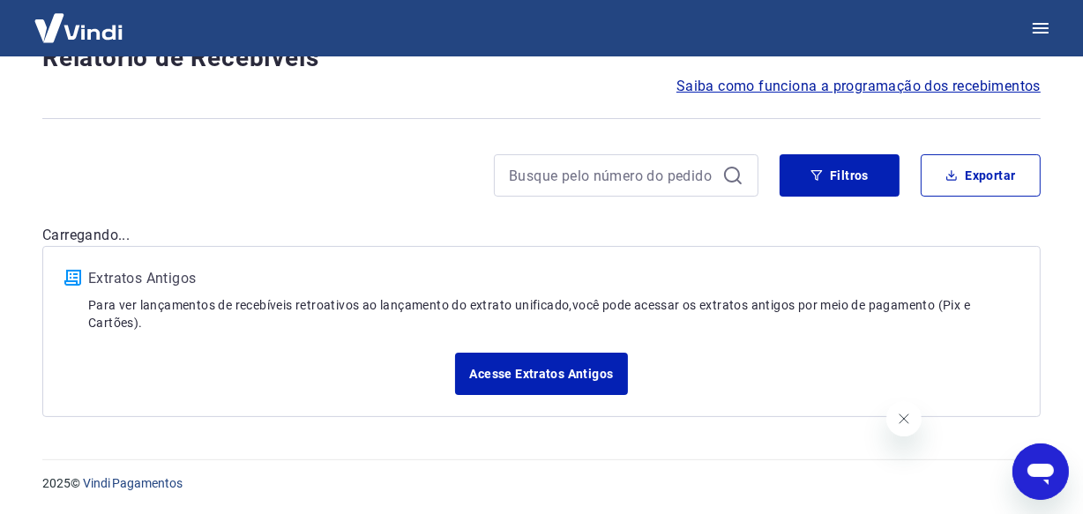
scroll to position [151, 0]
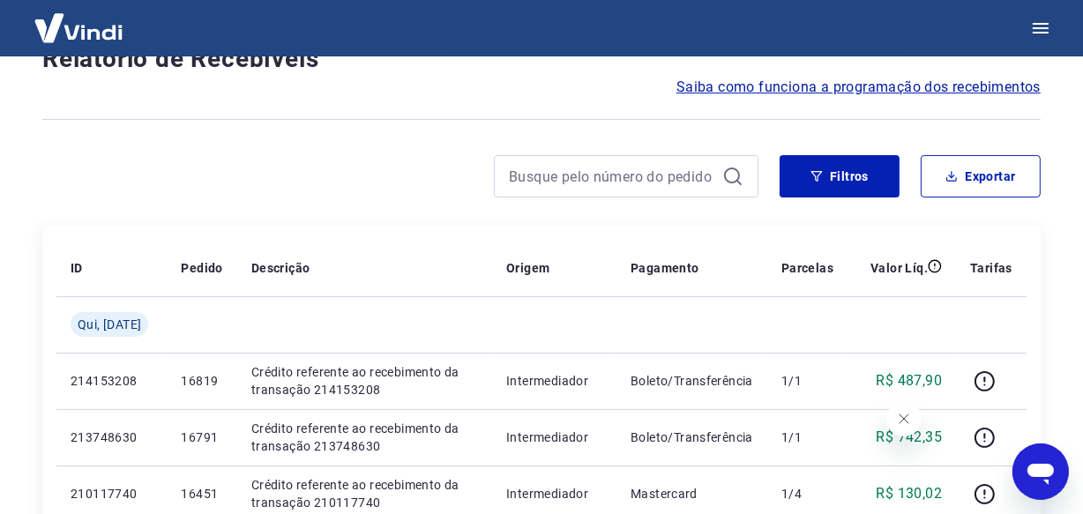
scroll to position [1527, 0]
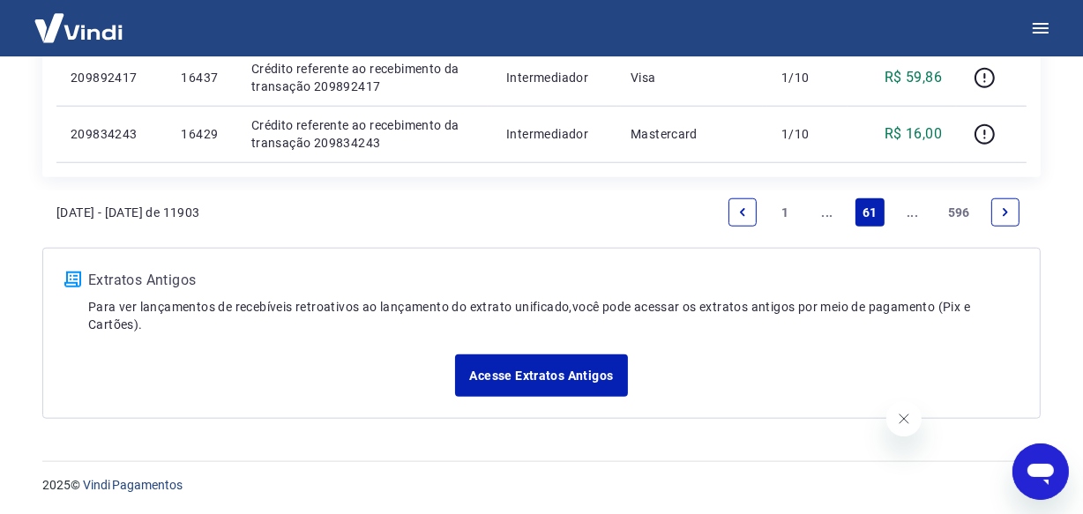
click at [1006, 212] on icon "Next page" at bounding box center [1005, 212] width 12 height 12
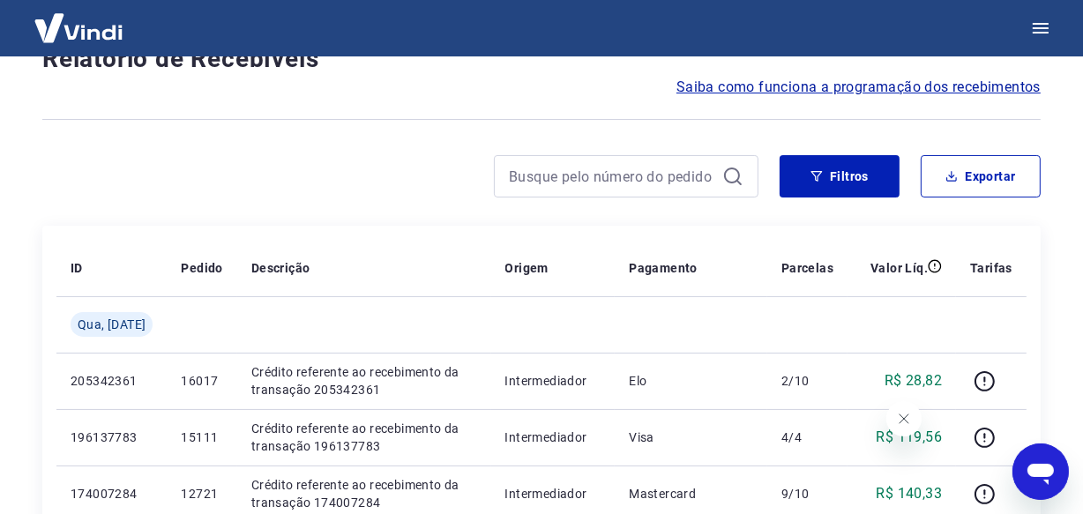
scroll to position [1583, 0]
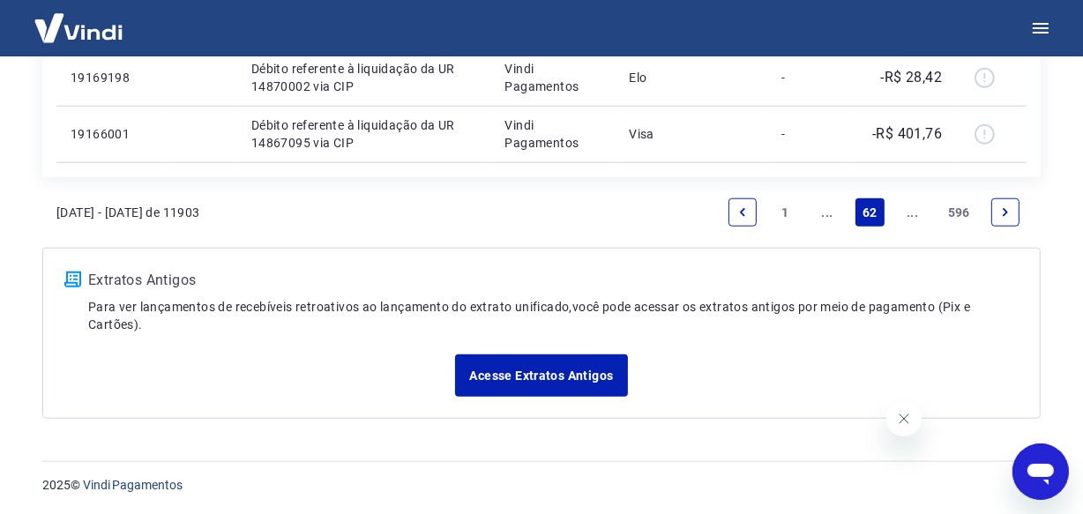
click at [1006, 212] on icon "Next page" at bounding box center [1005, 212] width 5 height 8
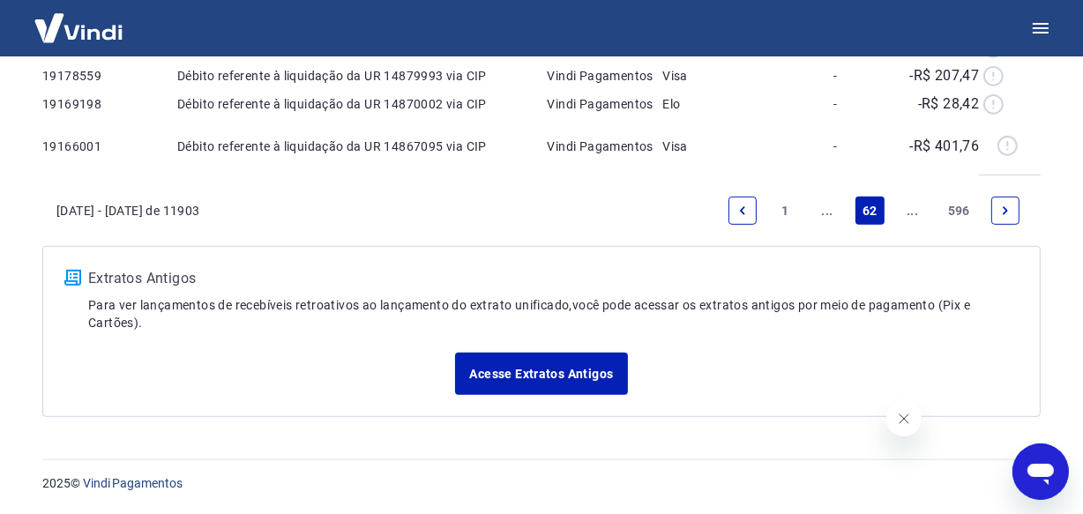
scroll to position [151, 0]
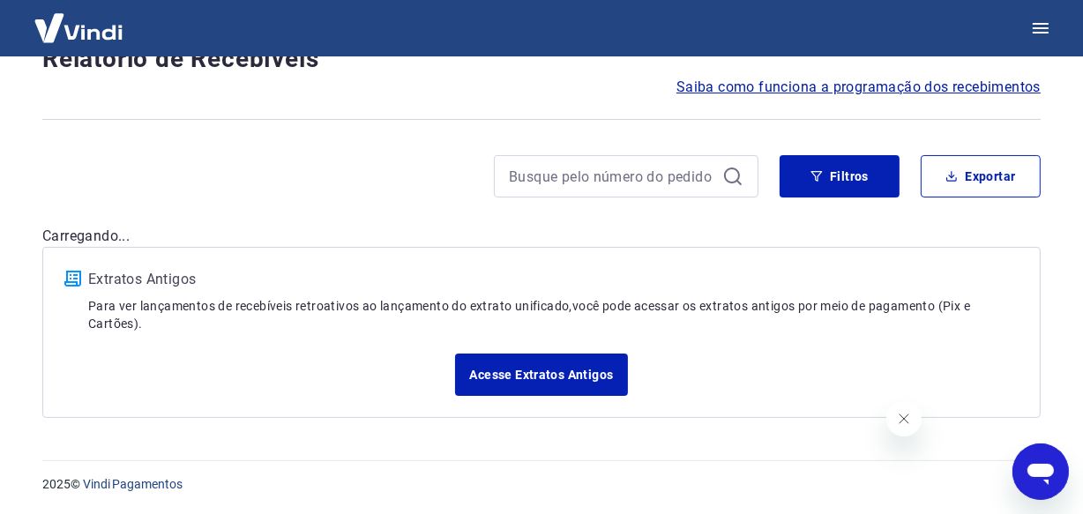
scroll to position [1583, 0]
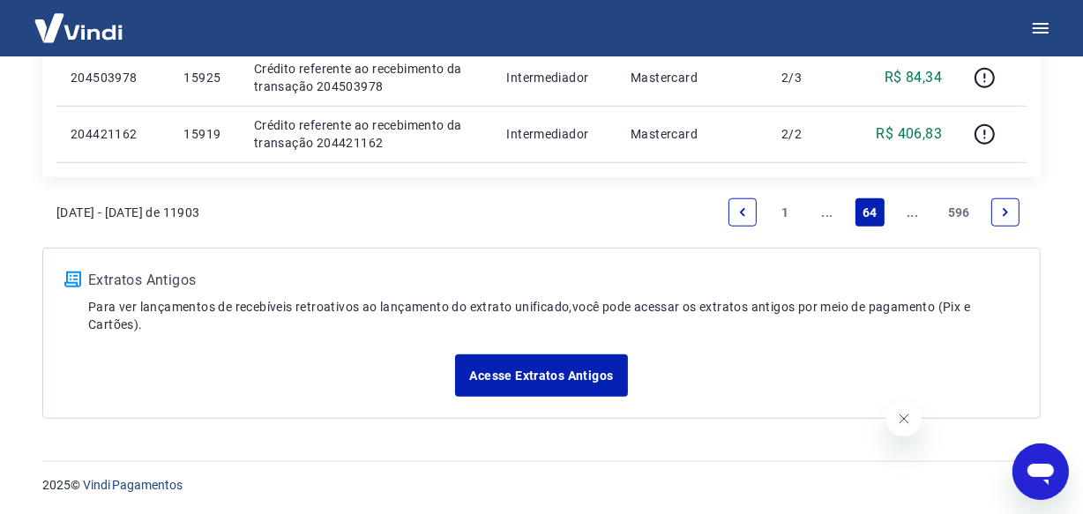
click at [1006, 212] on icon "Next page" at bounding box center [1005, 212] width 5 height 8
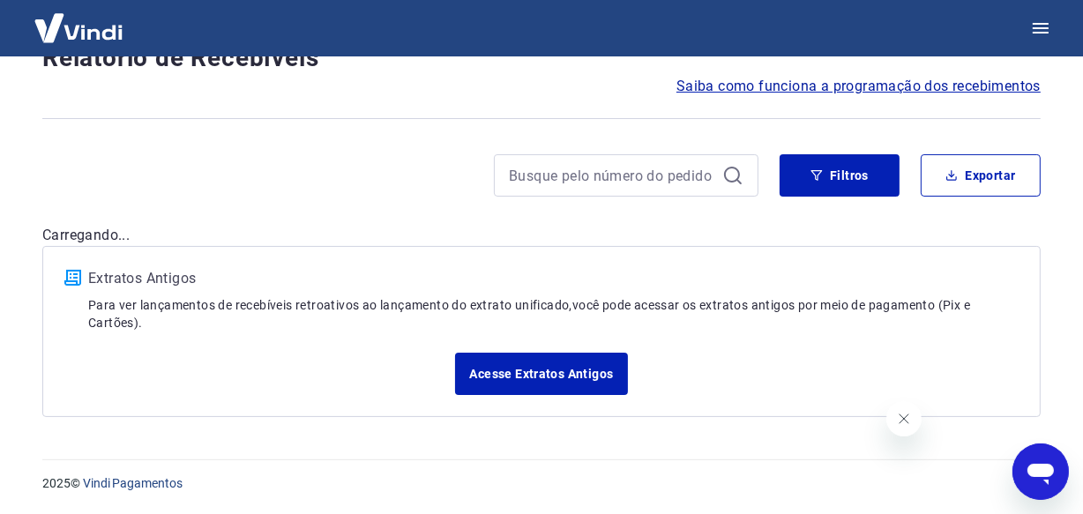
scroll to position [151, 0]
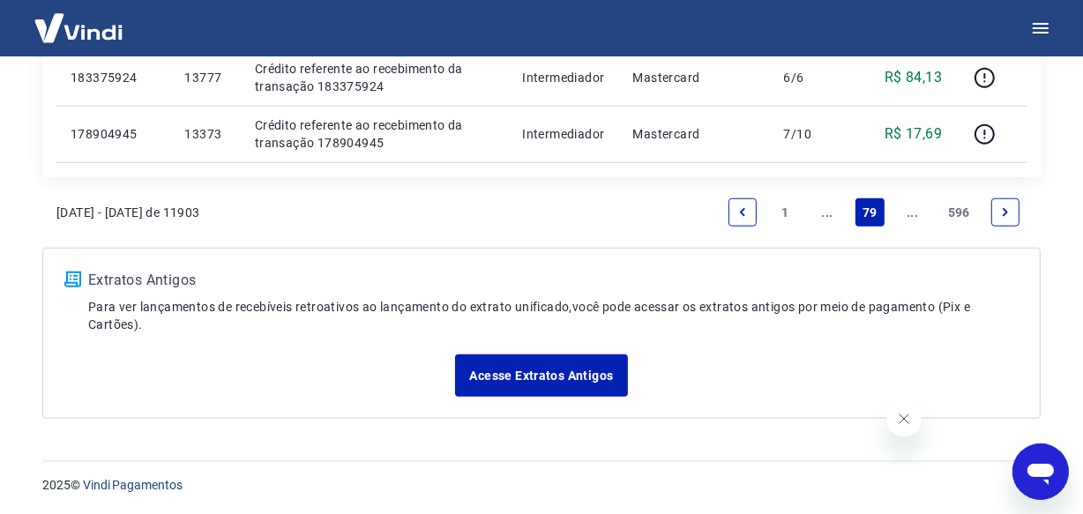
click at [999, 207] on icon "Next page" at bounding box center [1005, 212] width 12 height 12
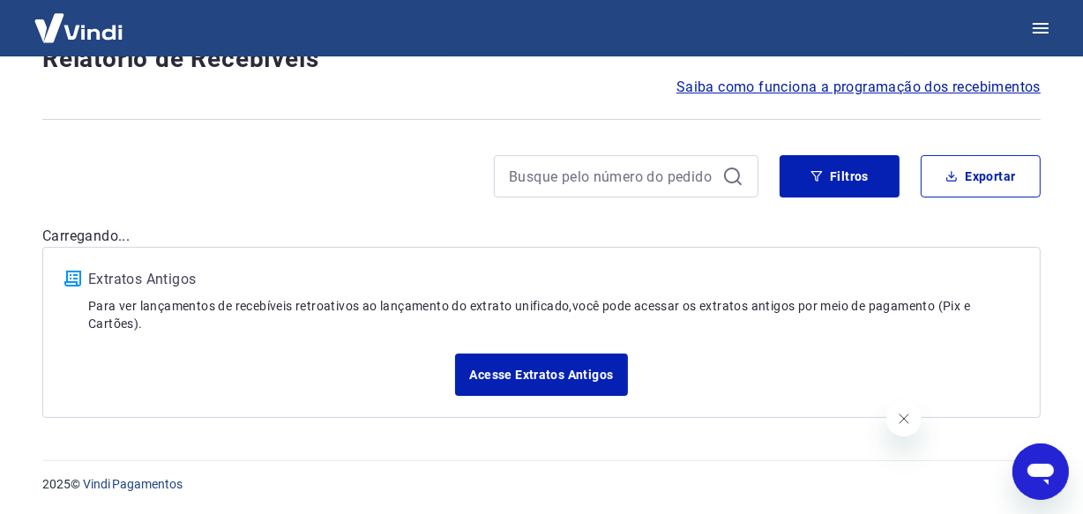
scroll to position [1583, 0]
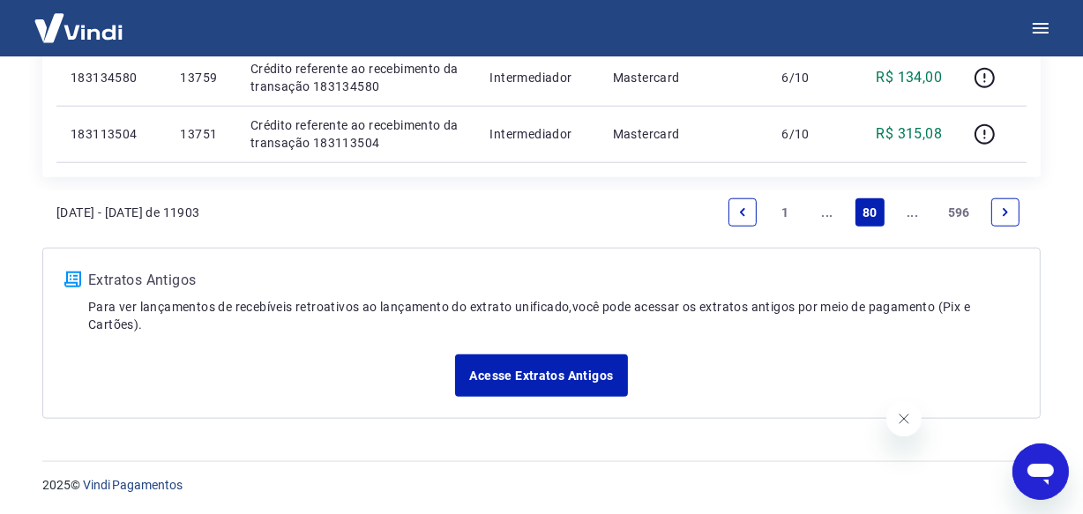
click at [999, 207] on icon "Next page" at bounding box center [1005, 212] width 12 height 12
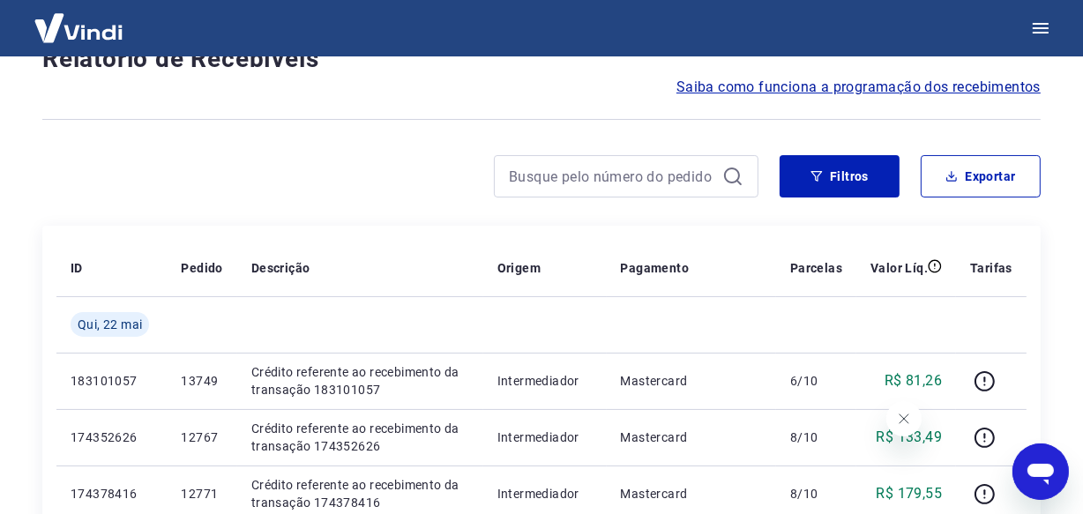
scroll to position [1583, 0]
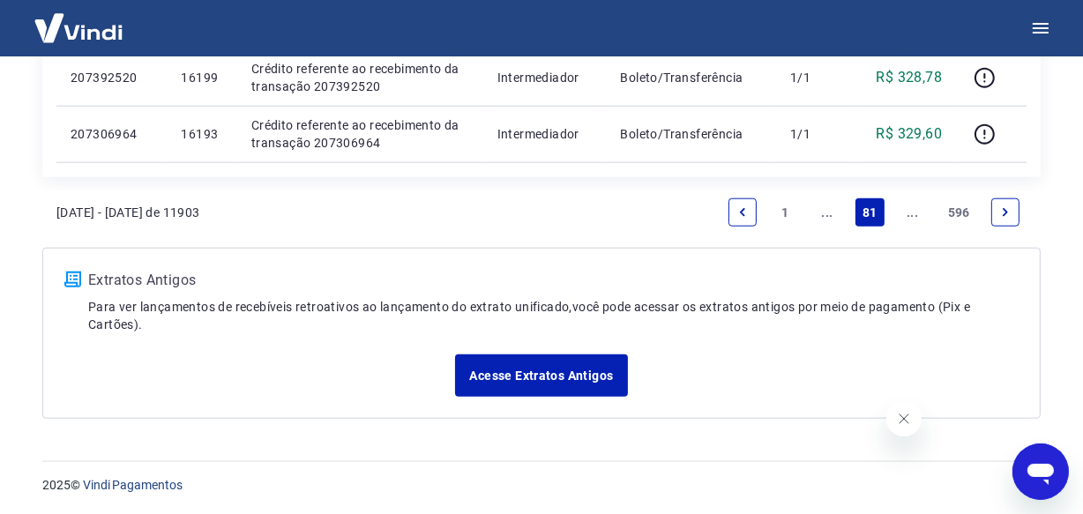
click at [999, 207] on icon "Next page" at bounding box center [1005, 212] width 12 height 12
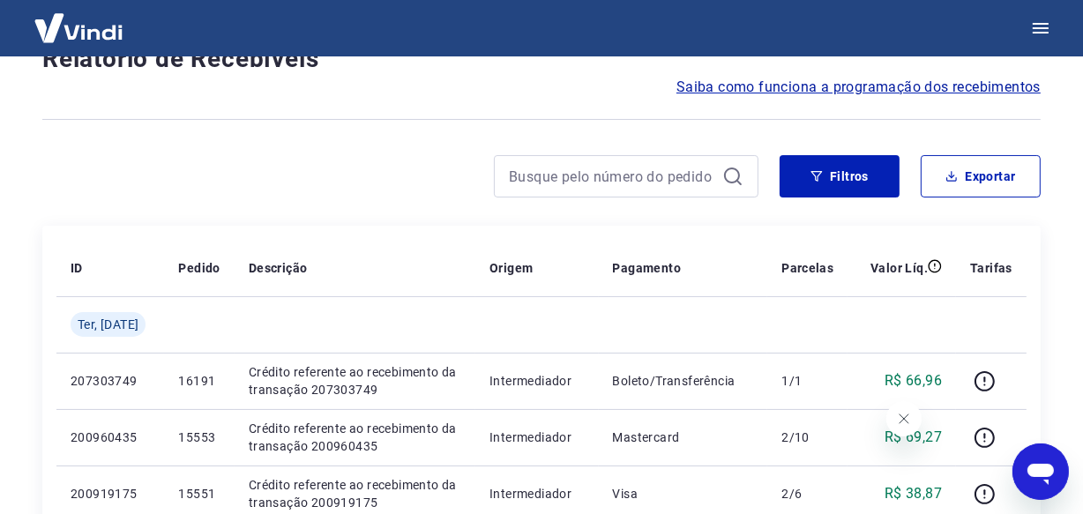
scroll to position [1527, 0]
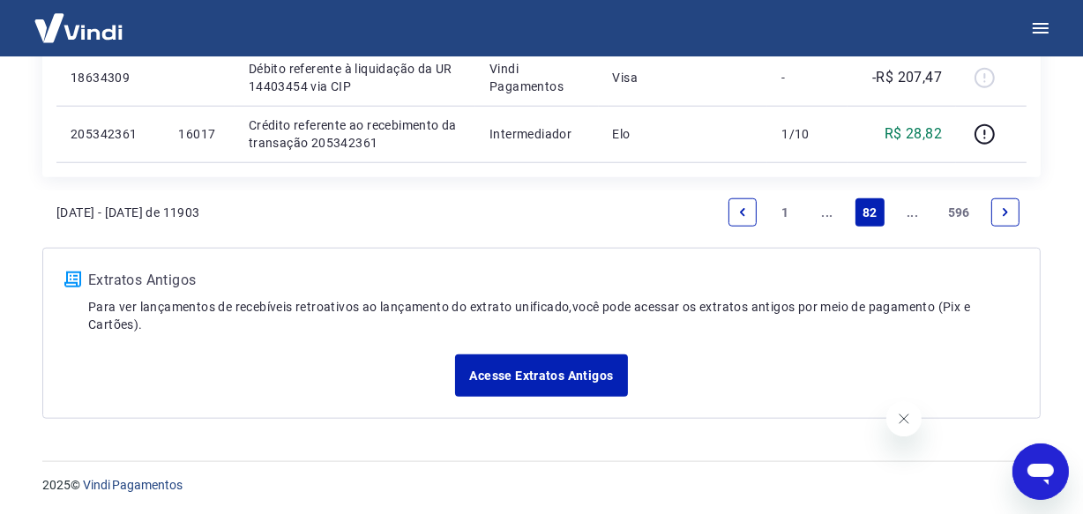
click at [993, 219] on link "Next page" at bounding box center [1005, 212] width 28 height 28
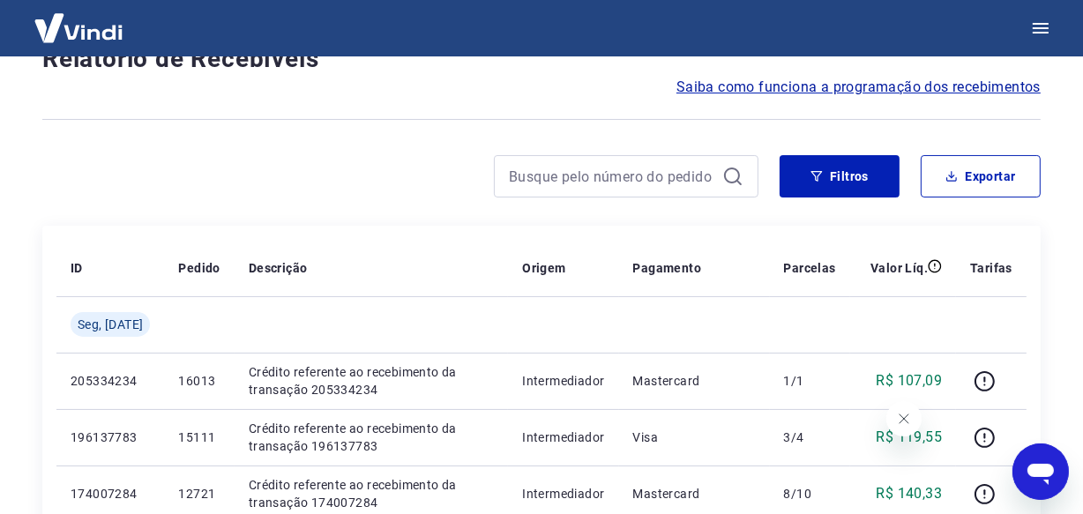
scroll to position [1583, 0]
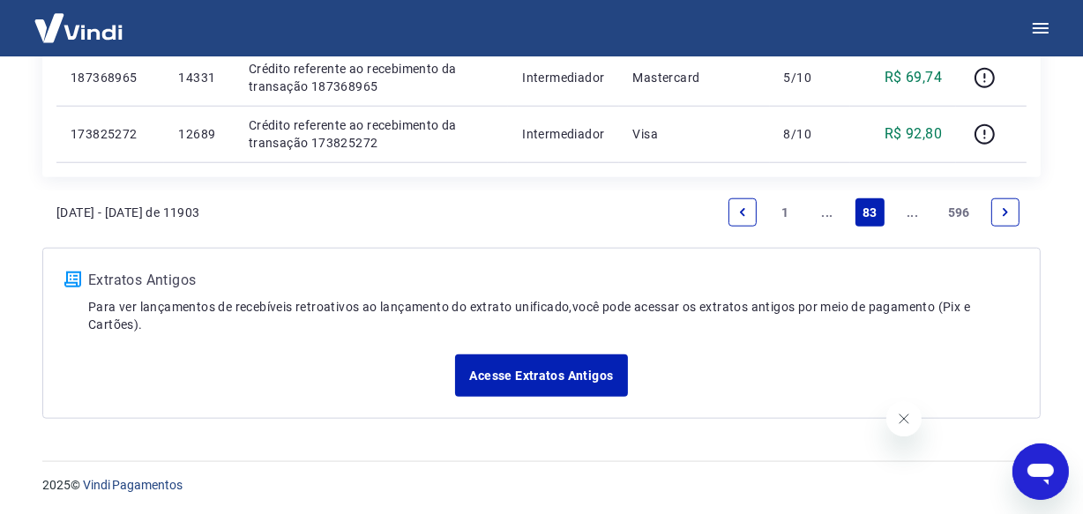
click at [992, 213] on link "Next page" at bounding box center [1005, 212] width 28 height 28
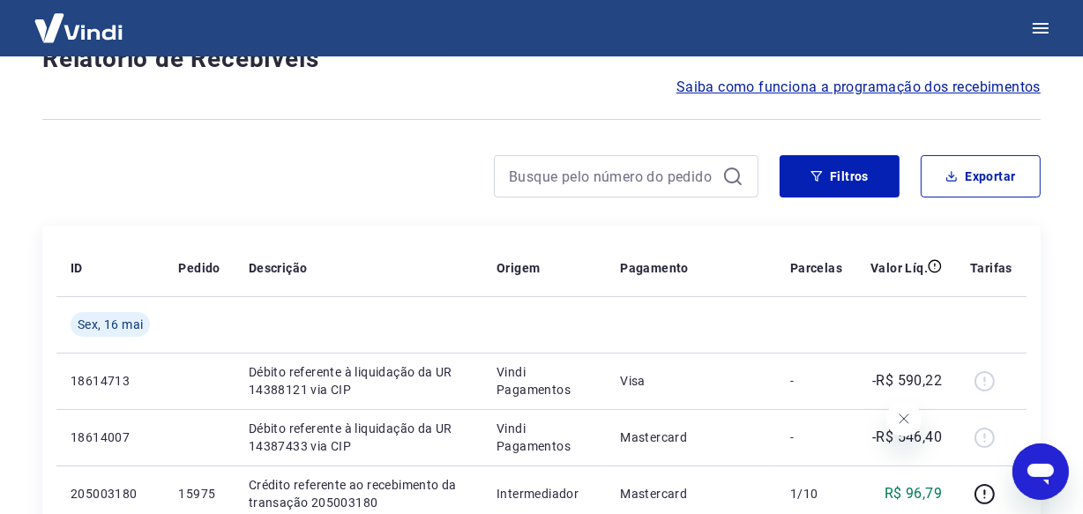
scroll to position [1527, 0]
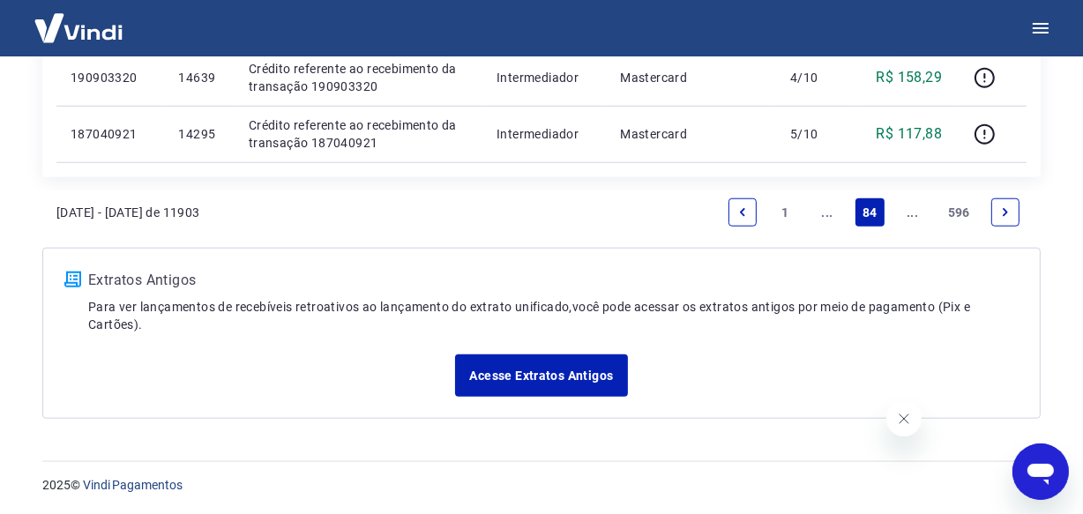
drag, startPoint x: 991, startPoint y: 214, endPoint x: 1002, endPoint y: 216, distance: 10.7
click at [997, 217] on link "Next page" at bounding box center [1005, 212] width 28 height 28
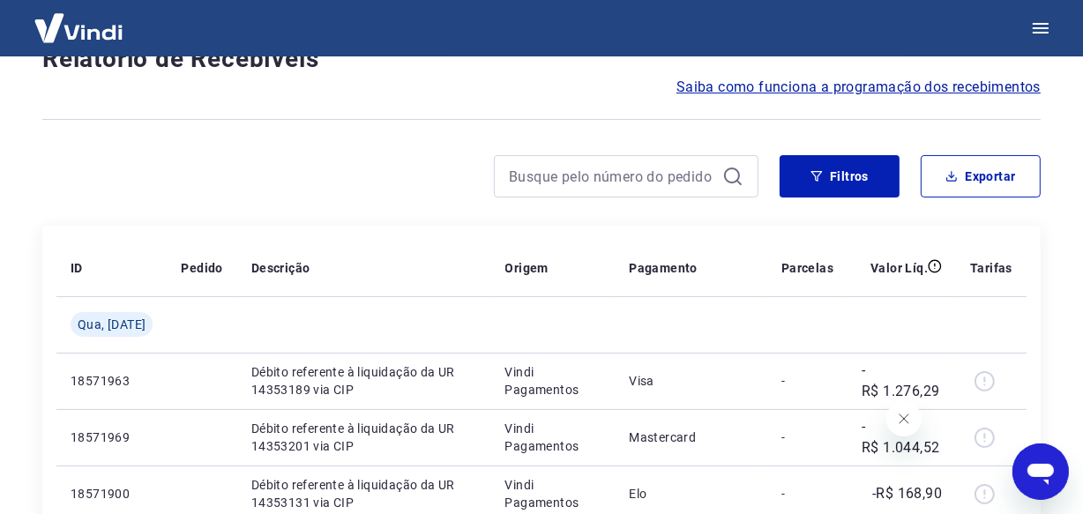
scroll to position [1527, 0]
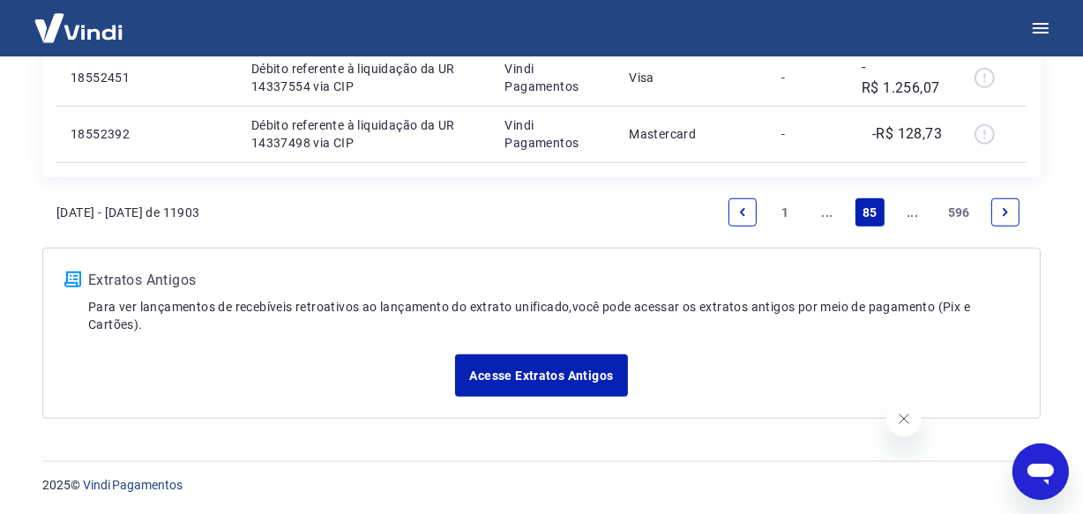
click at [997, 214] on link "Next page" at bounding box center [1005, 212] width 28 height 28
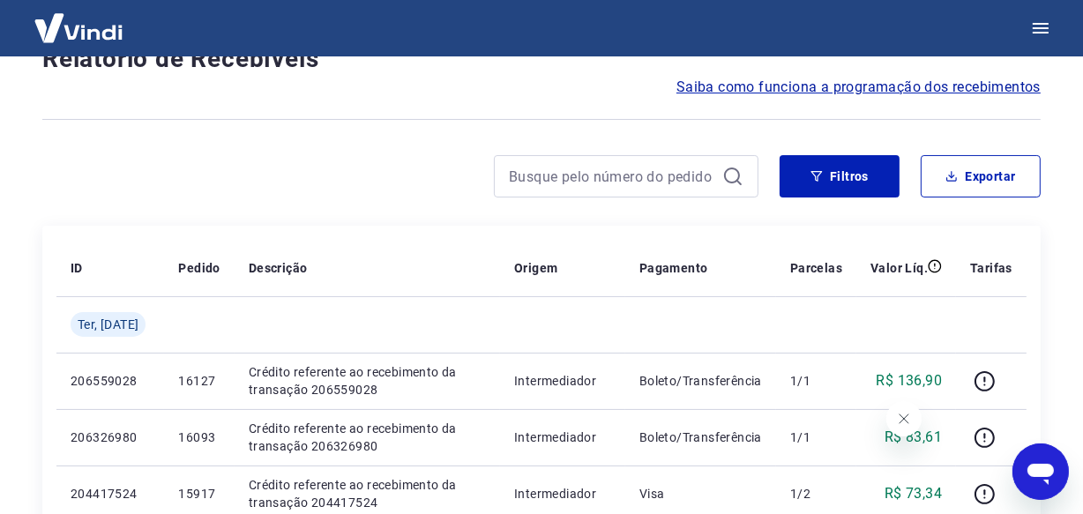
scroll to position [1527, 0]
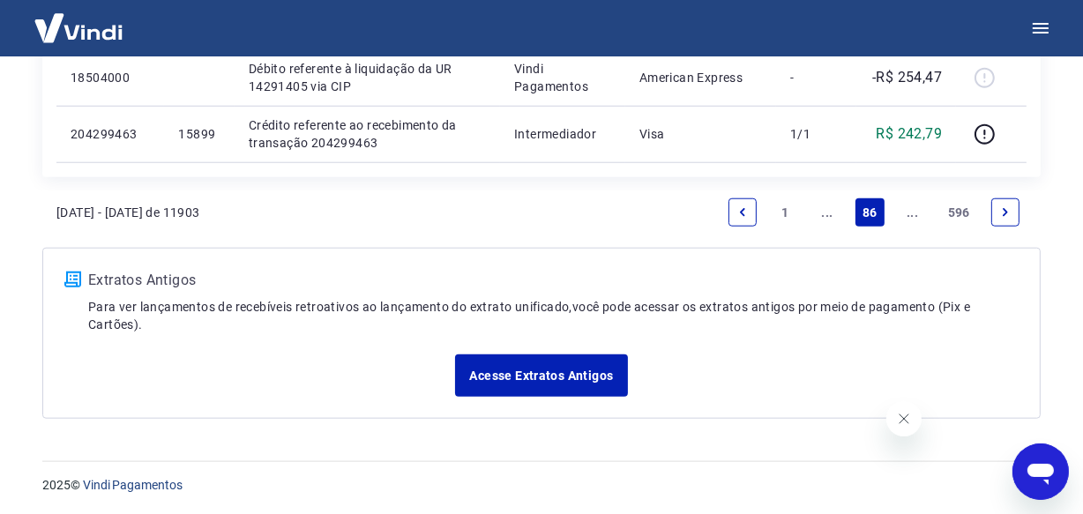
click at [997, 214] on link "Next page" at bounding box center [1005, 212] width 28 height 28
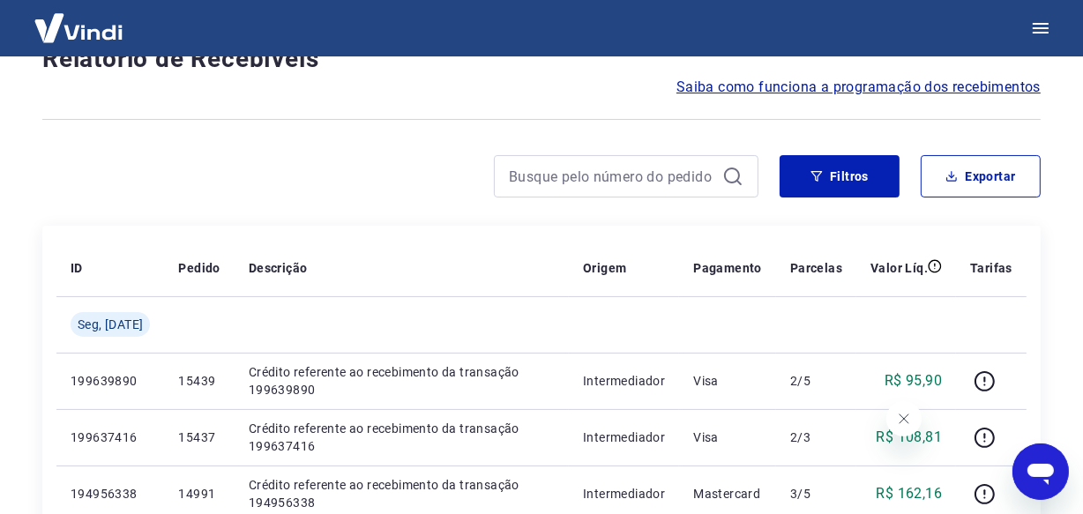
scroll to position [1583, 0]
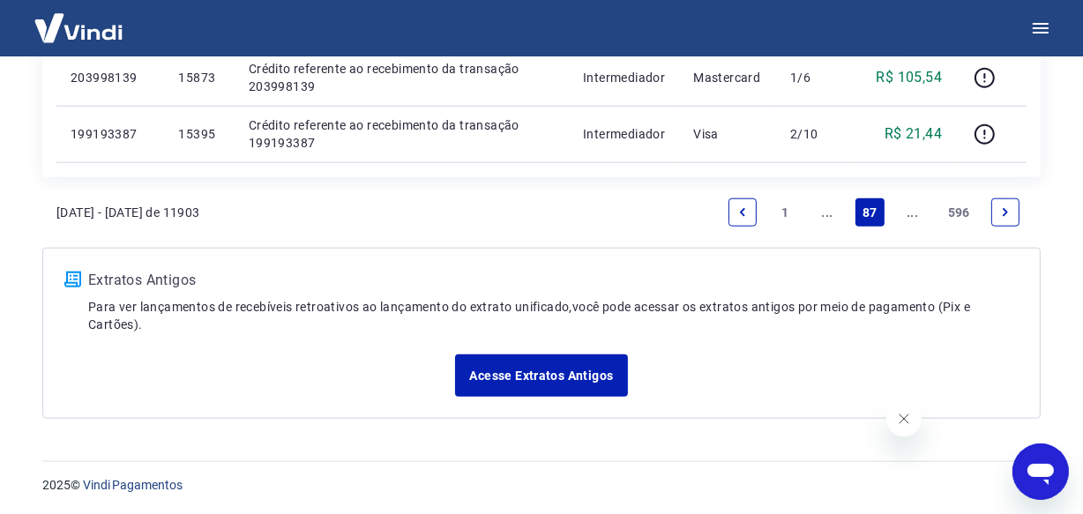
click at [1005, 215] on icon "Next page" at bounding box center [1005, 212] width 12 height 12
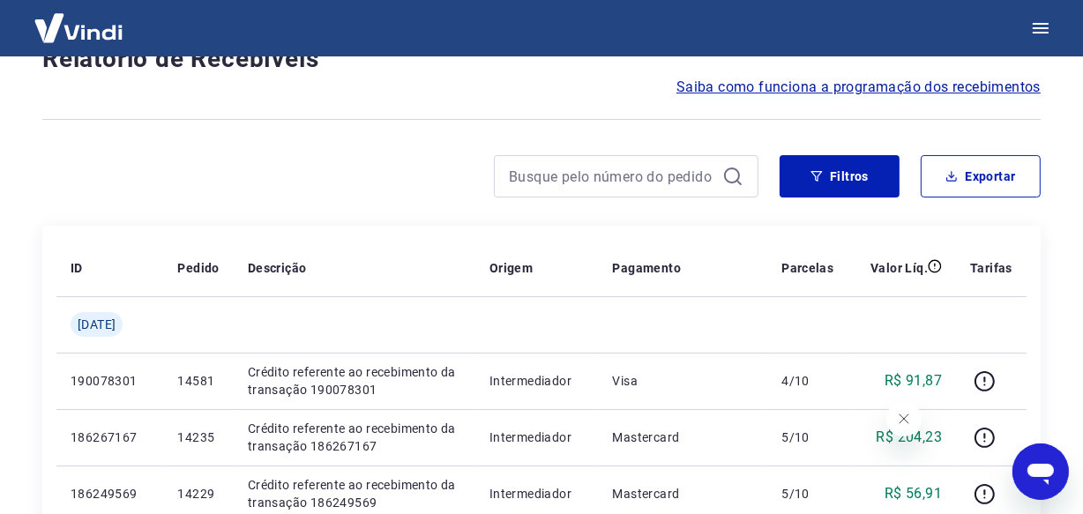
scroll to position [1527, 0]
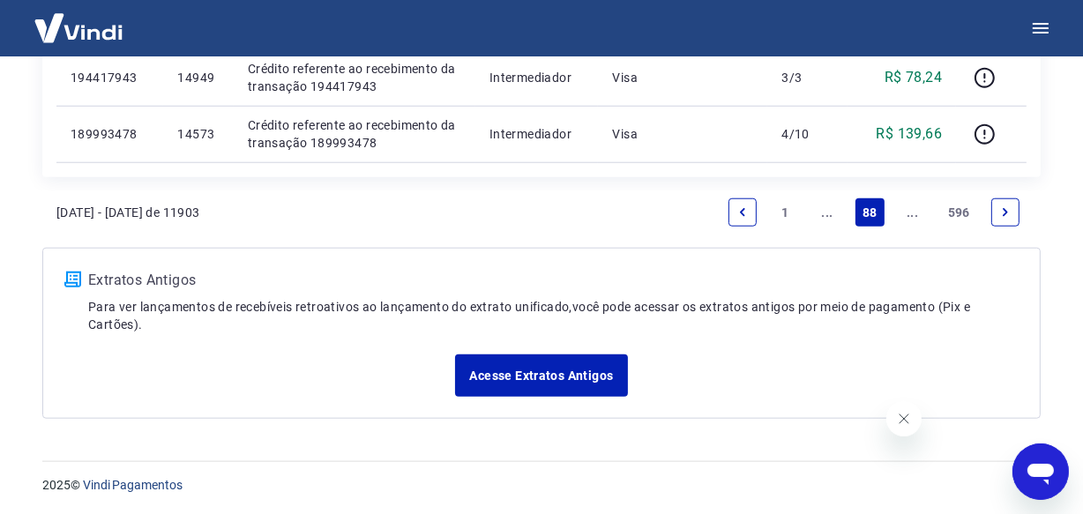
click at [1005, 215] on icon "Next page" at bounding box center [1005, 212] width 12 height 12
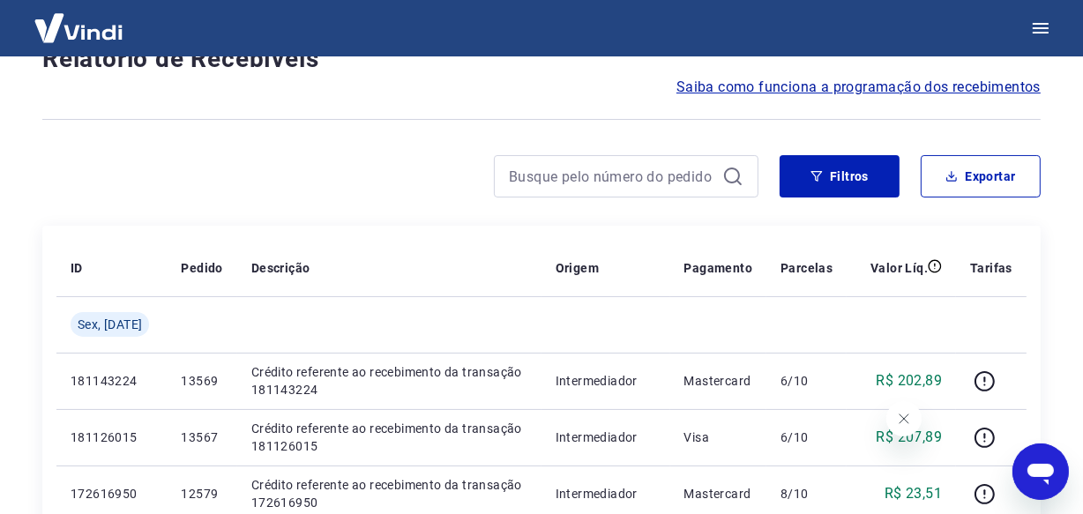
scroll to position [1583, 0]
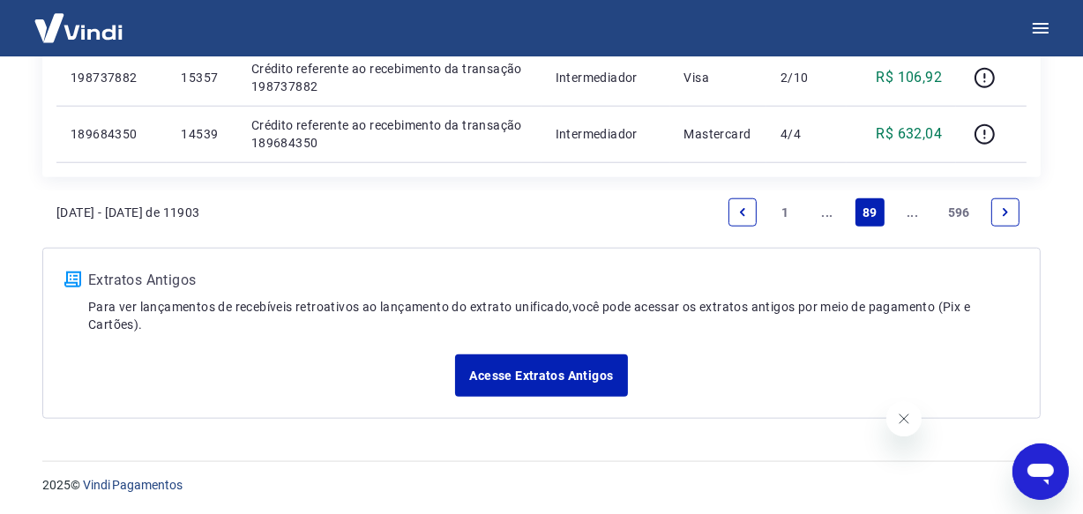
click at [1005, 215] on icon "Next page" at bounding box center [1005, 212] width 12 height 12
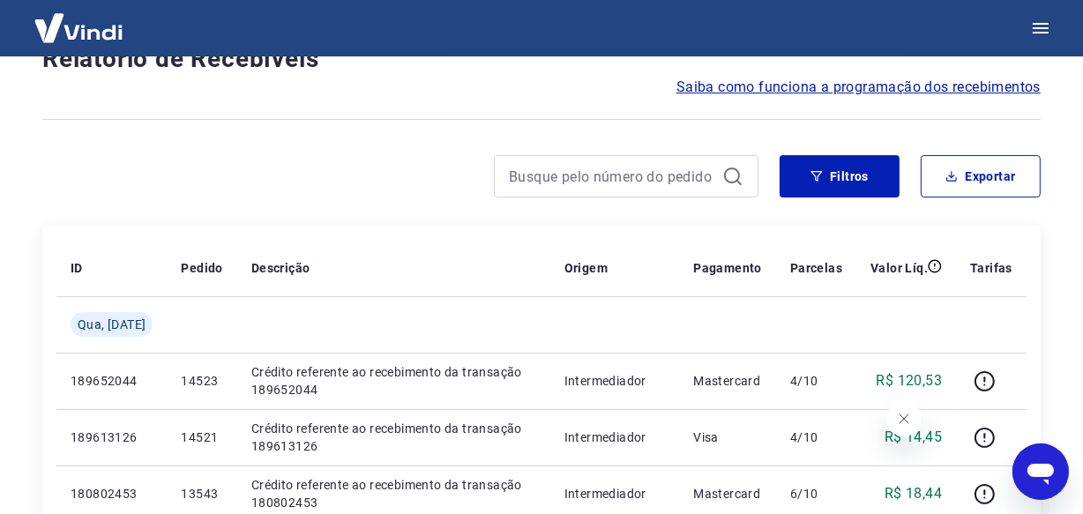
scroll to position [1527, 0]
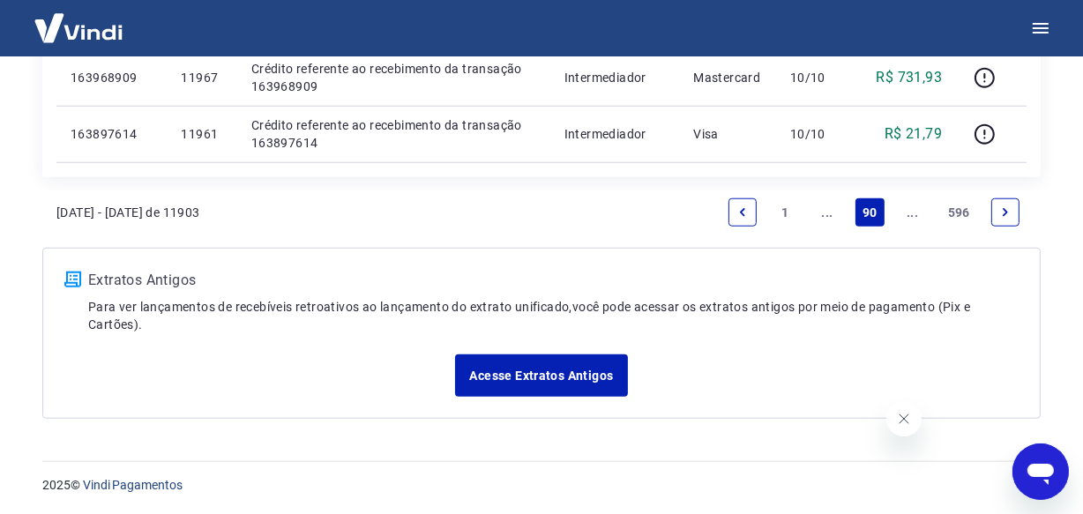
click at [1005, 215] on icon "Next page" at bounding box center [1005, 212] width 12 height 12
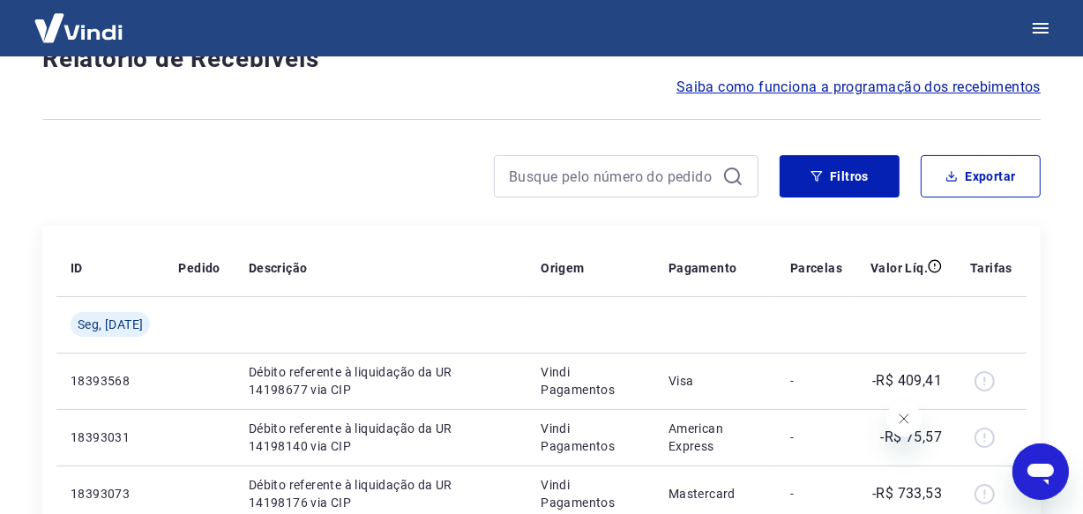
scroll to position [1471, 0]
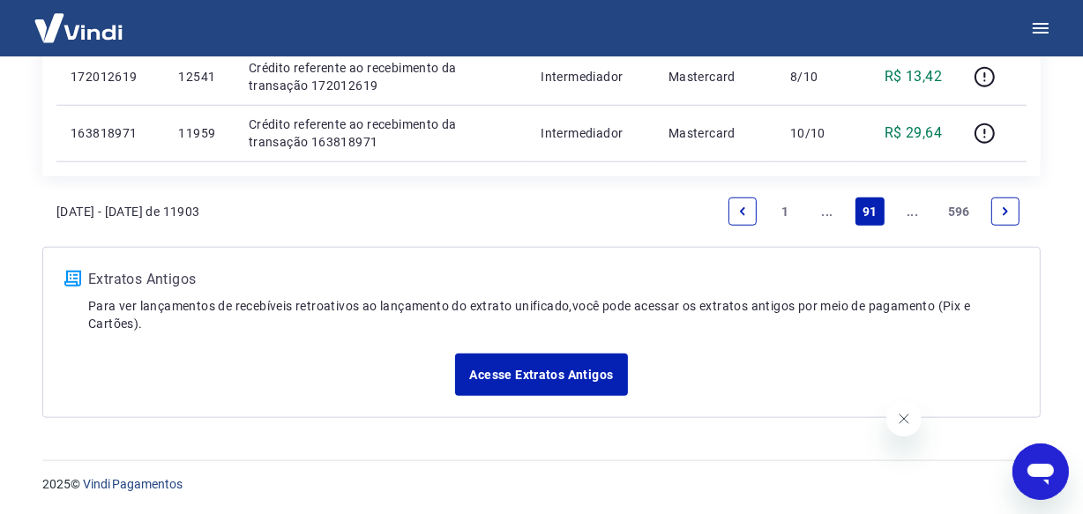
click at [1005, 215] on icon "Next page" at bounding box center [1005, 211] width 12 height 12
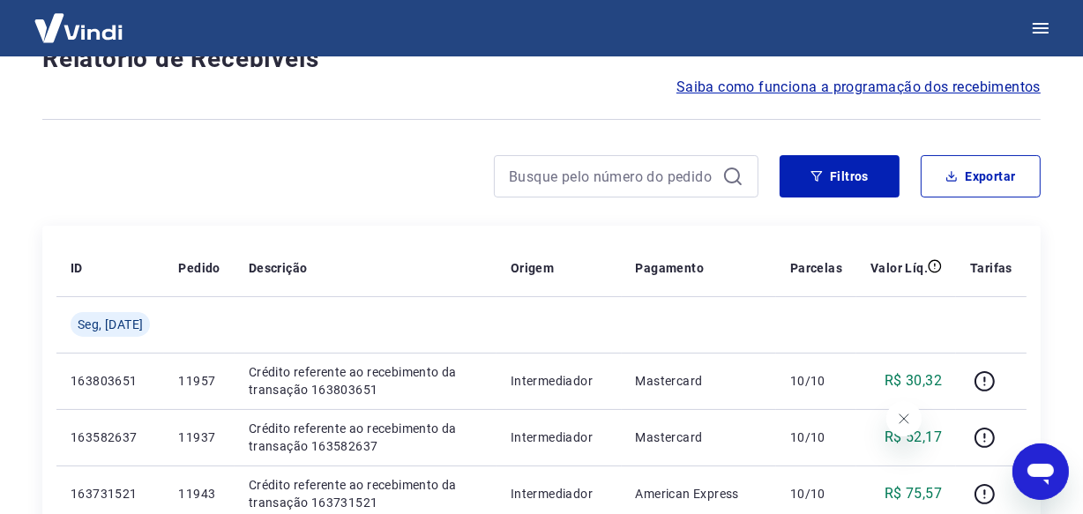
scroll to position [1640, 0]
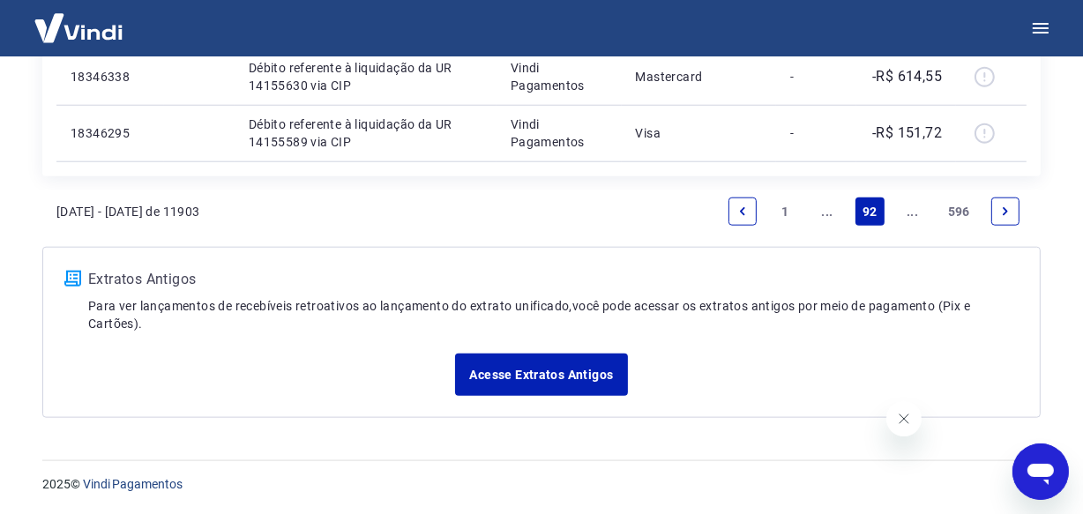
click at [1005, 215] on icon "Next page" at bounding box center [1005, 211] width 12 height 12
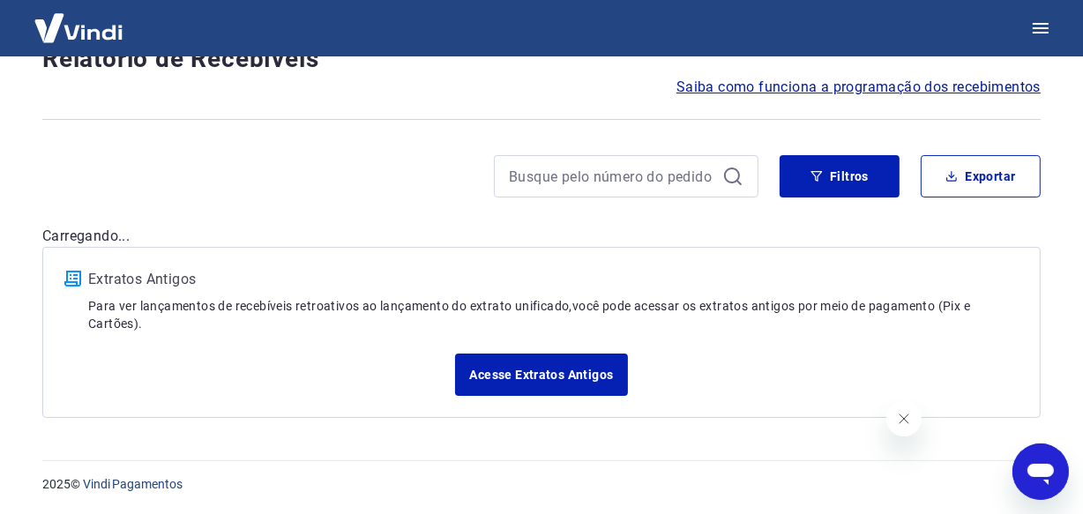
scroll to position [1527, 0]
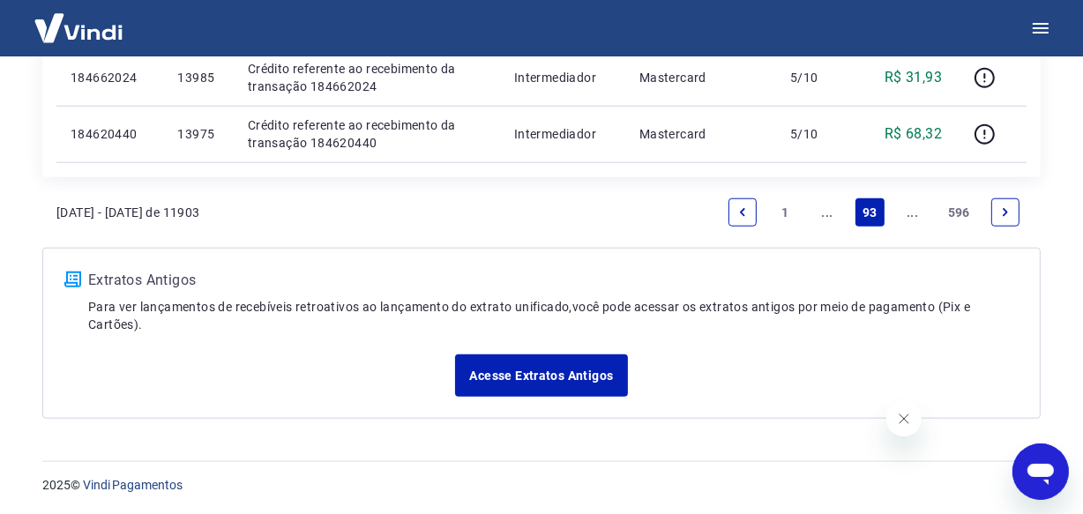
click at [1005, 215] on icon "Next page" at bounding box center [1005, 212] width 12 height 12
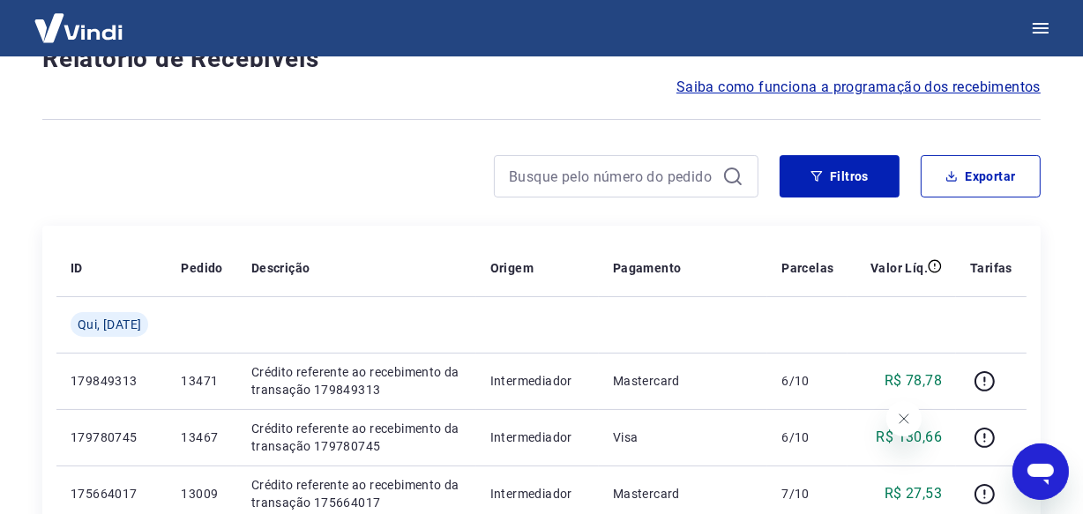
scroll to position [1583, 0]
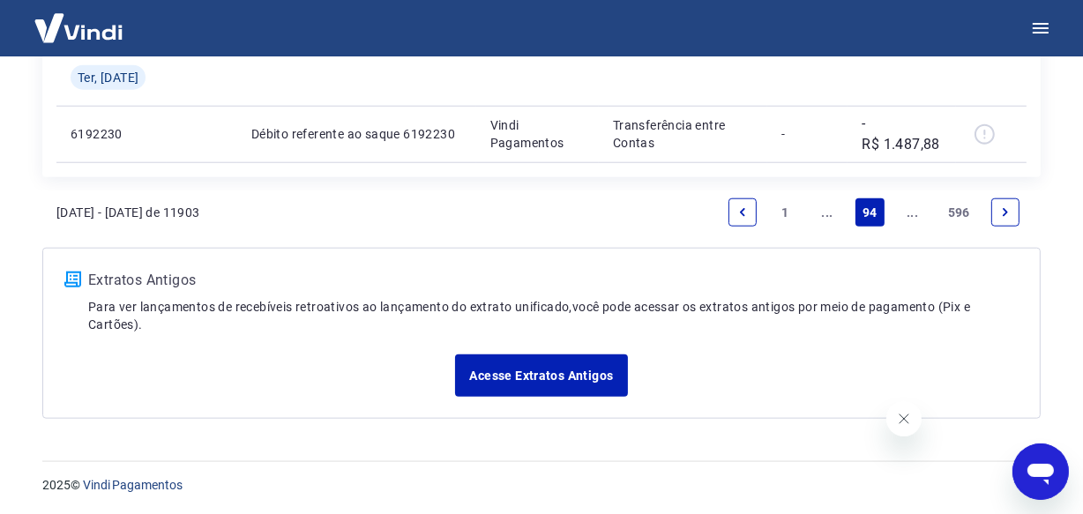
click at [1005, 215] on icon "Next page" at bounding box center [1005, 212] width 12 height 12
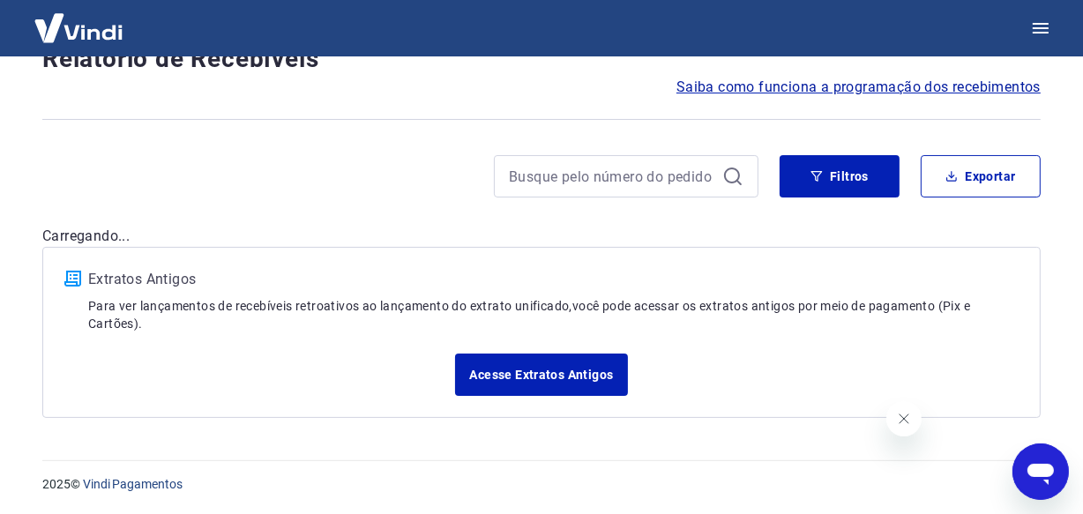
scroll to position [1471, 0]
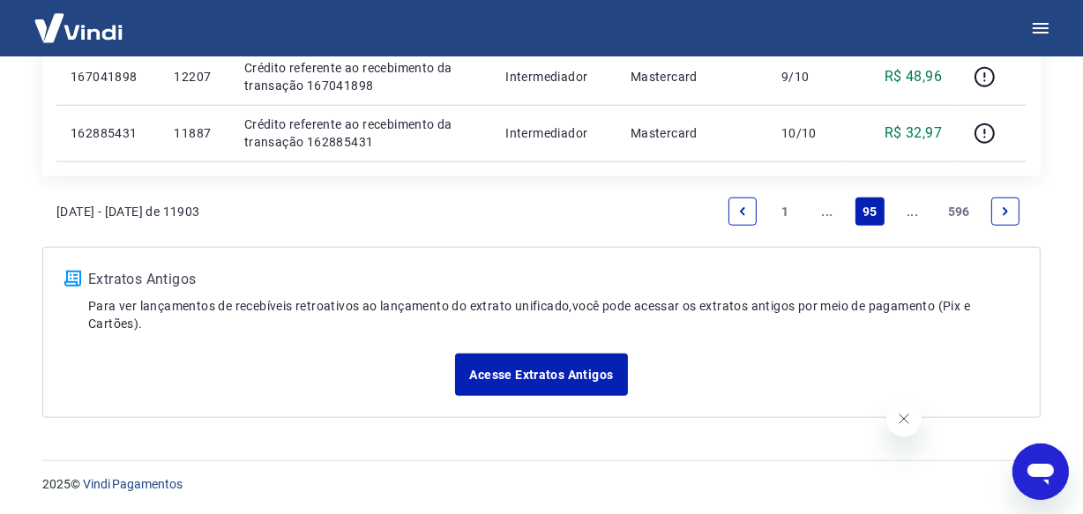
click at [1005, 215] on icon "Next page" at bounding box center [1005, 211] width 12 height 12
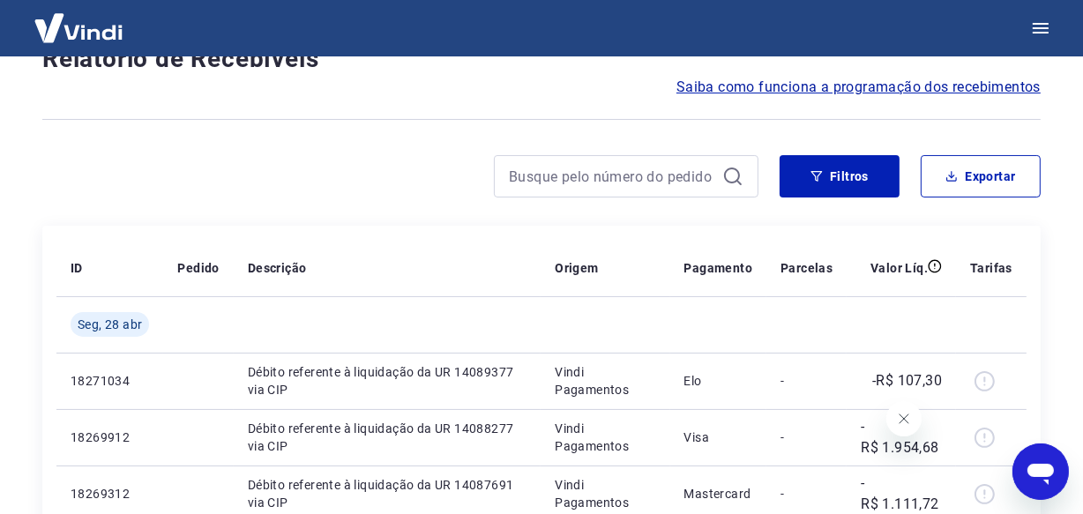
scroll to position [1471, 0]
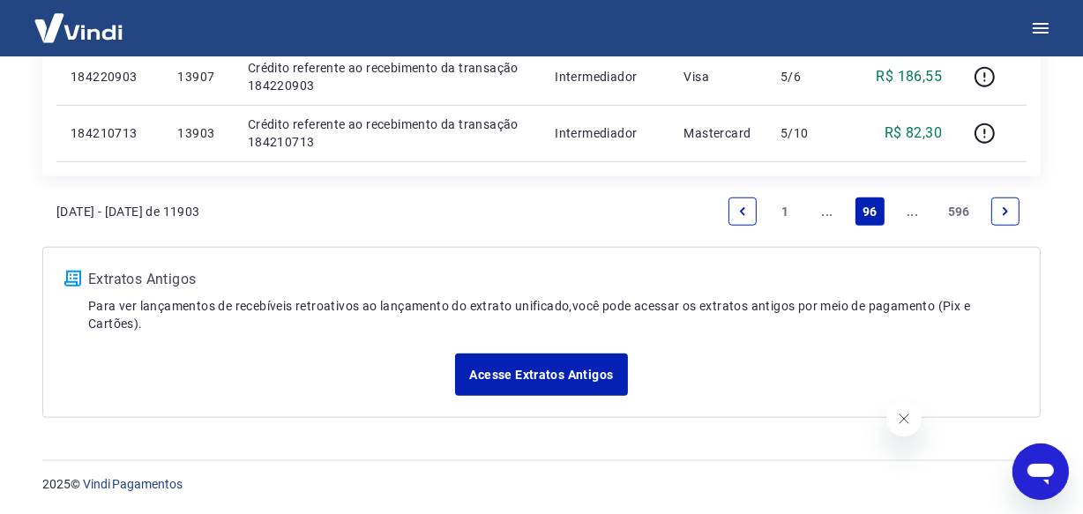
click at [1005, 215] on icon "Next page" at bounding box center [1005, 211] width 12 height 12
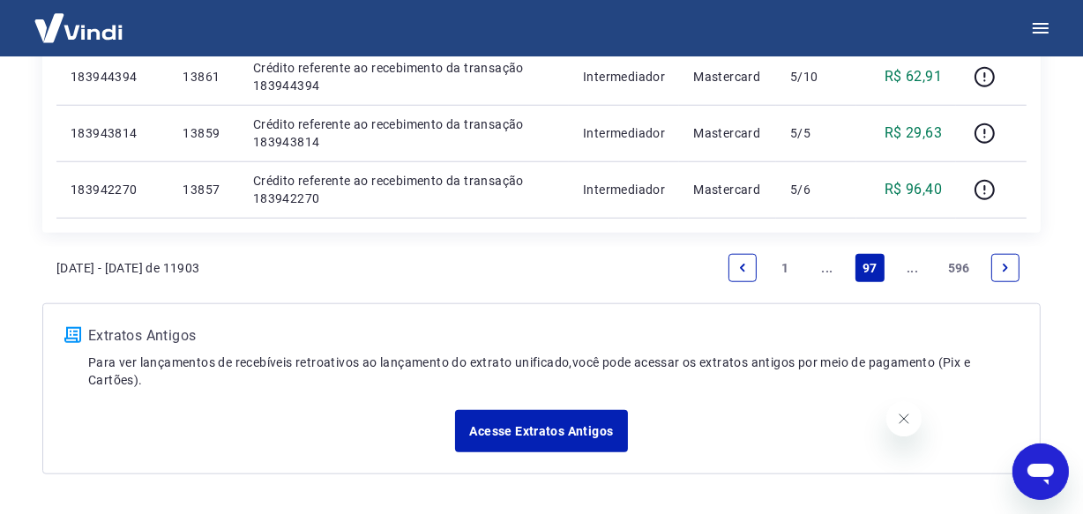
scroll to position [1527, 0]
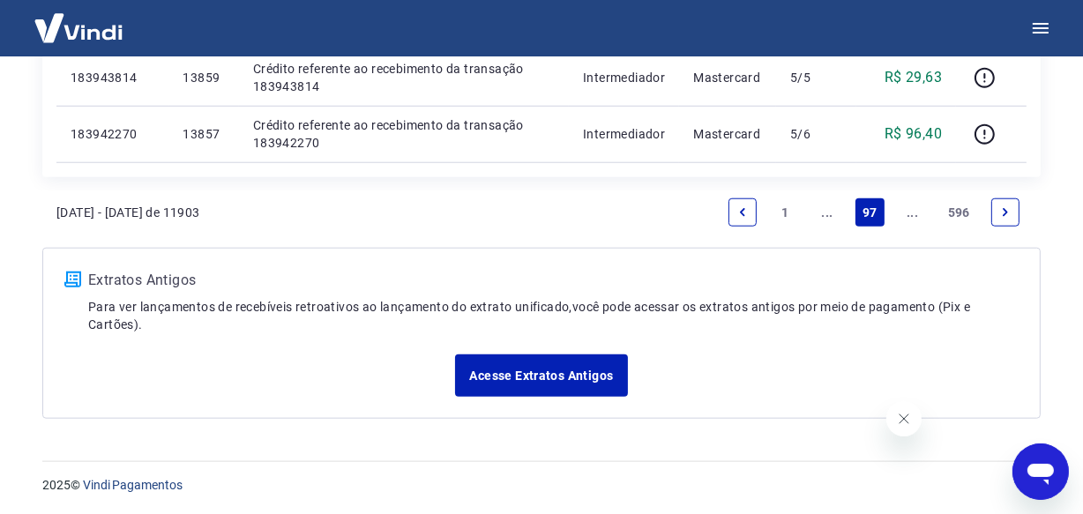
drag, startPoint x: 0, startPoint y: 0, endPoint x: 997, endPoint y: 209, distance: 1019.1
click at [997, 209] on link "Next page" at bounding box center [1005, 212] width 28 height 28
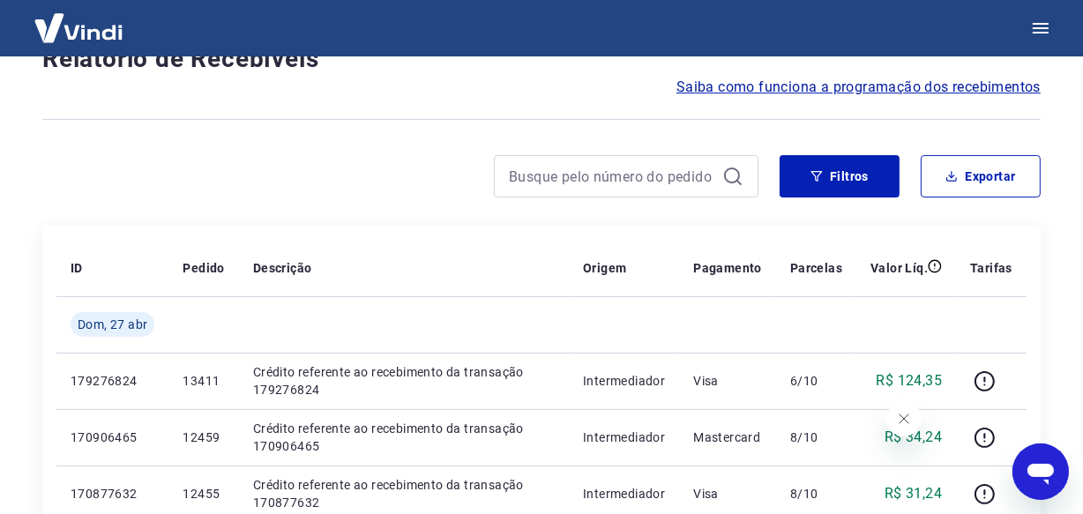
scroll to position [1527, 0]
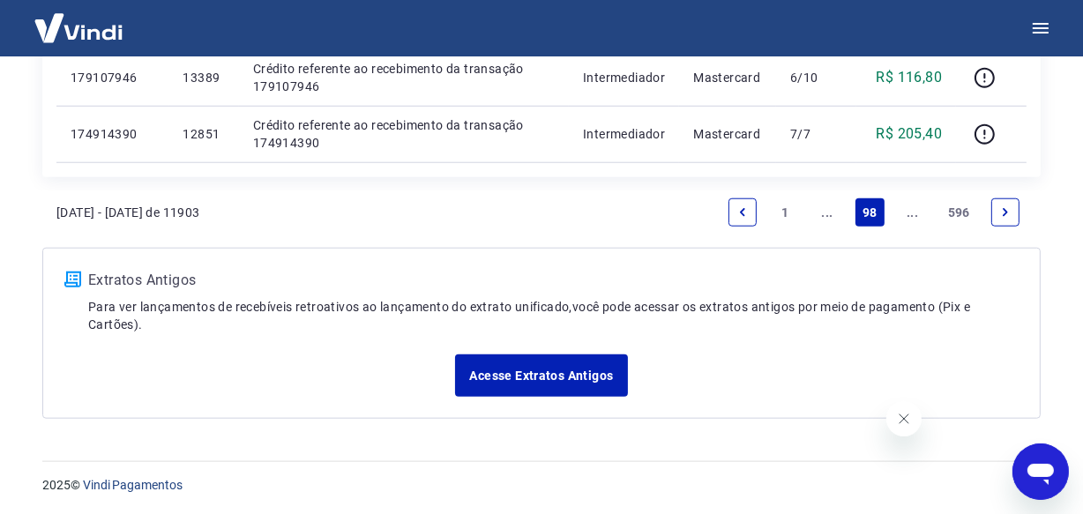
click at [997, 209] on link "Next page" at bounding box center [1005, 212] width 28 height 28
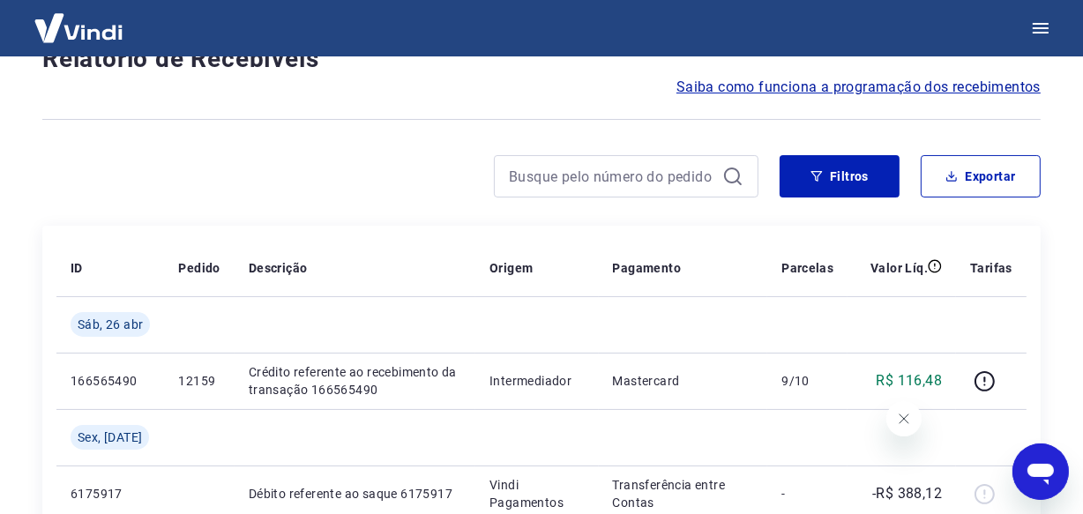
scroll to position [1583, 0]
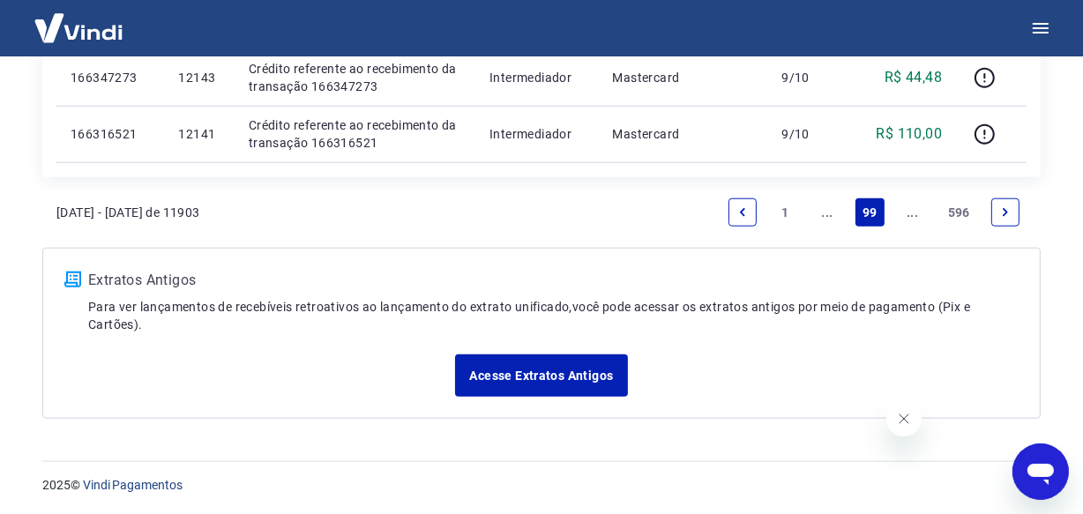
click at [997, 209] on link "Next page" at bounding box center [1005, 212] width 28 height 28
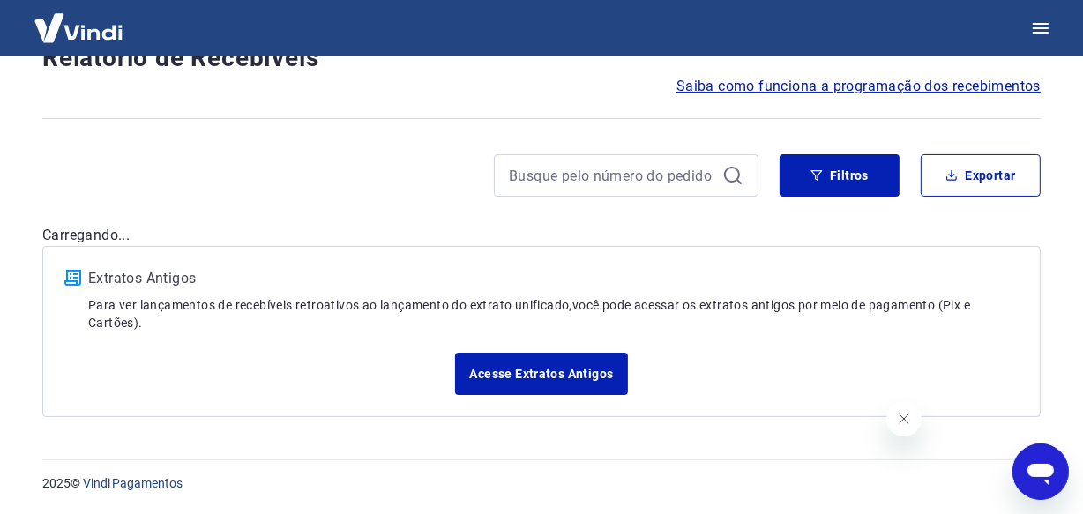
scroll to position [151, 0]
click at [997, 209] on div "Após o envio das liquidações aparecerem no Relatório de Recebíveis, elas podem …" at bounding box center [541, 173] width 1041 height 534
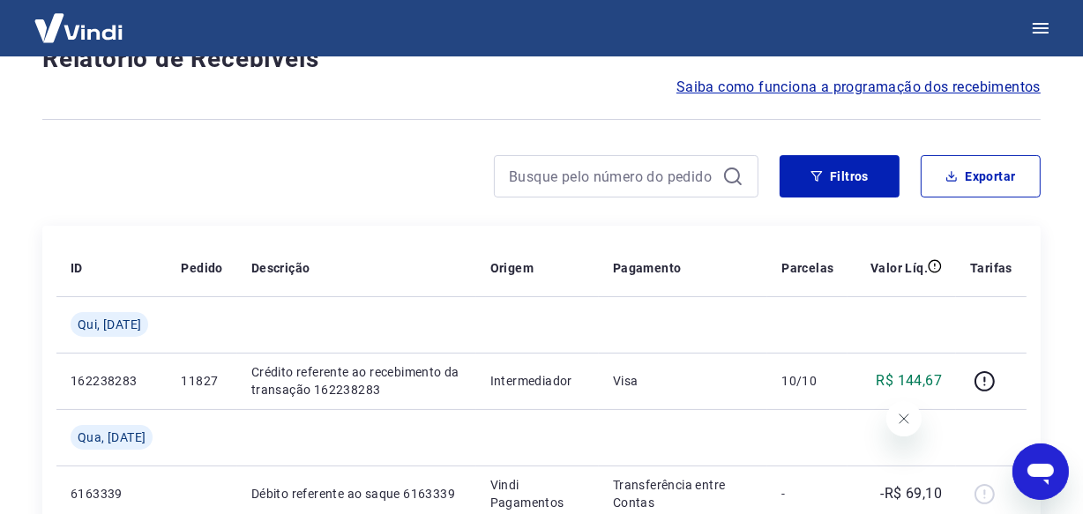
scroll to position [1583, 0]
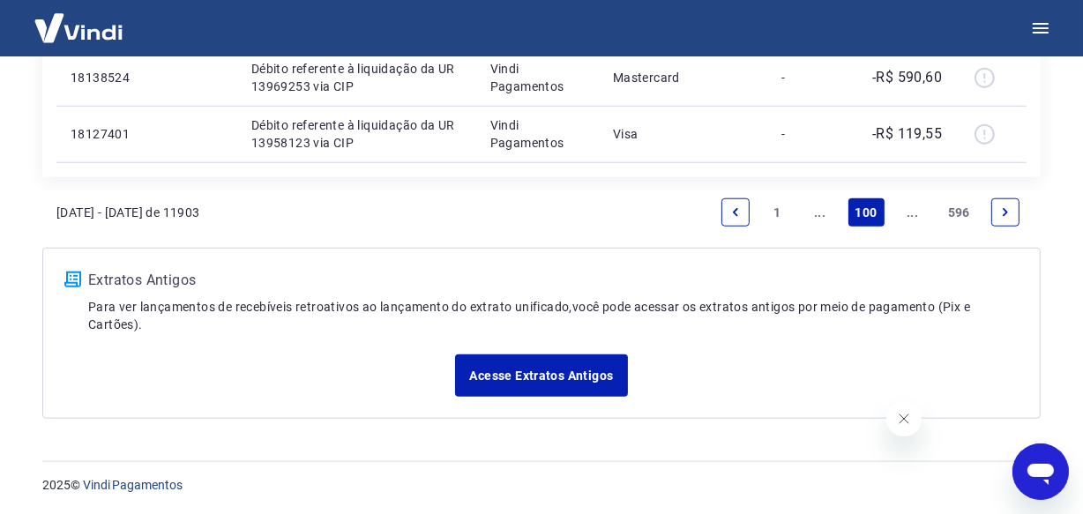
click at [997, 209] on link "Next page" at bounding box center [1005, 212] width 28 height 28
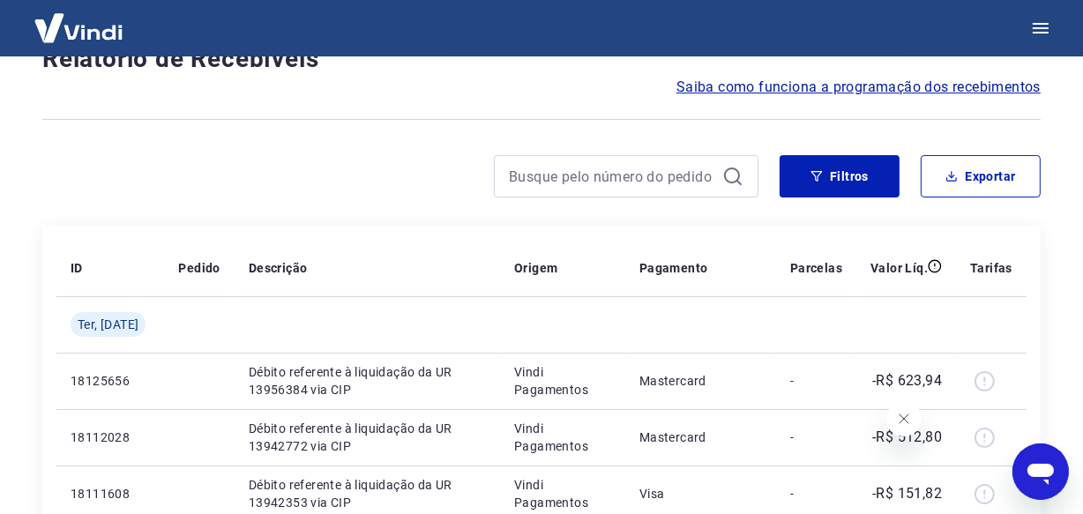
scroll to position [1527, 0]
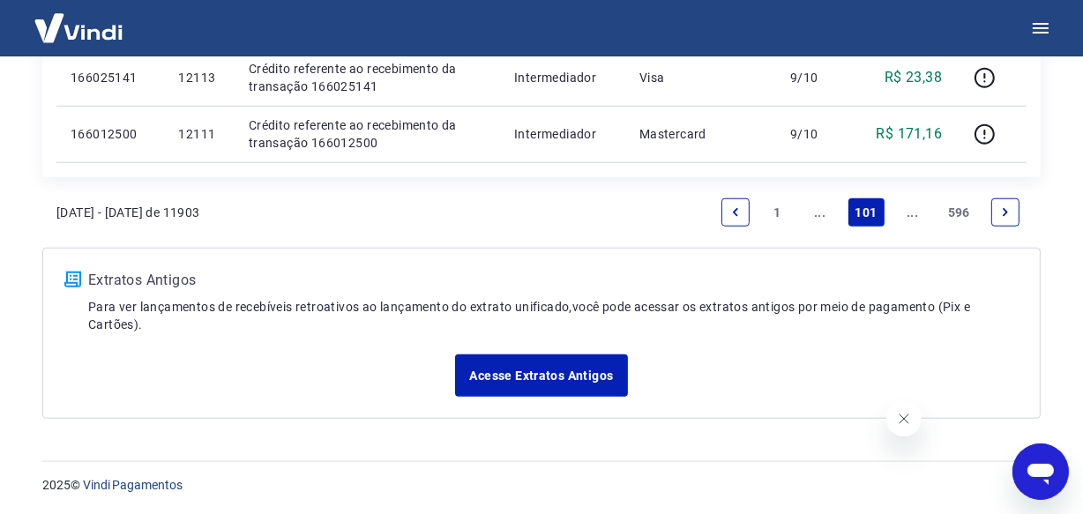
click at [997, 209] on link "Next page" at bounding box center [1005, 212] width 28 height 28
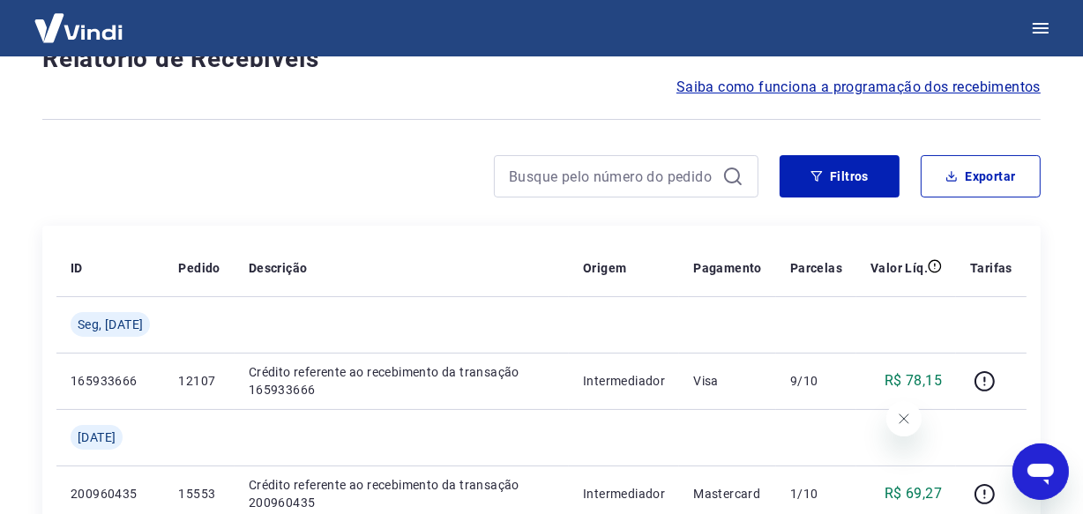
scroll to position [1640, 0]
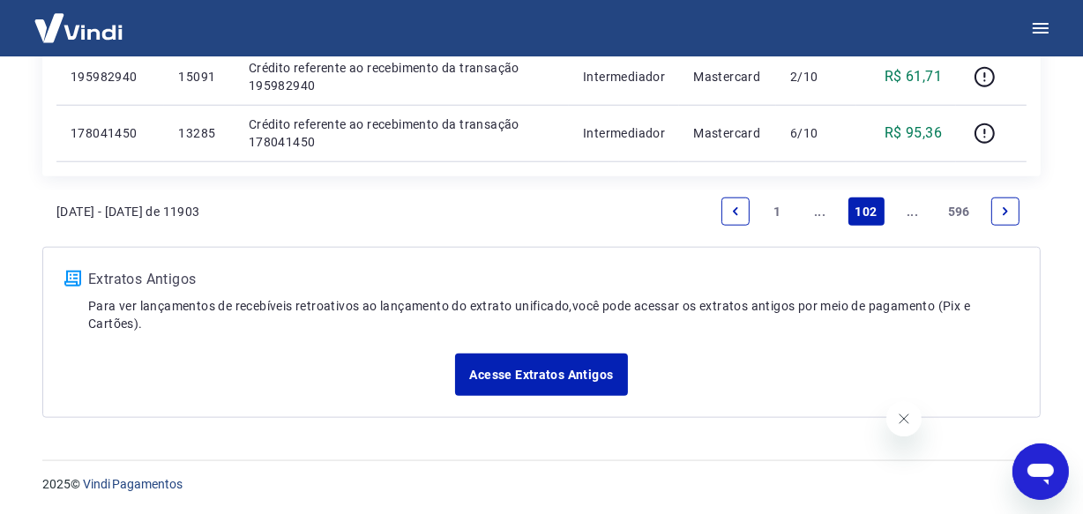
click at [997, 209] on link "Next page" at bounding box center [1005, 212] width 28 height 28
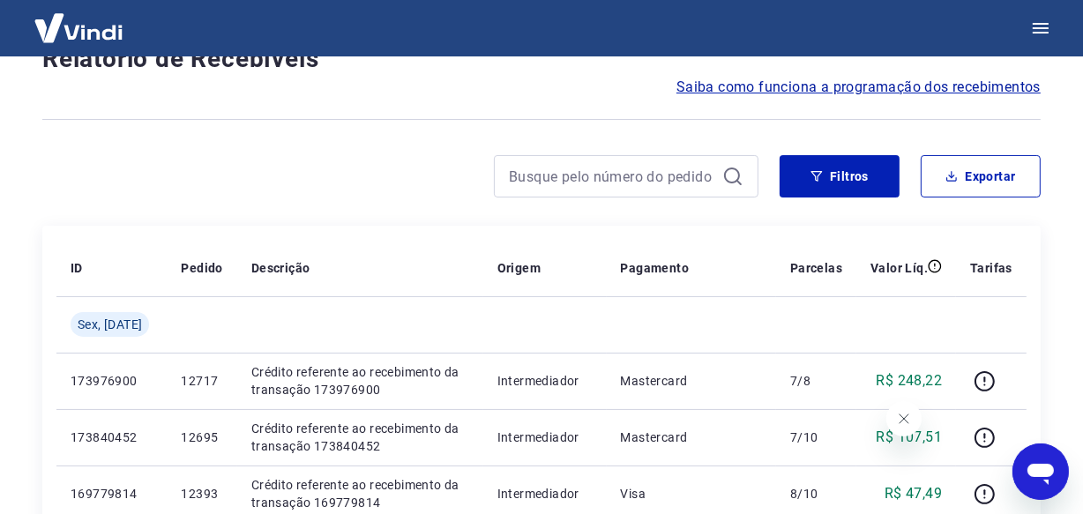
scroll to position [1583, 0]
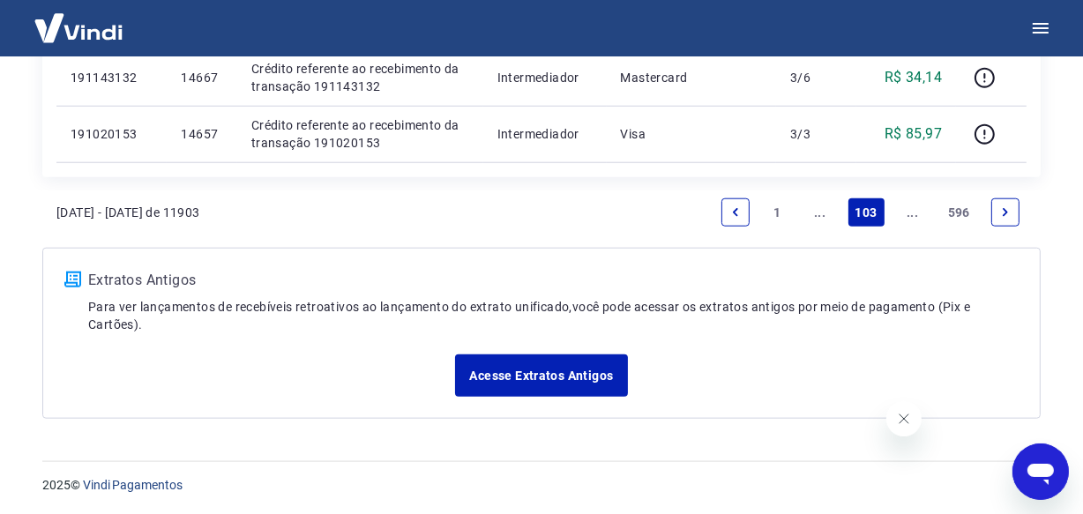
click at [997, 209] on link "Next page" at bounding box center [1005, 212] width 28 height 28
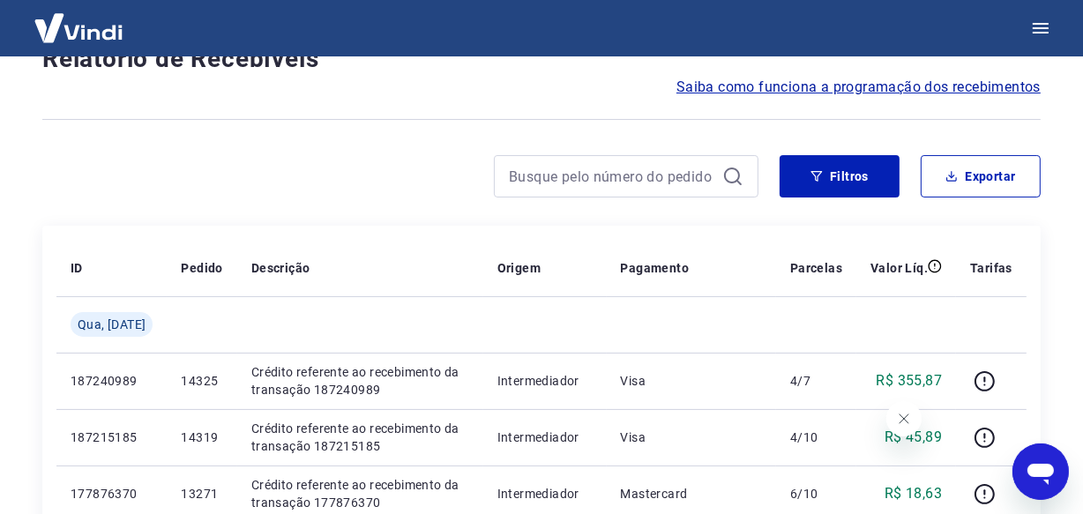
scroll to position [1527, 0]
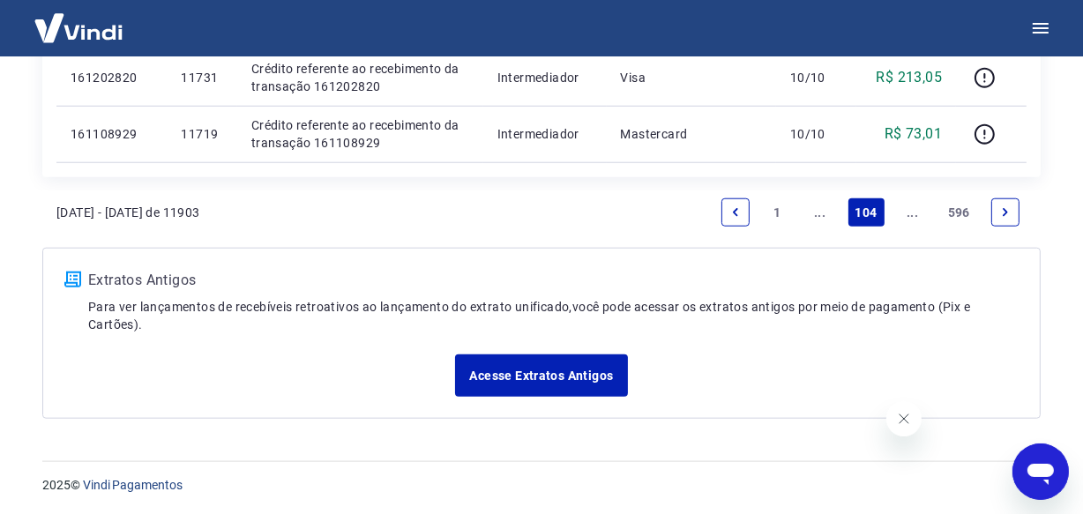
click at [997, 209] on link "Next page" at bounding box center [1005, 212] width 28 height 28
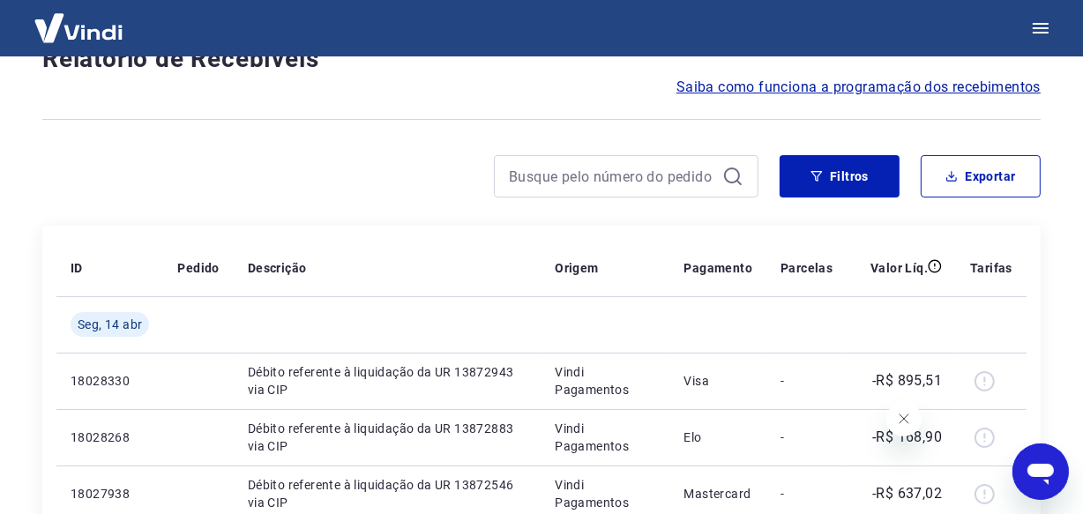
scroll to position [1527, 0]
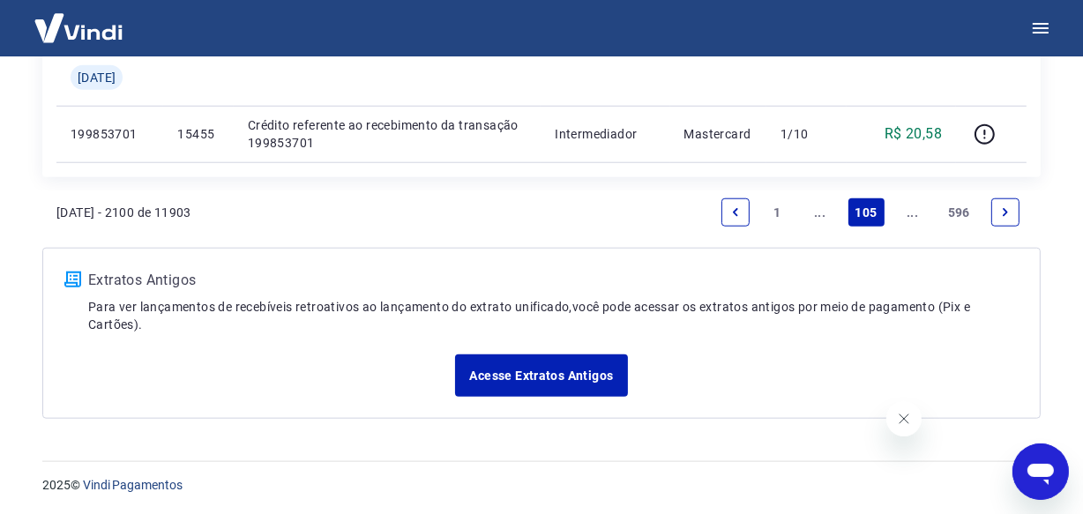
click at [997, 217] on link "Next page" at bounding box center [1005, 212] width 28 height 28
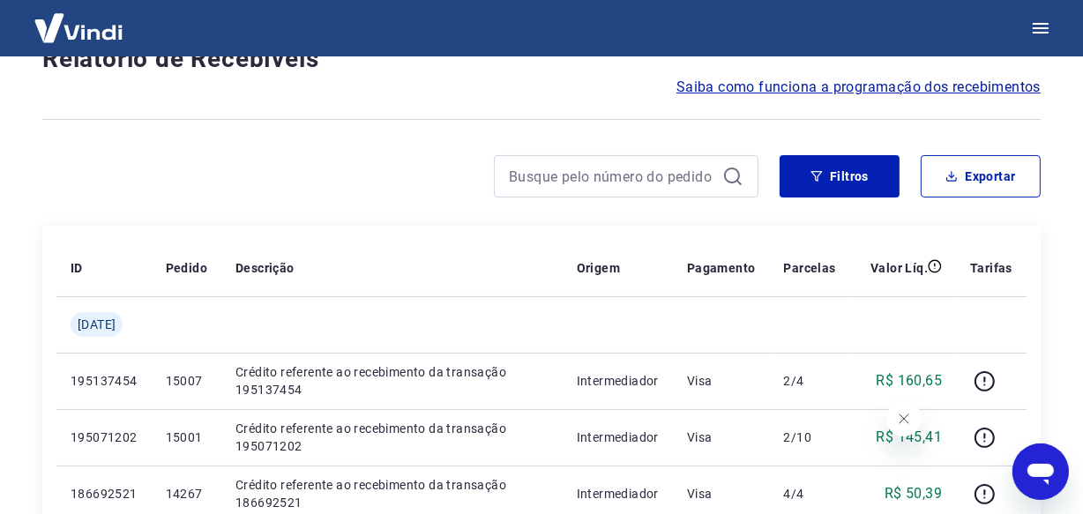
scroll to position [1527, 0]
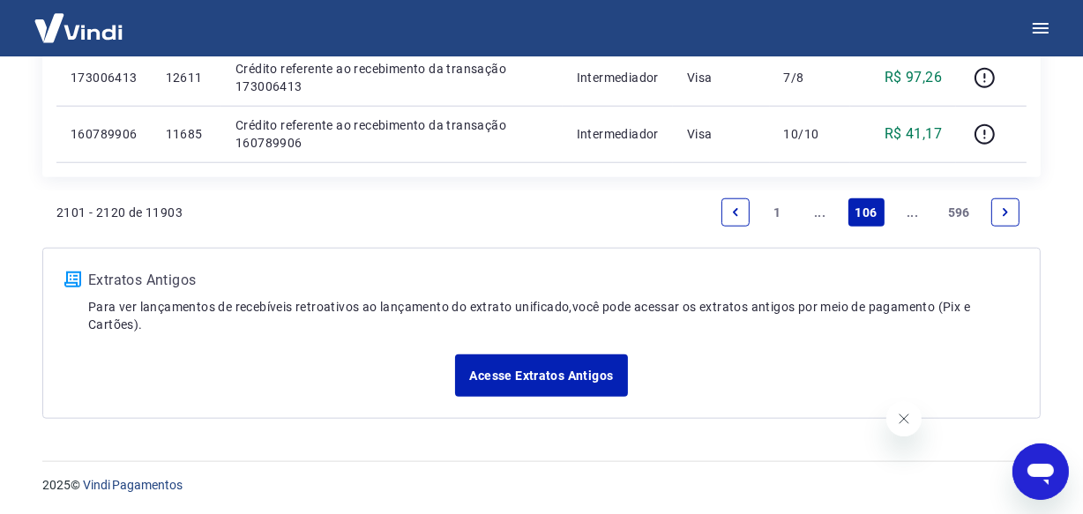
click at [997, 217] on link "Next page" at bounding box center [1005, 212] width 28 height 28
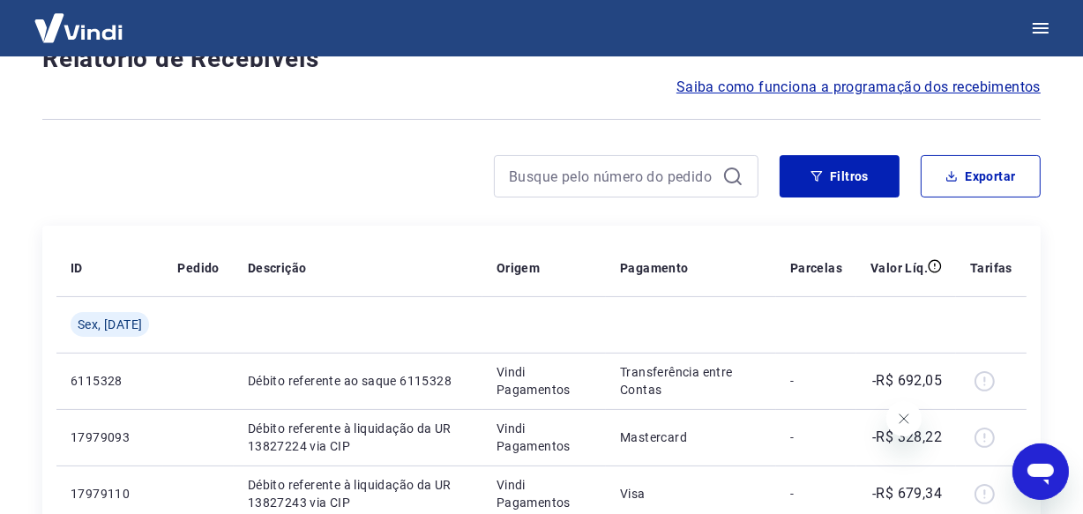
scroll to position [1527, 0]
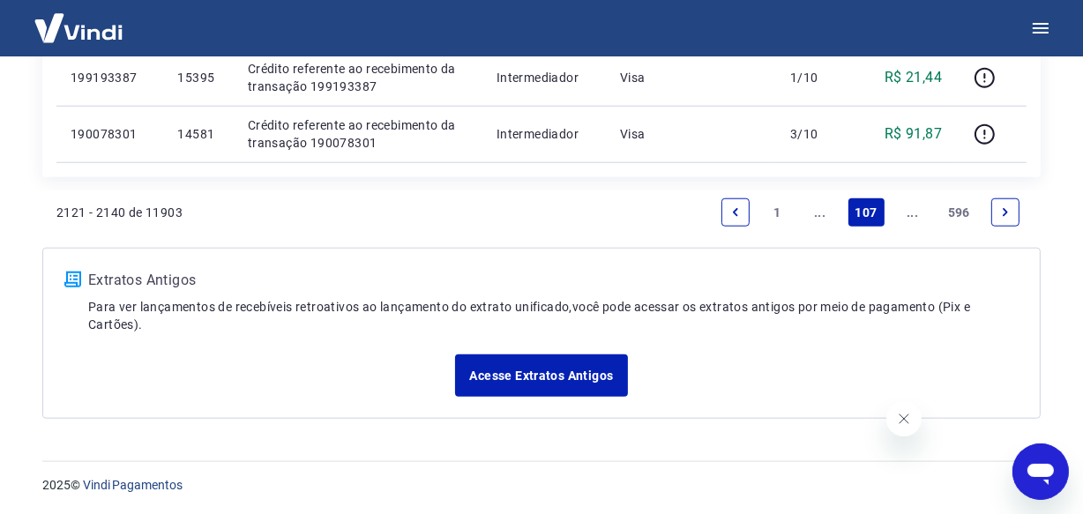
click at [997, 217] on link "Next page" at bounding box center [1005, 212] width 28 height 28
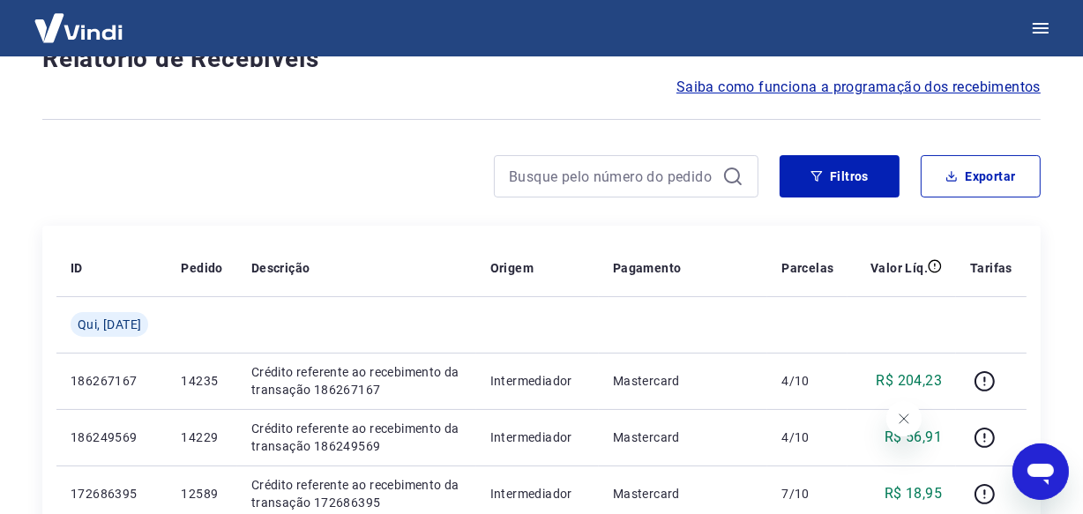
scroll to position [1527, 0]
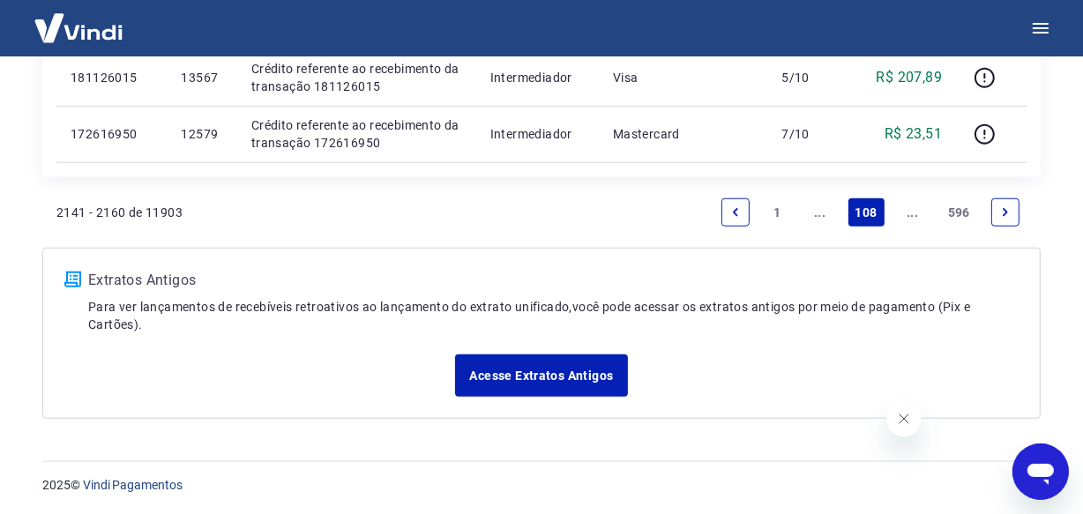
click at [997, 217] on link "Next page" at bounding box center [1005, 212] width 28 height 28
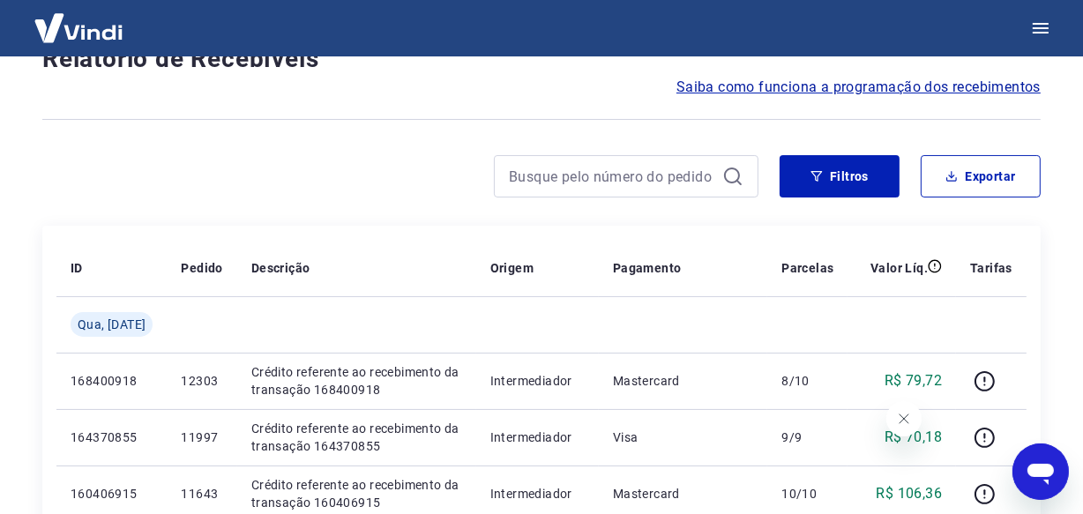
scroll to position [1583, 0]
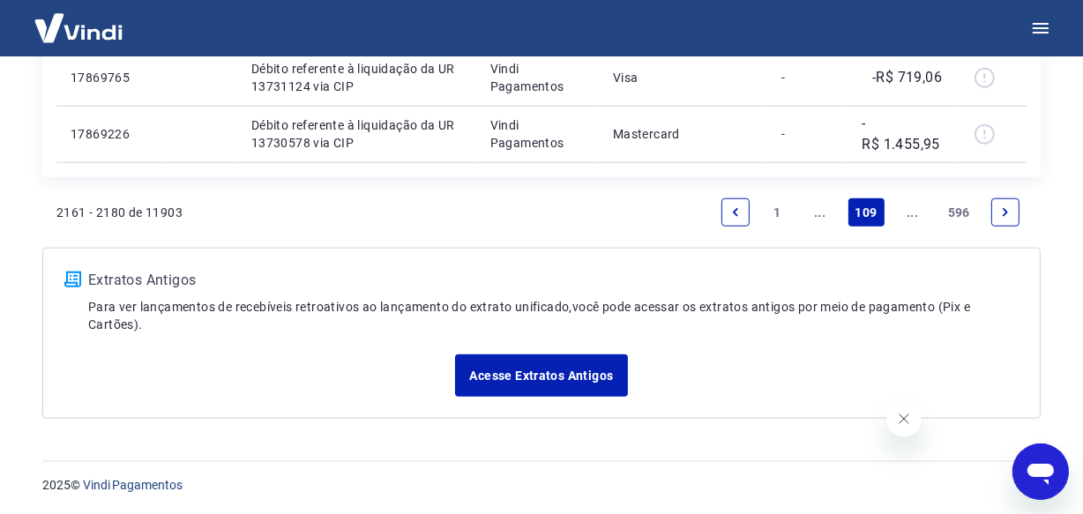
click at [997, 217] on link "Next page" at bounding box center [1005, 212] width 28 height 28
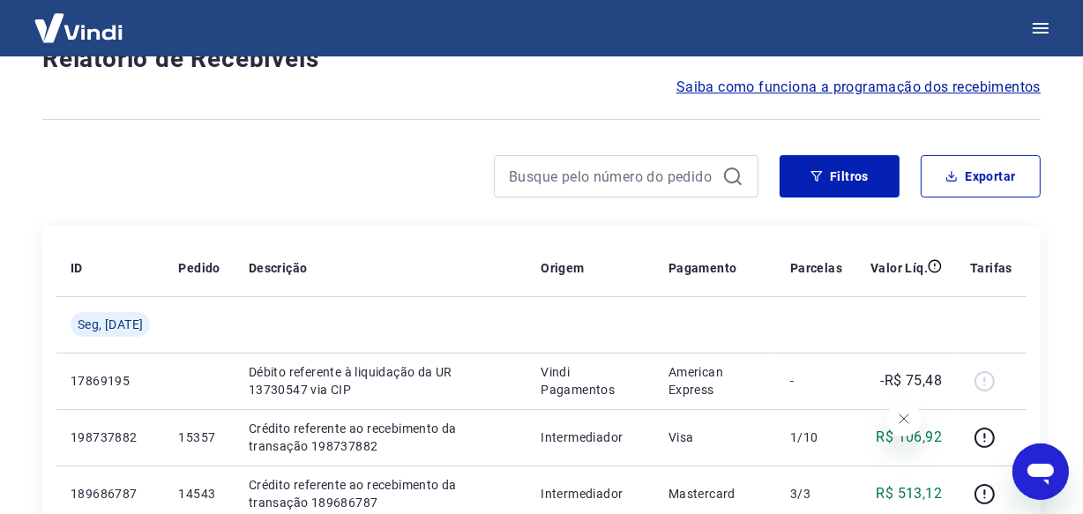
scroll to position [1527, 0]
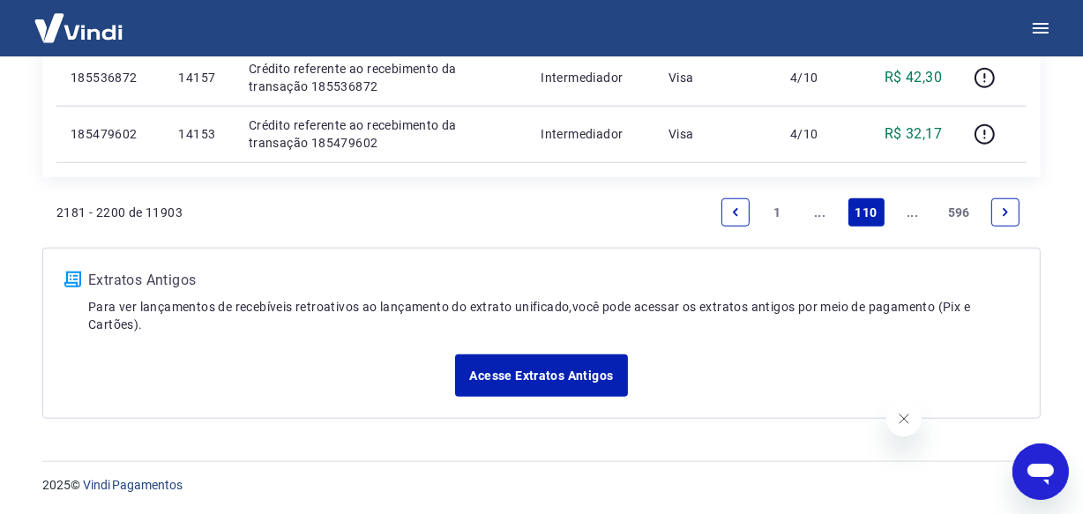
click at [997, 217] on link "Next page" at bounding box center [1005, 212] width 28 height 28
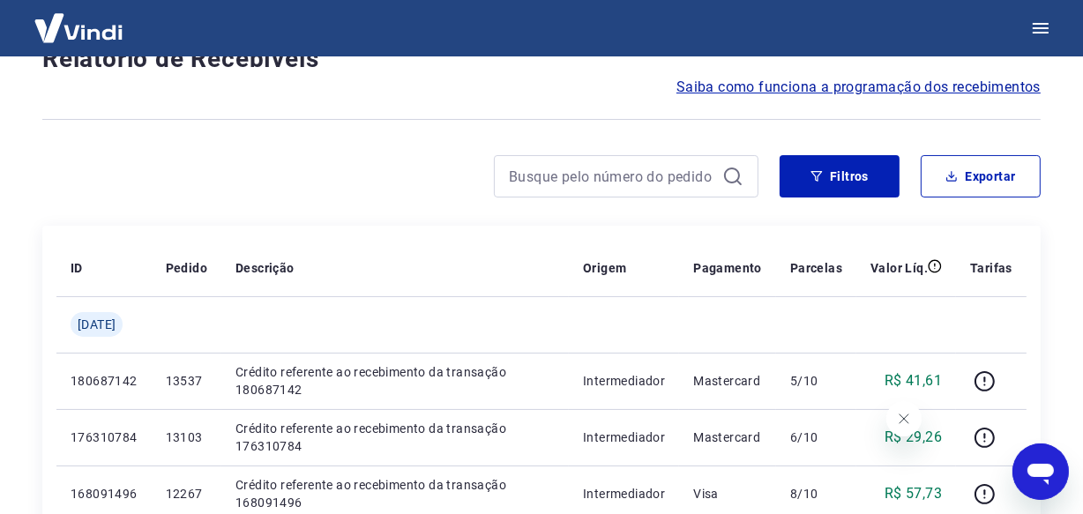
scroll to position [1527, 0]
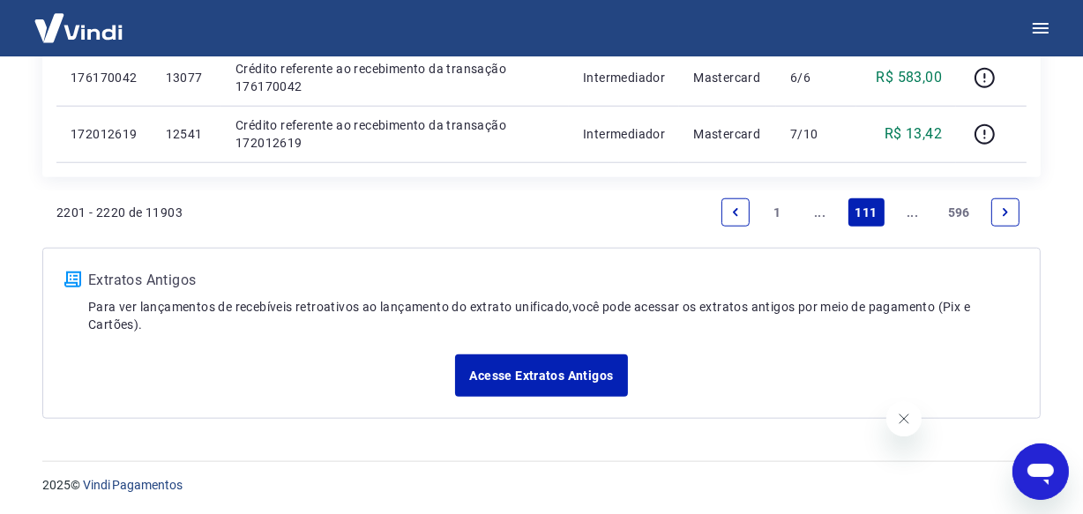
click at [997, 217] on link "Next page" at bounding box center [1005, 212] width 28 height 28
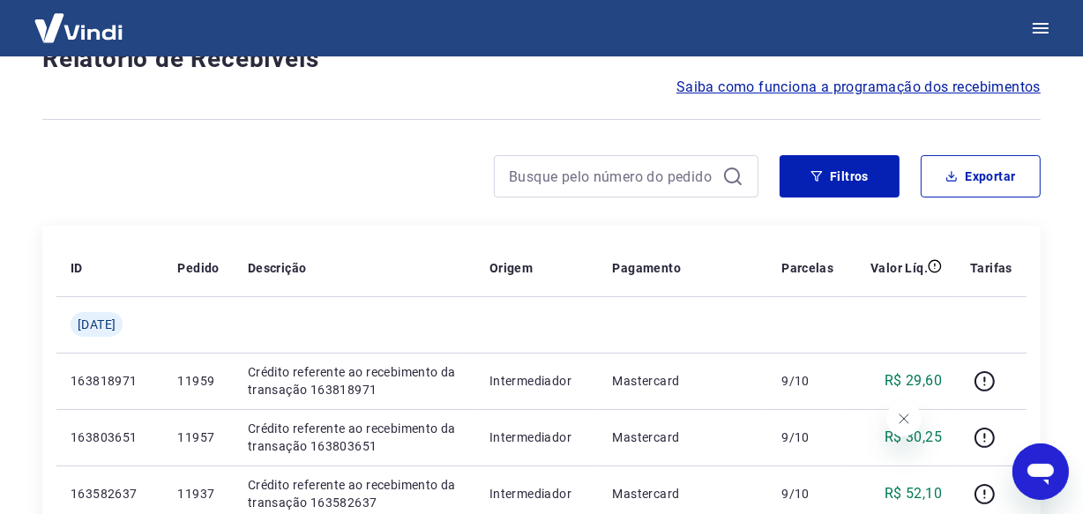
scroll to position [1583, 0]
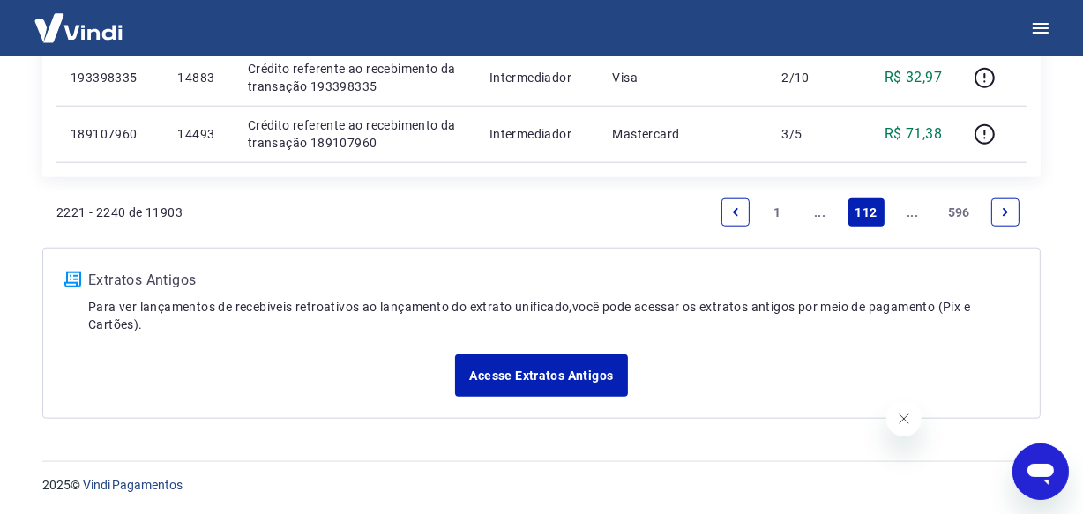
click at [997, 217] on link "Next page" at bounding box center [1005, 212] width 28 height 28
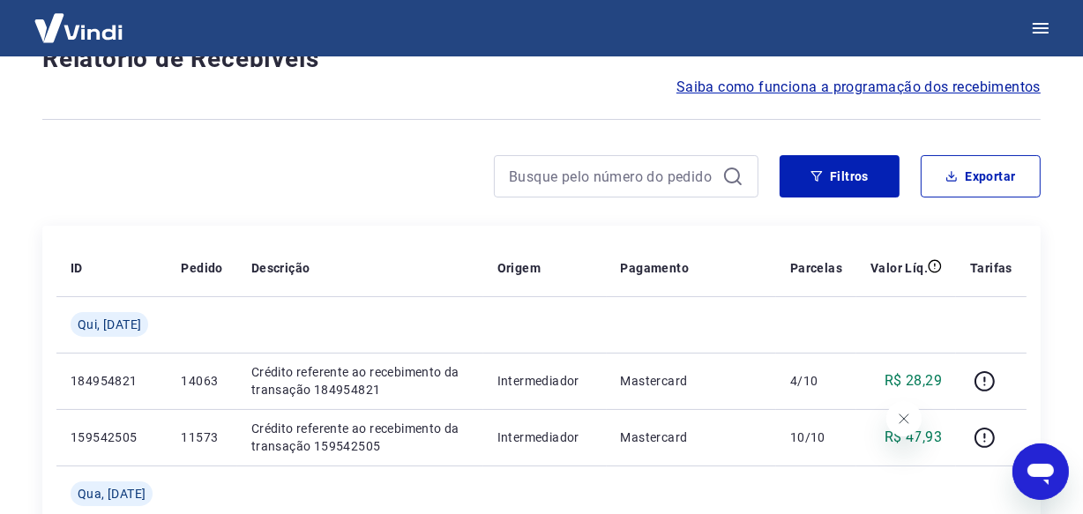
scroll to position [1583, 0]
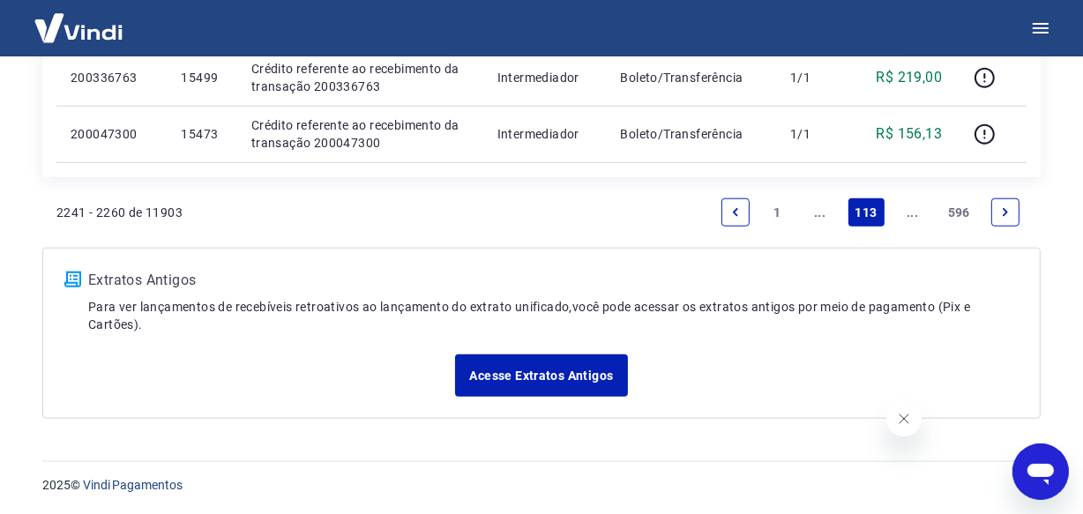
click at [997, 217] on link "Next page" at bounding box center [1005, 212] width 28 height 28
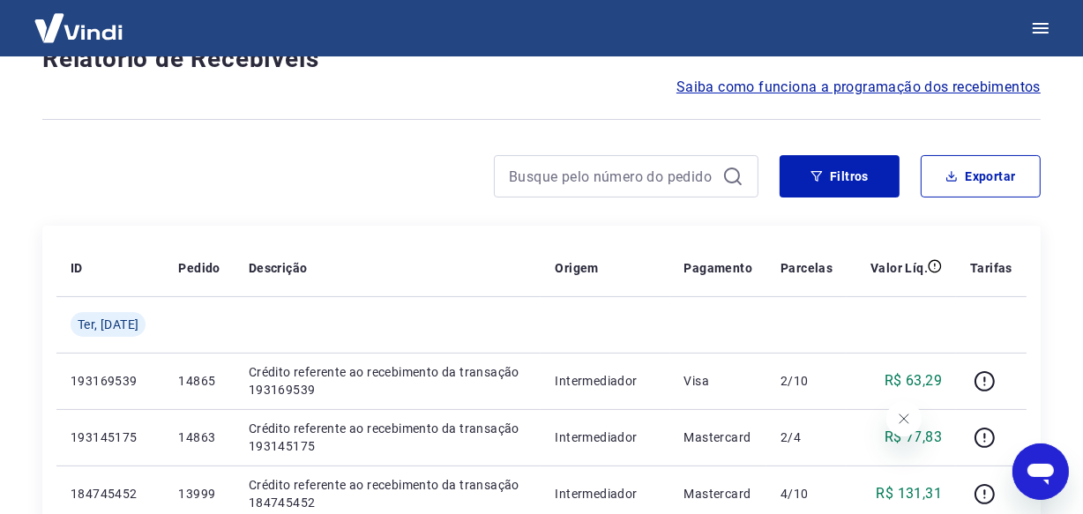
scroll to position [1527, 0]
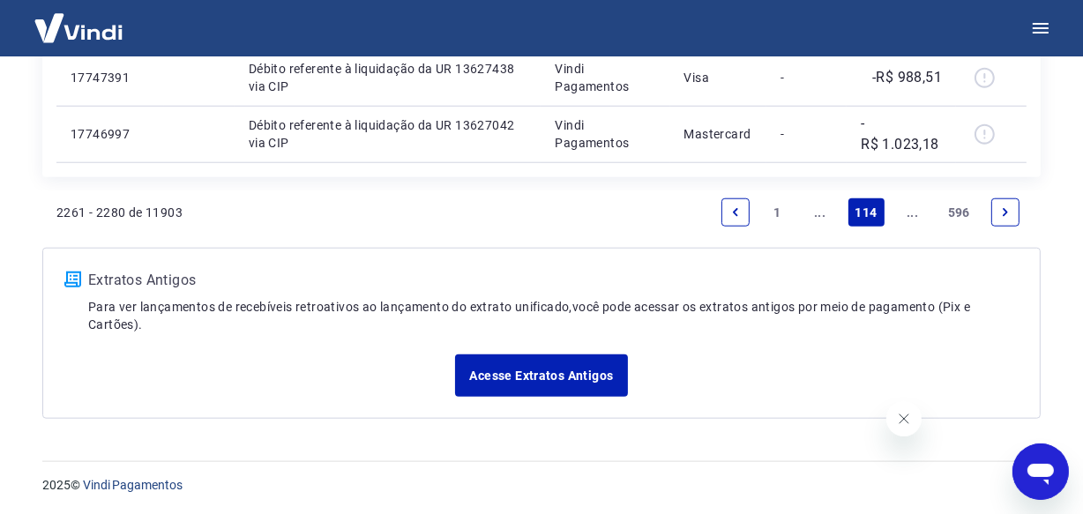
click at [997, 217] on link "Next page" at bounding box center [1005, 212] width 28 height 28
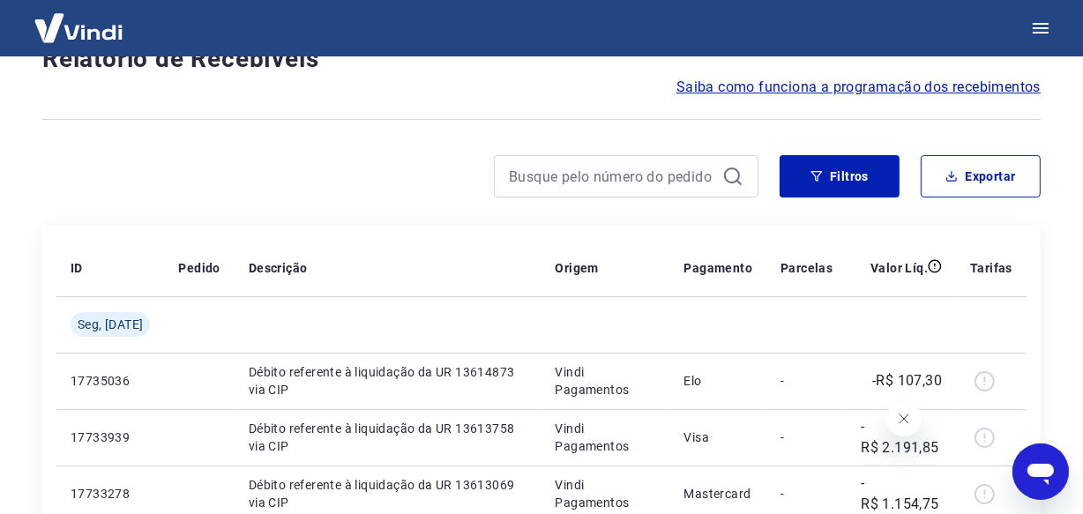
scroll to position [1527, 0]
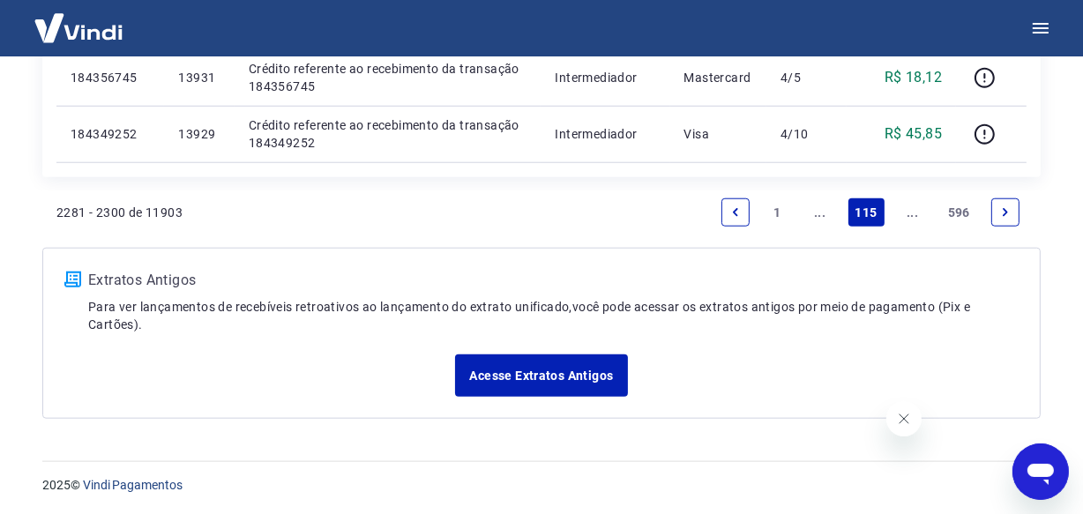
click at [997, 217] on link "Next page" at bounding box center [1005, 212] width 28 height 28
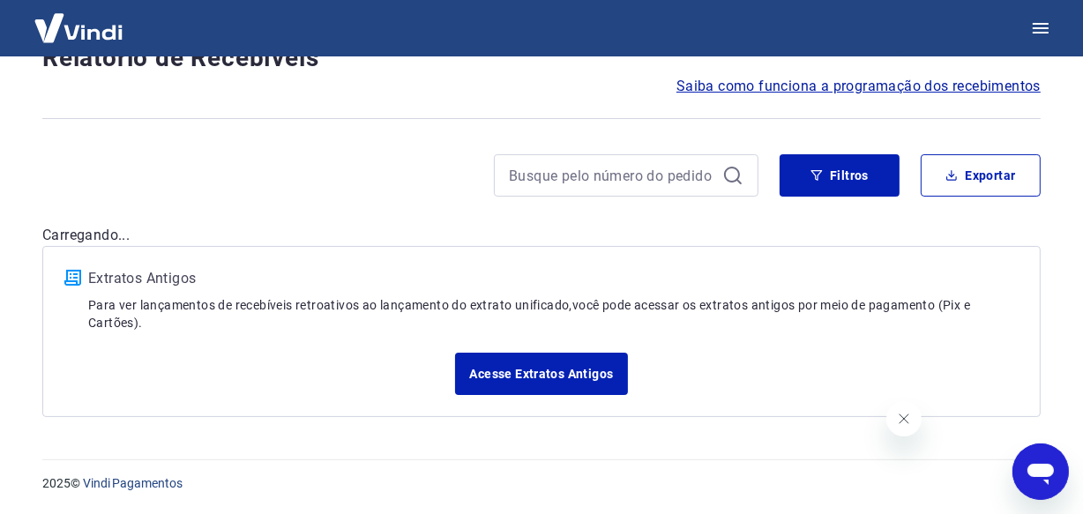
scroll to position [151, 0]
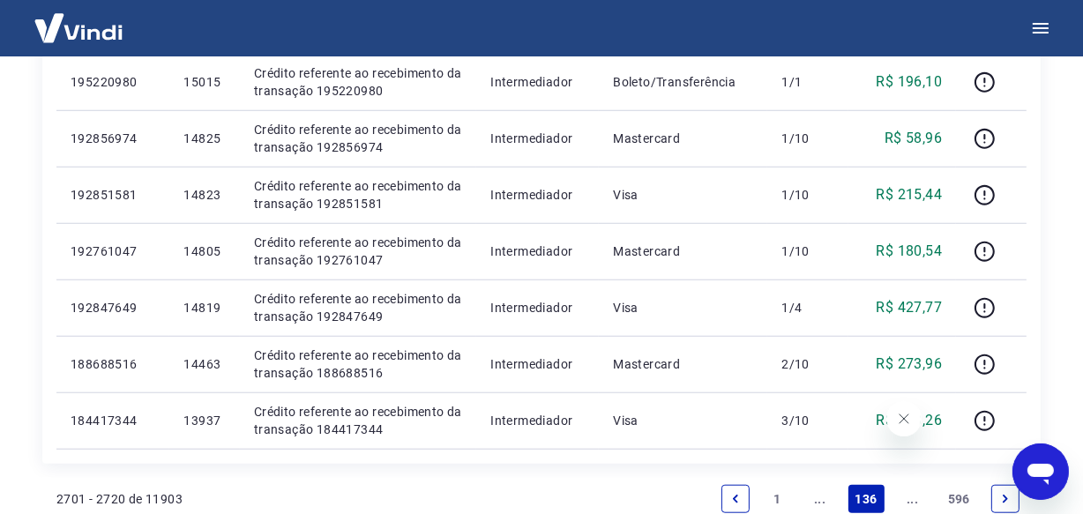
scroll to position [1342, 0]
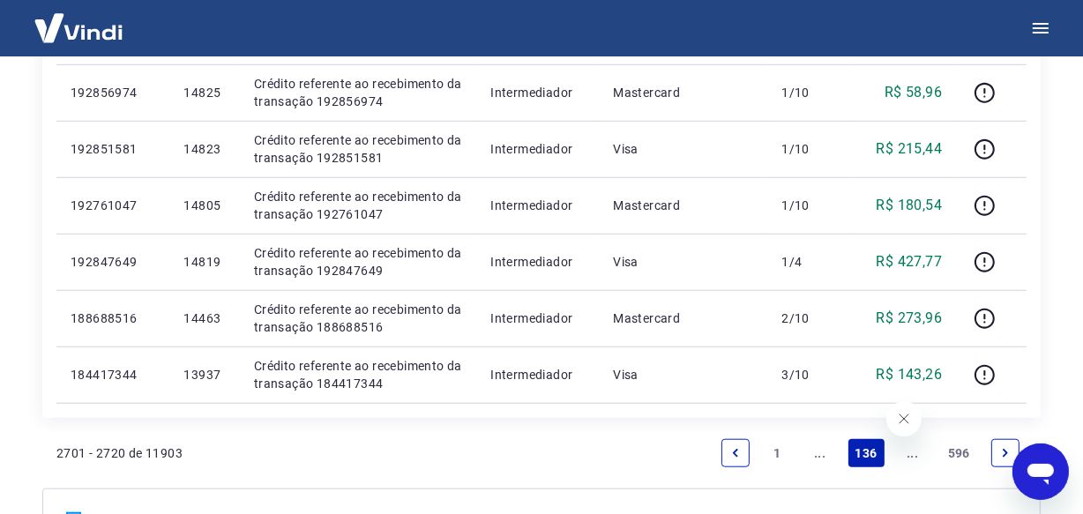
click at [729, 460] on link "Previous page" at bounding box center [735, 453] width 28 height 28
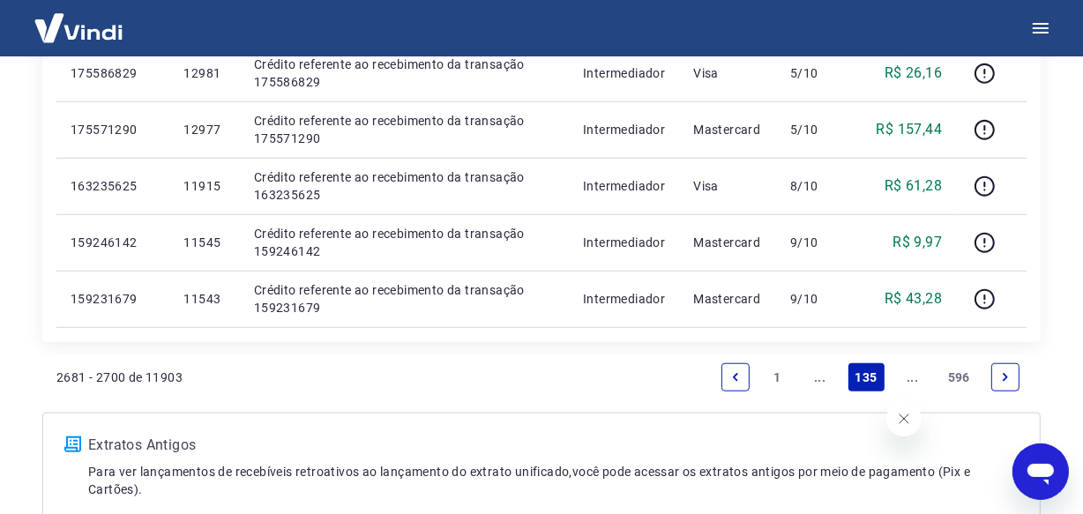
scroll to position [1363, 0]
click at [995, 378] on link "Next page" at bounding box center [1005, 376] width 28 height 28
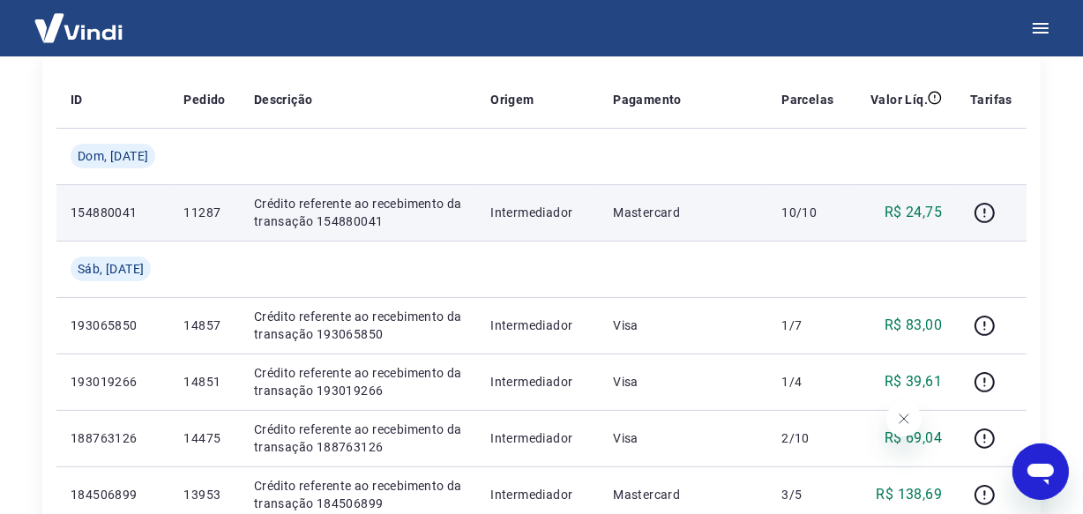
scroll to position [320, 0]
click at [219, 212] on p "11287" at bounding box center [203, 212] width 41 height 18
copy p "11287"
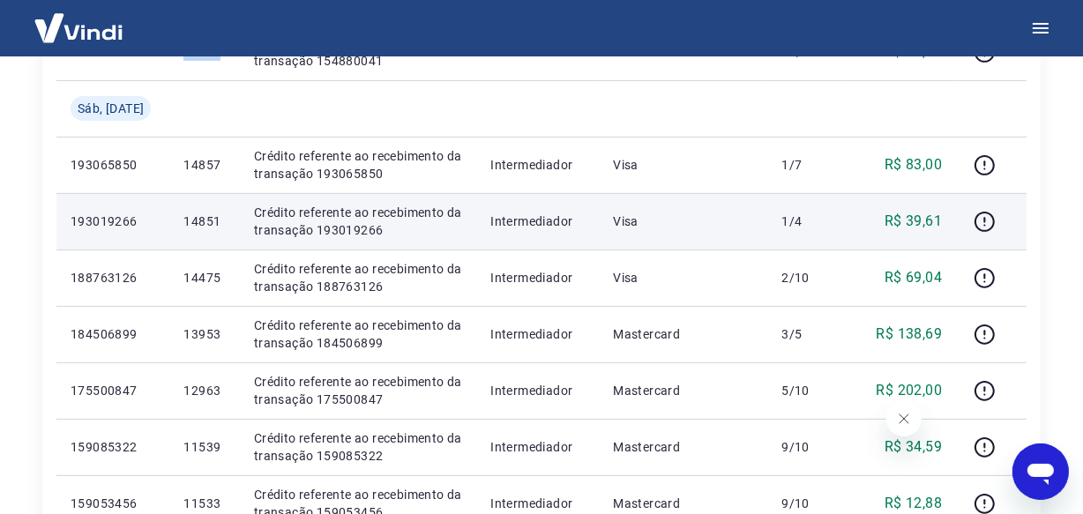
scroll to position [481, 0]
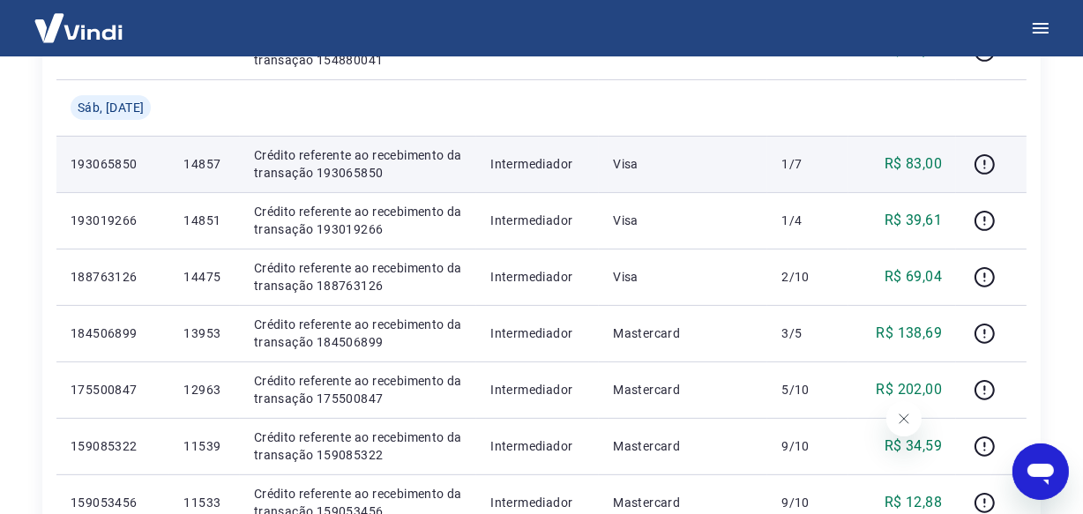
click at [201, 159] on p "14857" at bounding box center [203, 164] width 41 height 18
copy p "14857"
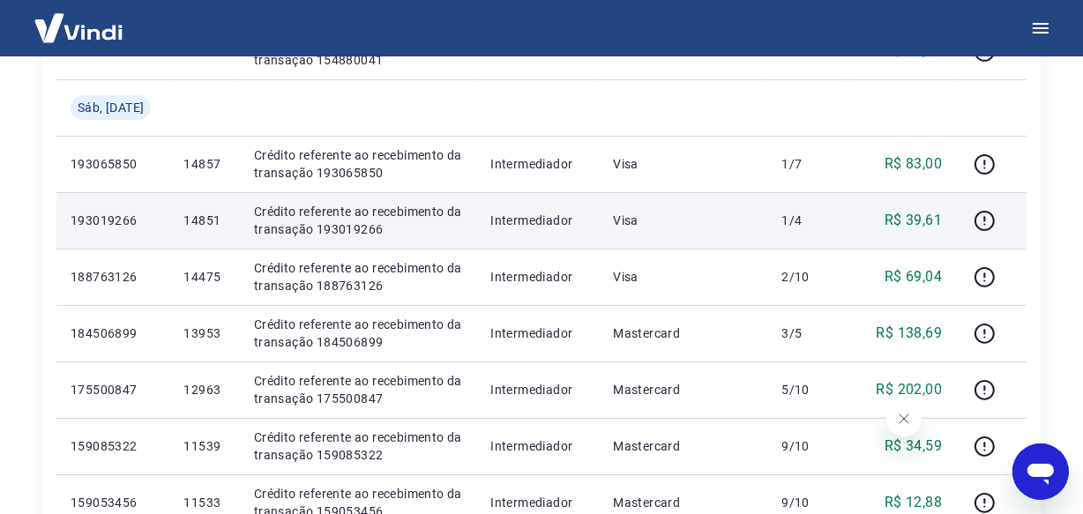
click at [211, 226] on p "14851" at bounding box center [203, 221] width 41 height 18
copy p "14851"
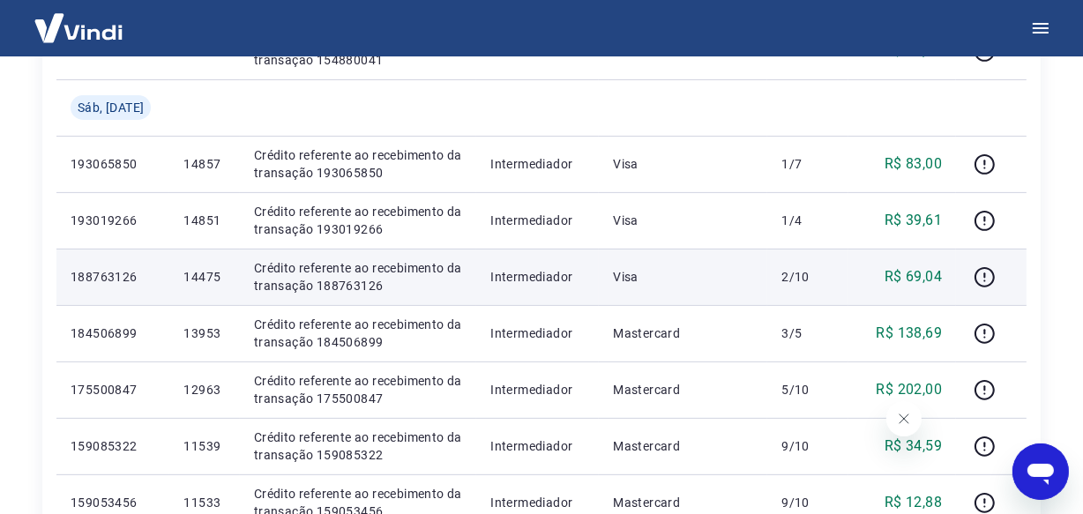
click at [202, 279] on p "14475" at bounding box center [203, 277] width 41 height 18
copy p "14475"
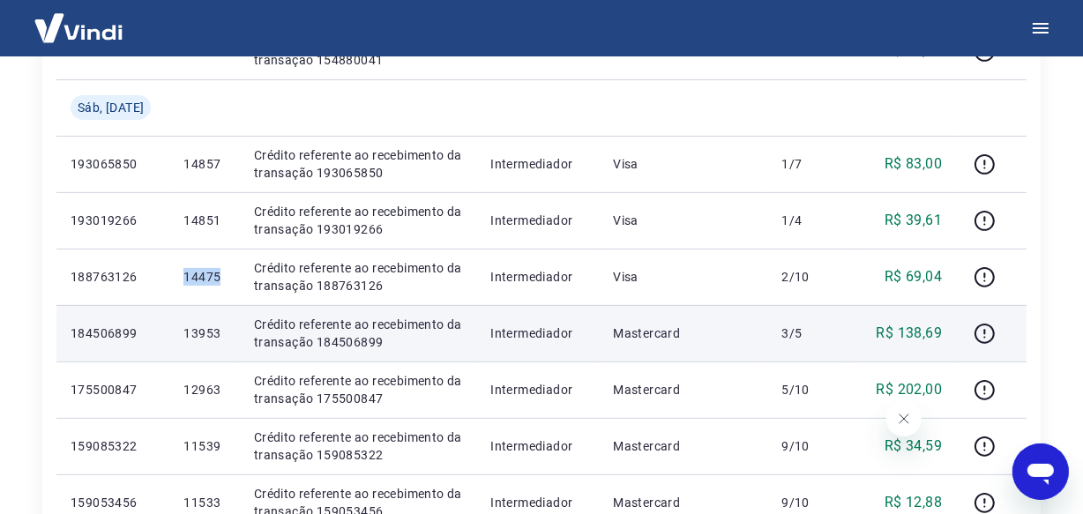
scroll to position [641, 0]
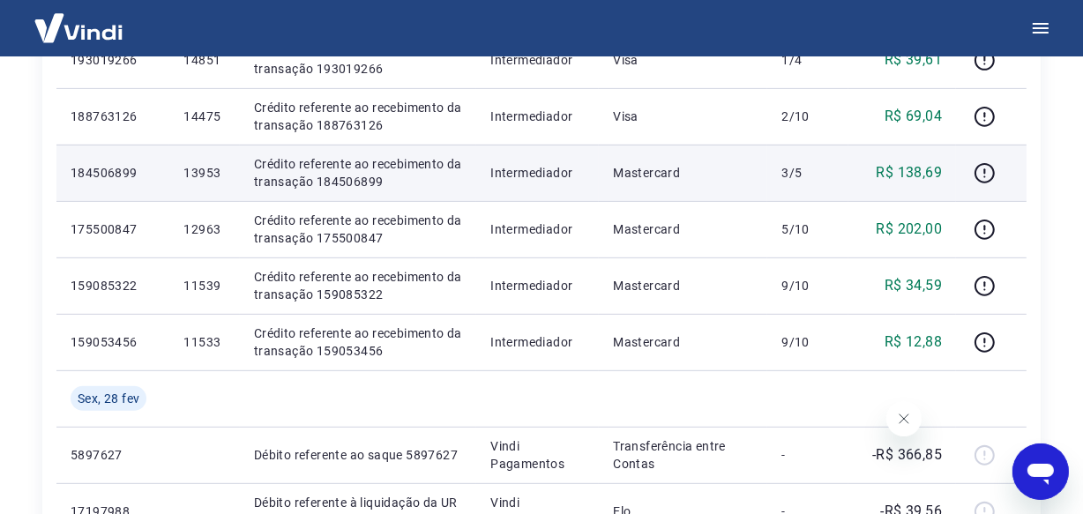
click at [214, 177] on p "13953" at bounding box center [203, 173] width 41 height 18
copy p "13953"
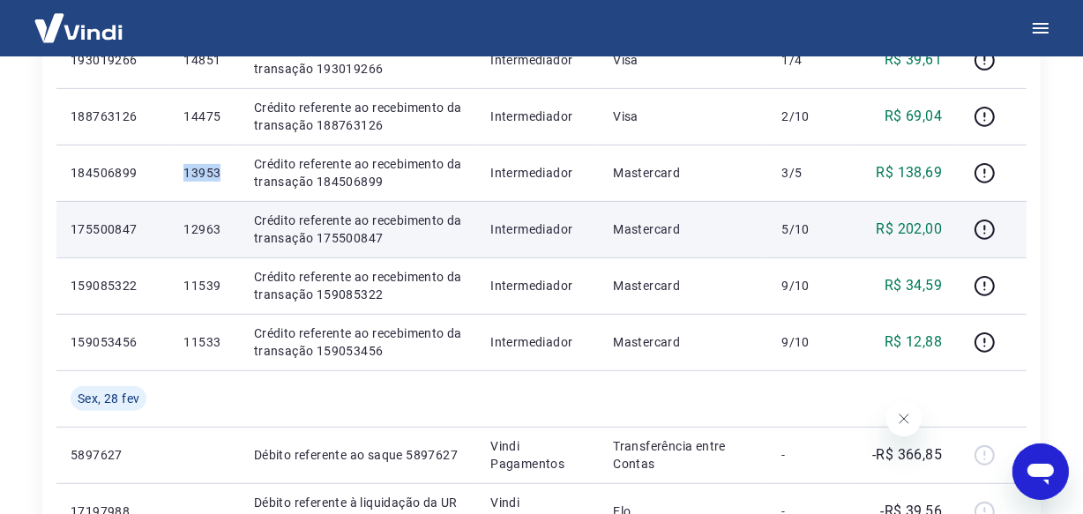
click at [206, 227] on p "12963" at bounding box center [203, 229] width 41 height 18
click at [205, 227] on p "12963" at bounding box center [203, 229] width 41 height 18
click at [201, 226] on p "12963" at bounding box center [203, 229] width 41 height 18
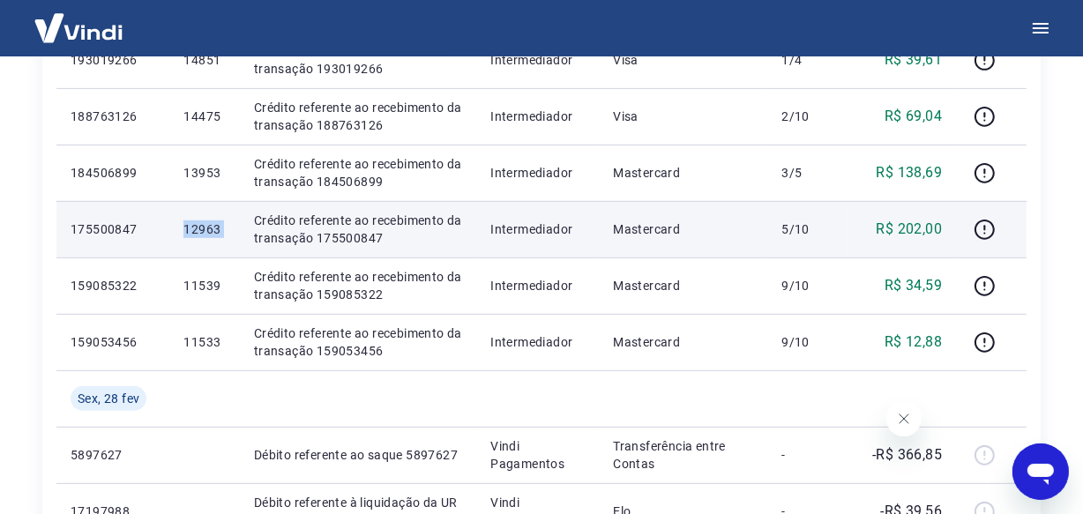
click at [201, 226] on p "12963" at bounding box center [203, 229] width 41 height 18
copy p "12963"
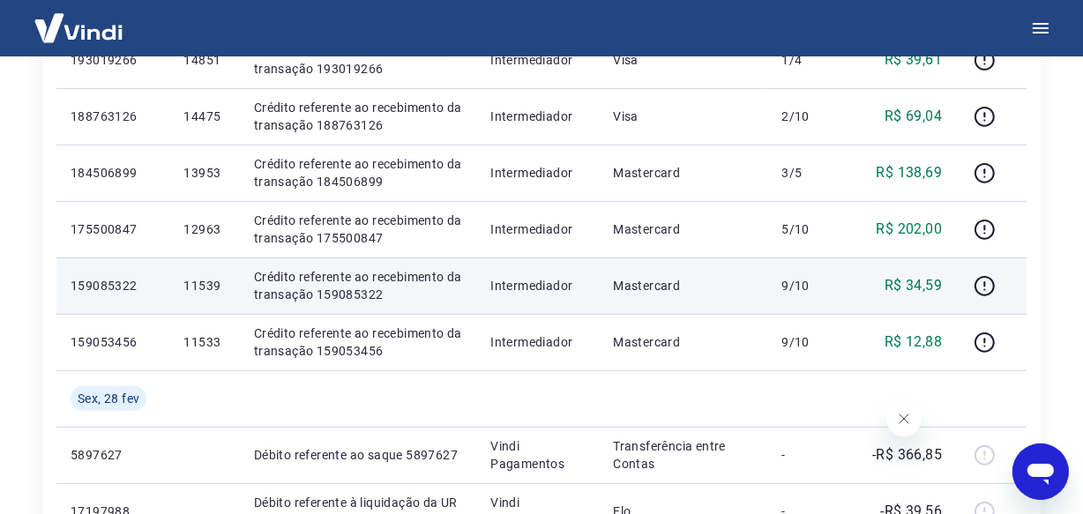
click at [192, 284] on p "11539" at bounding box center [203, 286] width 41 height 18
copy p "11539"
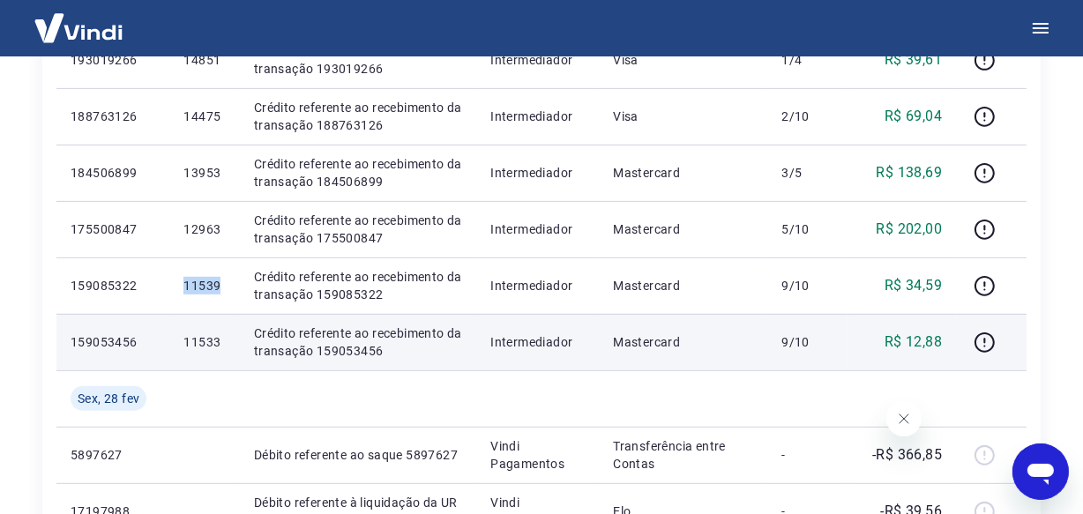
click at [212, 341] on p "11533" at bounding box center [203, 342] width 41 height 18
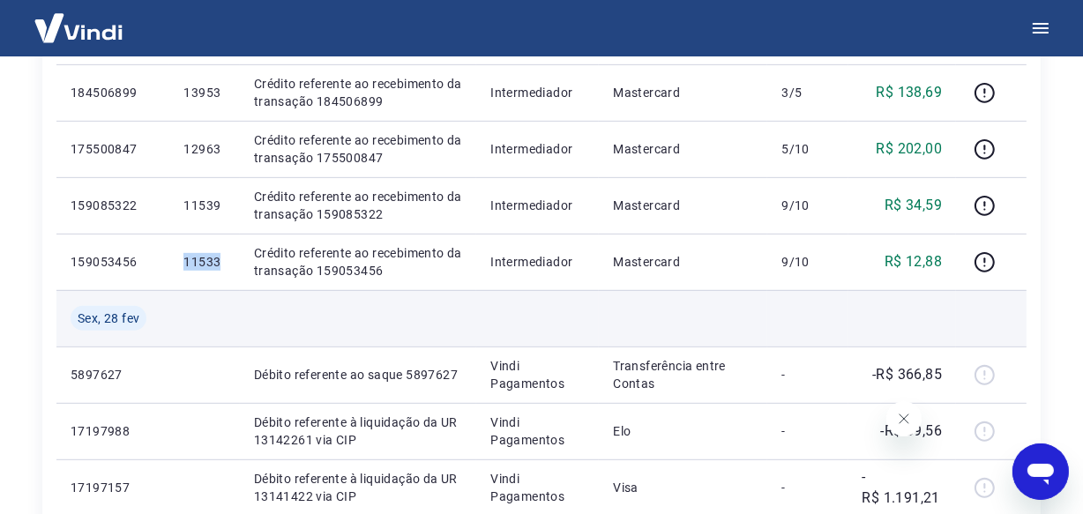
copy p "11533"
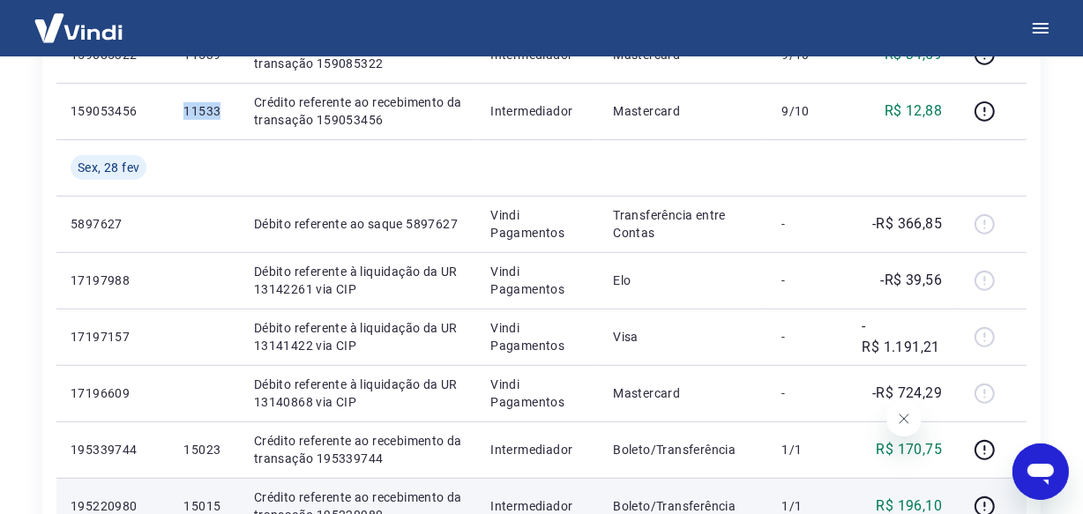
scroll to position [1042, 0]
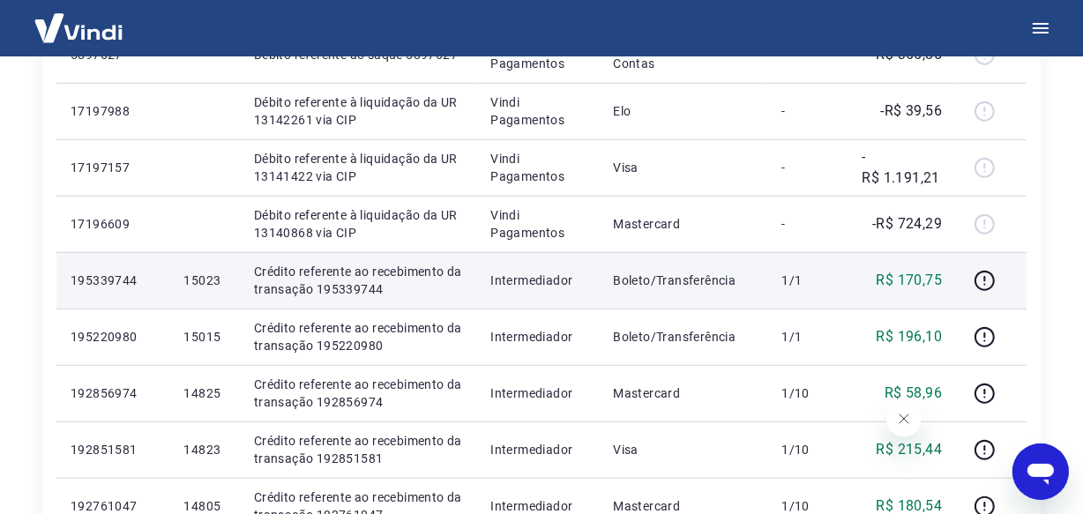
click at [209, 279] on p "15023" at bounding box center [203, 281] width 41 height 18
